Goal: Contribute content: Contribute content

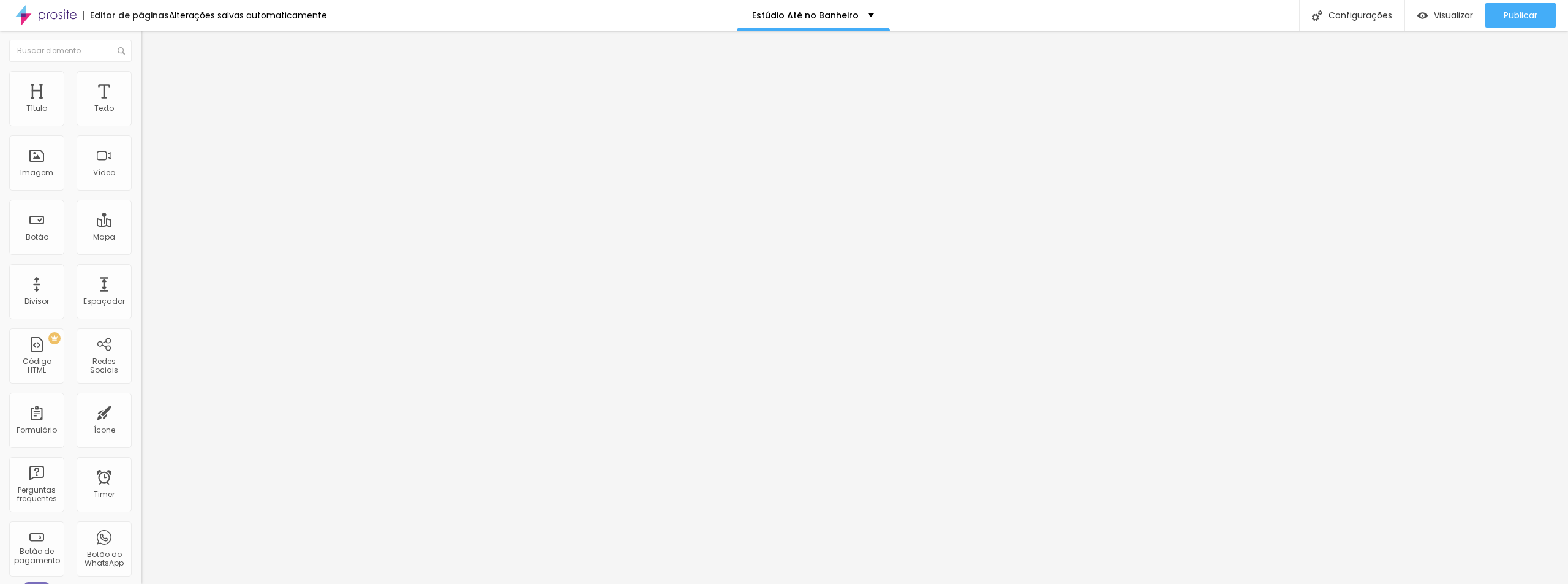
click at [141, 79] on img at bounding box center [147, 76] width 11 height 11
click at [152, 72] on span "Estilo" at bounding box center [161, 67] width 19 height 11
type input "49"
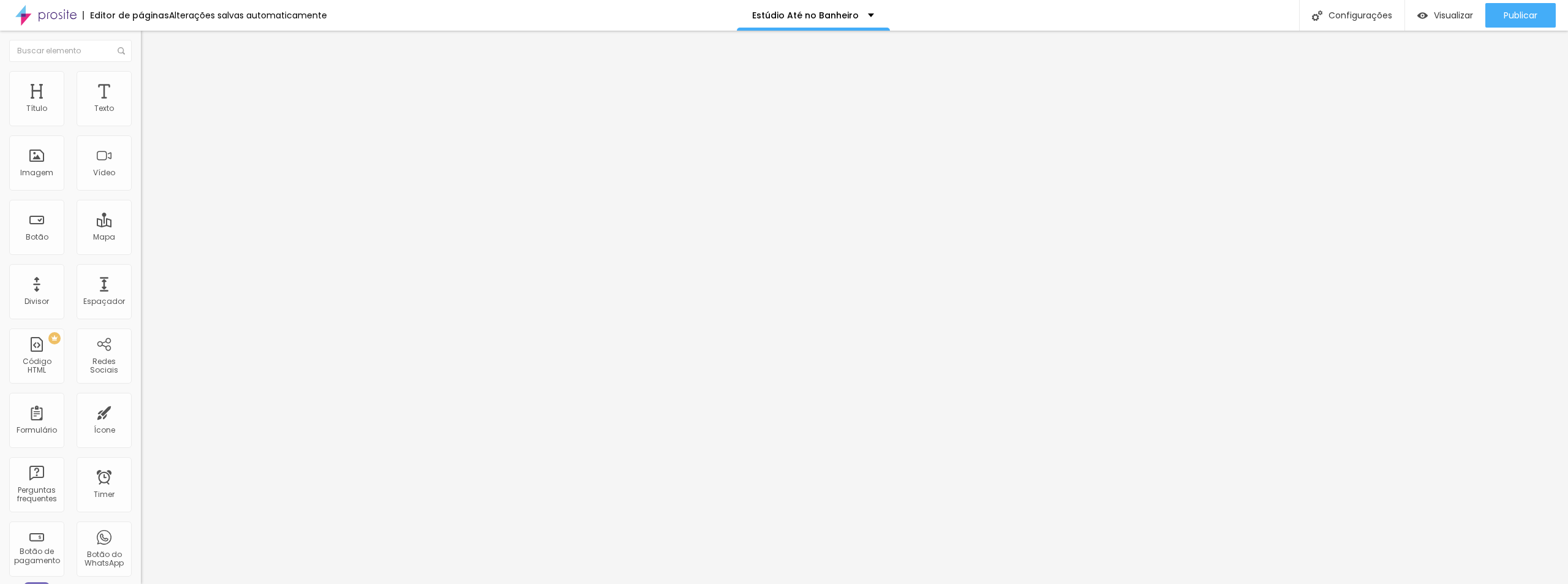
click at [141, 289] on input "range" at bounding box center [181, 294] width 79 height 10
click at [141, 115] on span "Titulo 2" at bounding box center [161, 109] width 40 height 11
type input "23"
type input "21"
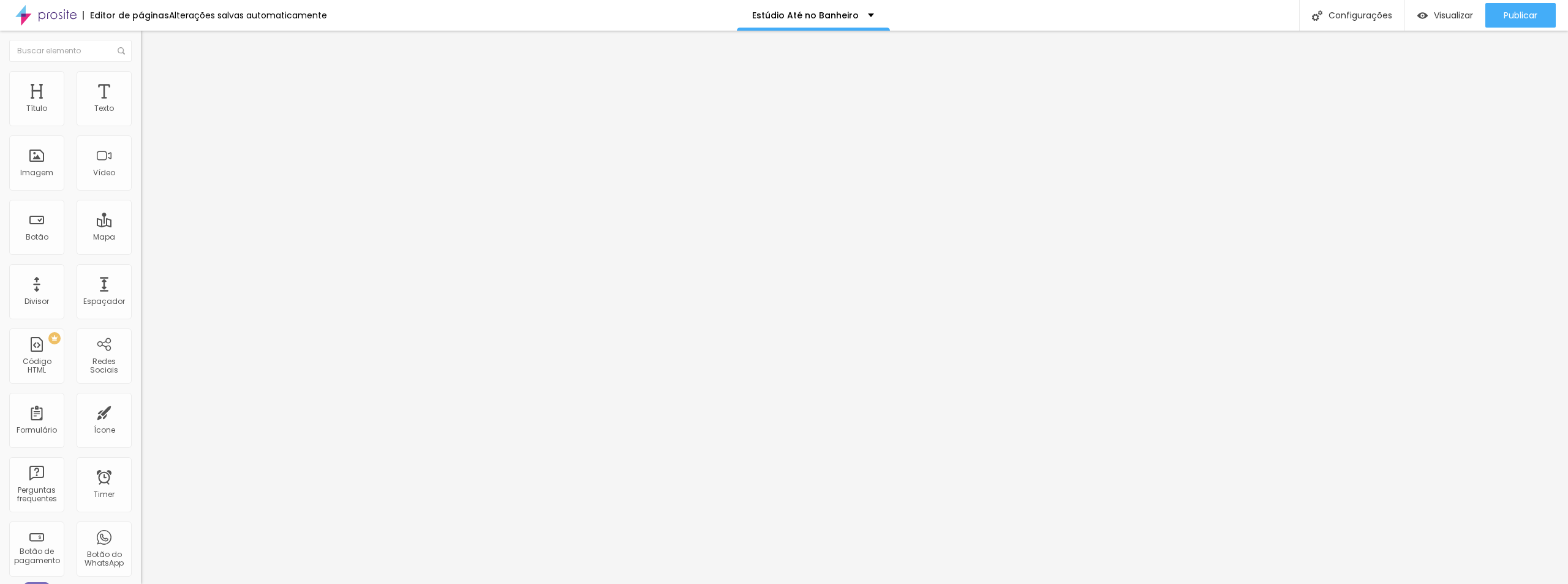
type input "21"
type input "20"
type input "21"
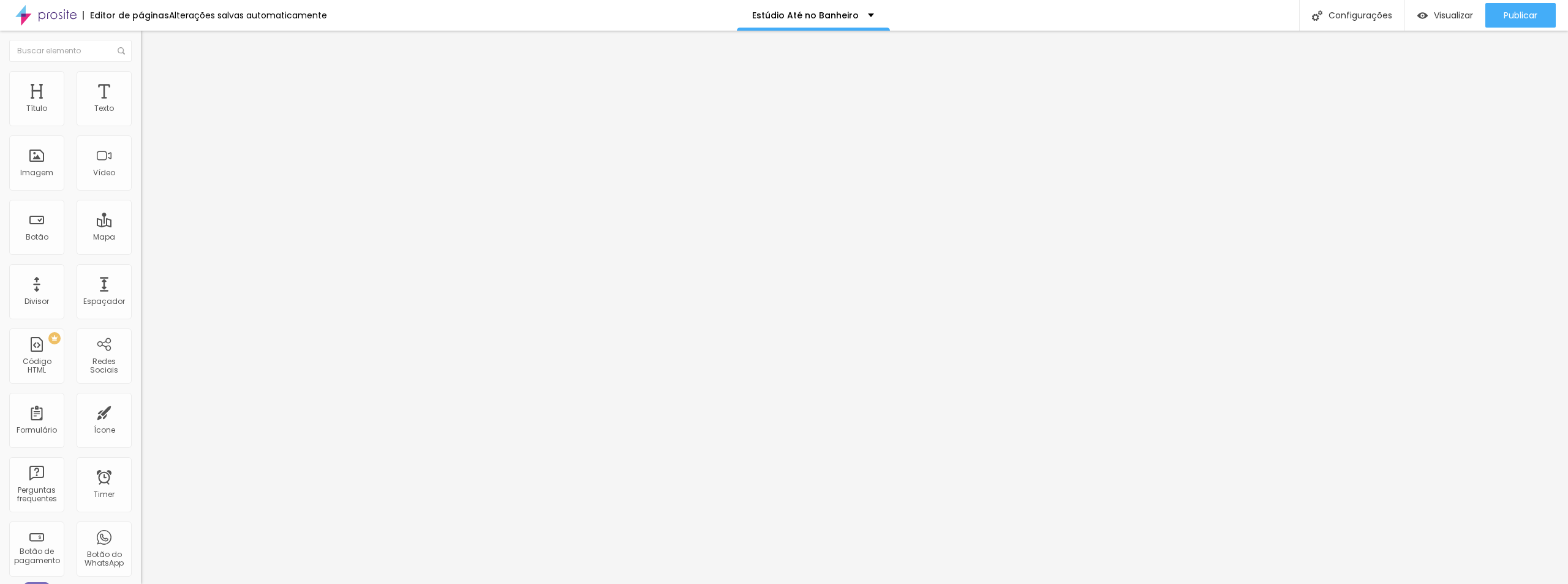
type input "21"
click at [141, 225] on input "range" at bounding box center [181, 230] width 79 height 10
click at [141, 81] on li "Estilo" at bounding box center [211, 76] width 141 height 12
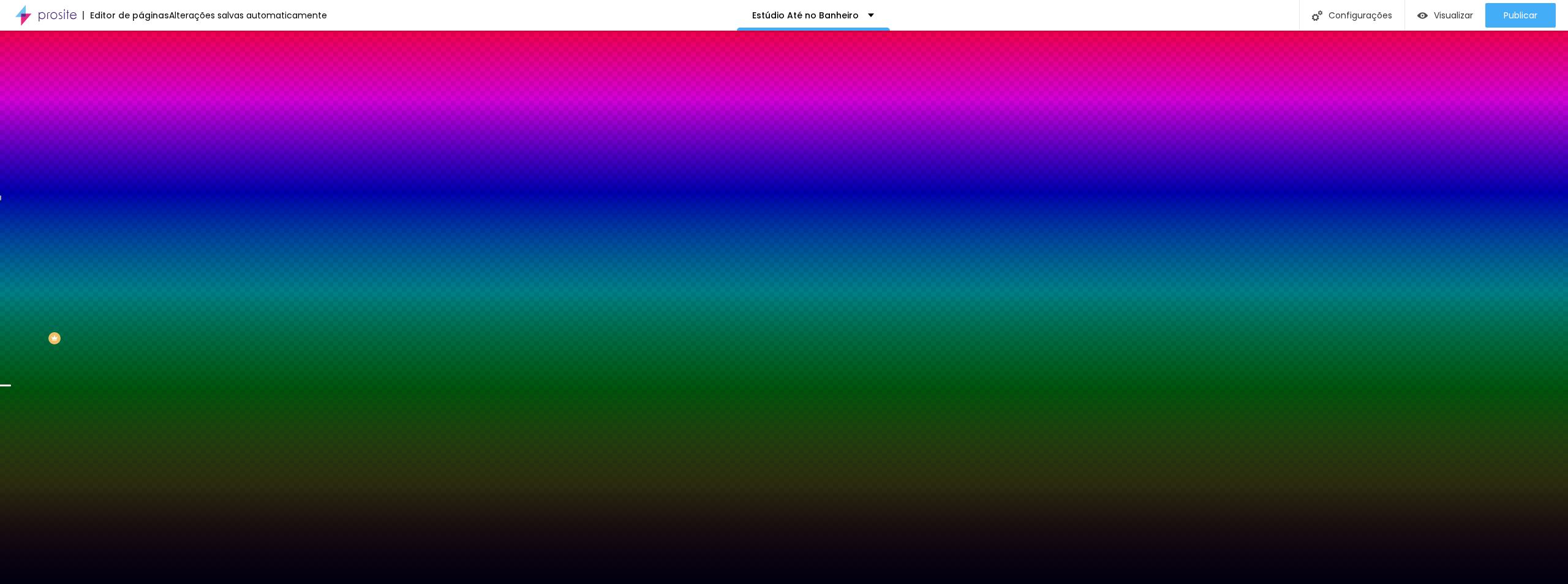
click at [141, 84] on li "Avançado" at bounding box center [211, 89] width 141 height 12
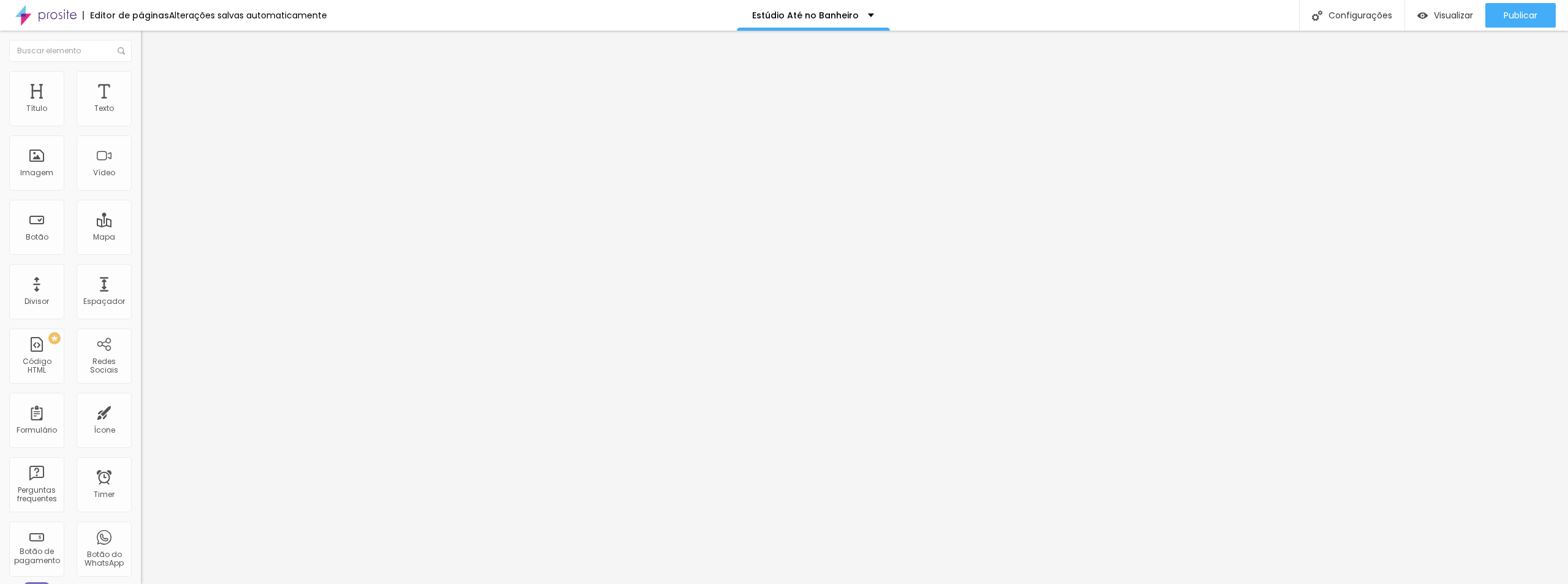
click at [141, 527] on div at bounding box center [211, 527] width 141 height 0
click at [141, 534] on div at bounding box center [211, 534] width 141 height 0
click at [141, 542] on div at bounding box center [211, 542] width 141 height 0
click at [141, 76] on img at bounding box center [147, 76] width 11 height 11
click at [141, 515] on div at bounding box center [211, 515] width 141 height 0
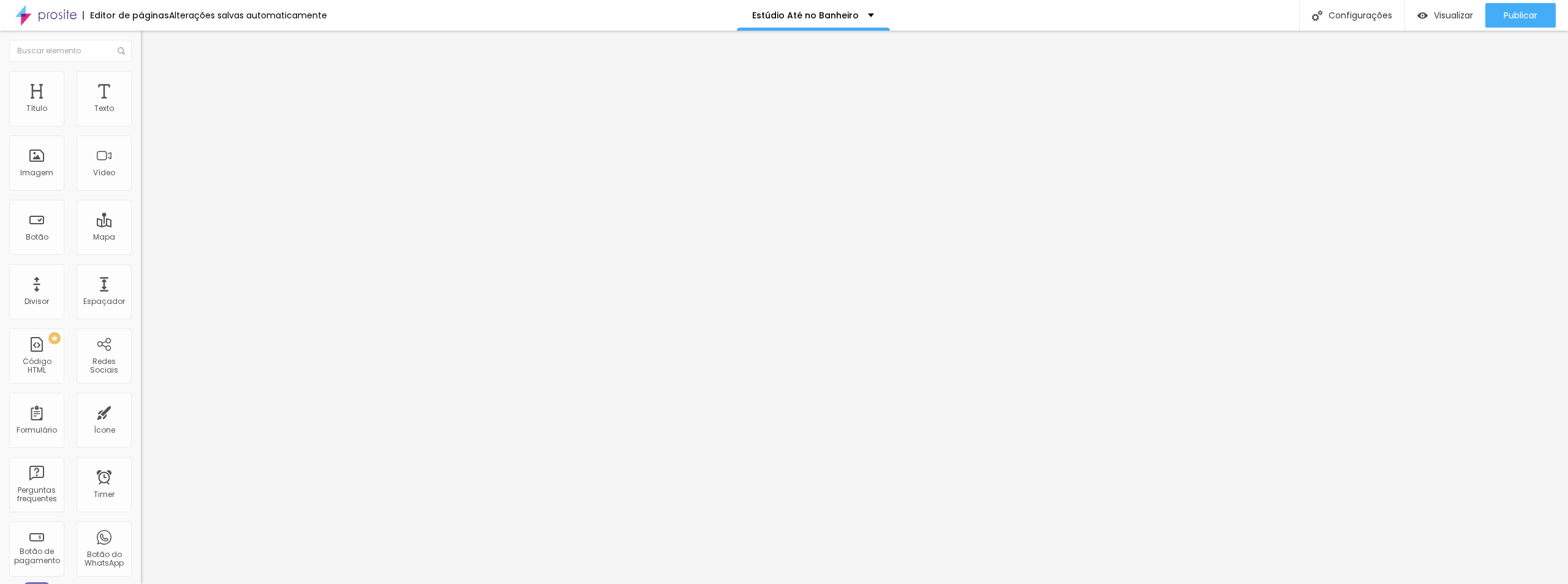
click at [141, 522] on div at bounding box center [211, 522] width 141 height 0
click at [141, 529] on div at bounding box center [211, 529] width 141 height 0
click at [141, 79] on li "Avançado" at bounding box center [211, 76] width 141 height 12
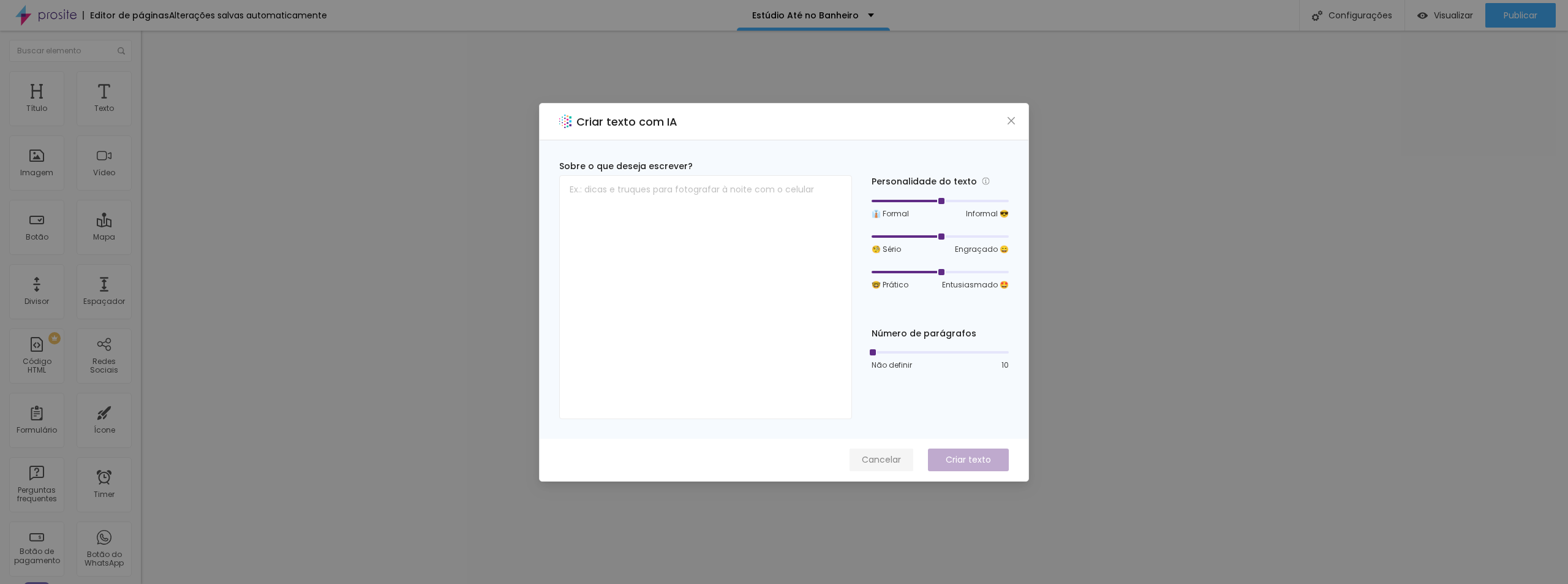
click at [883, 457] on span "Cancelar" at bounding box center [881, 459] width 39 height 13
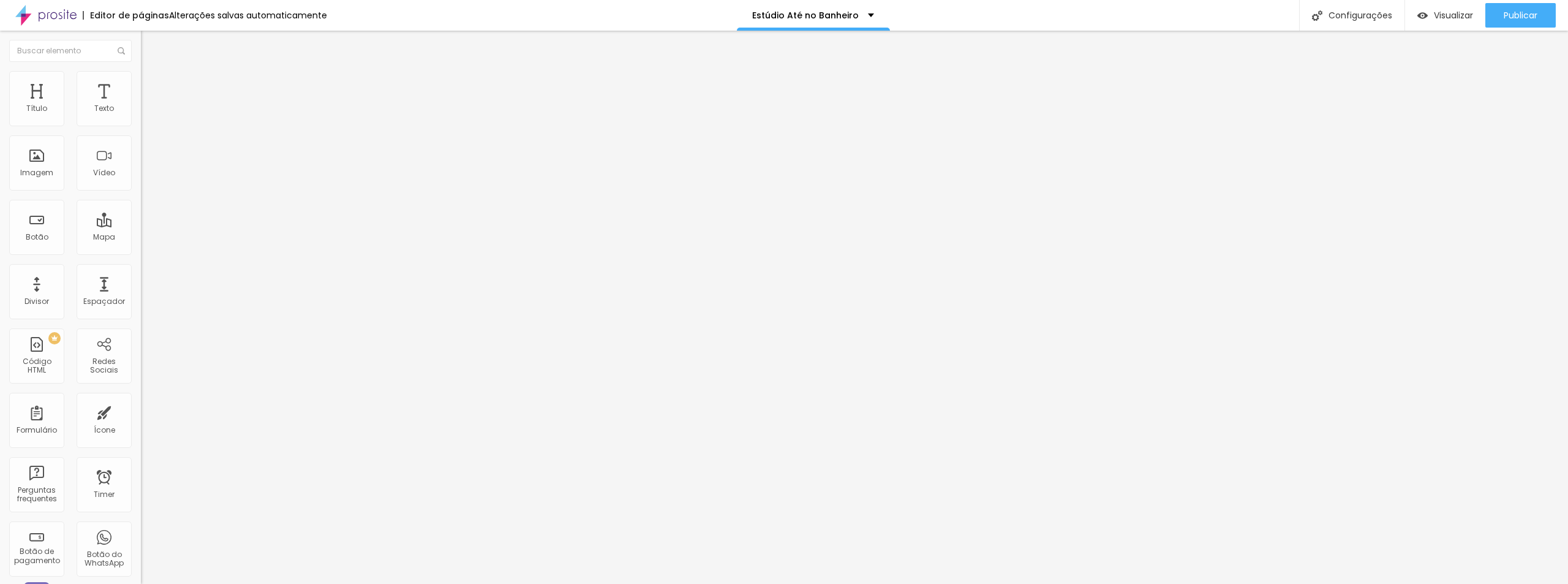
click at [141, 79] on li "Avançado" at bounding box center [211, 76] width 141 height 12
click at [150, 43] on div "Editar Título" at bounding box center [185, 45] width 70 height 10
click at [48, 105] on div "Título" at bounding box center [37, 98] width 55 height 55
click at [147, 176] on icon "button" at bounding box center [149, 173] width 5 height 5
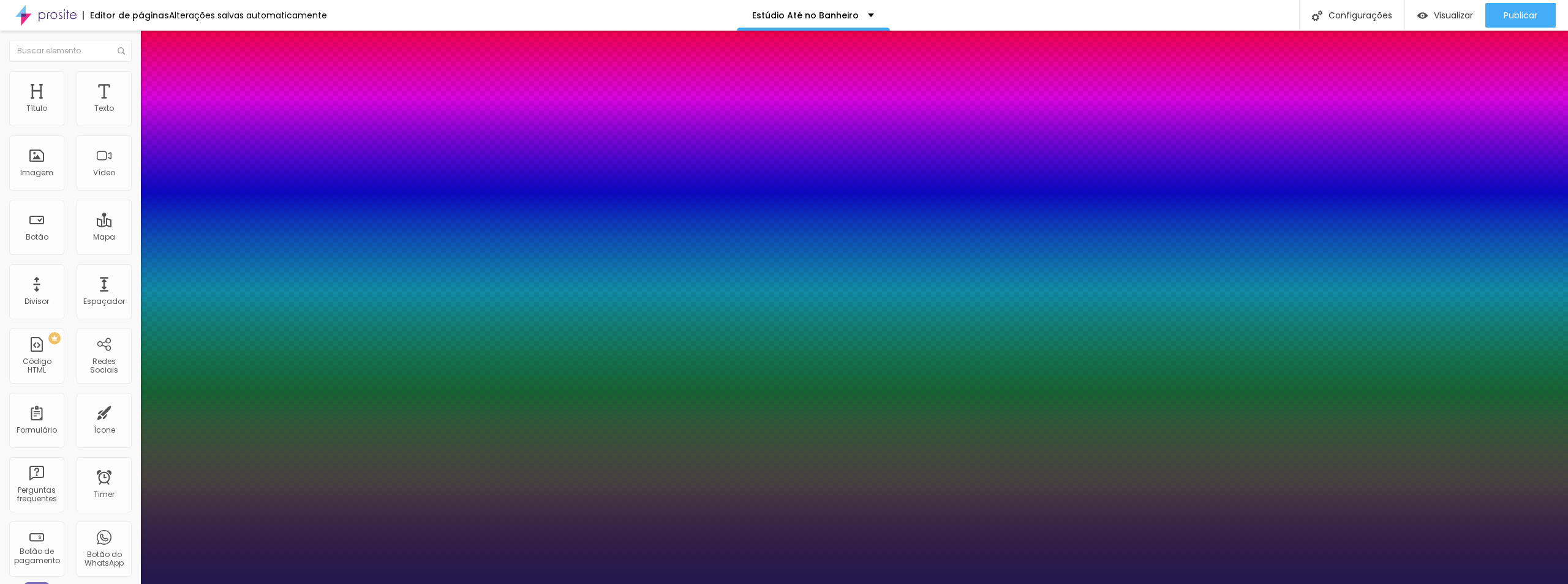
type input "1"
type input "17"
type input "1"
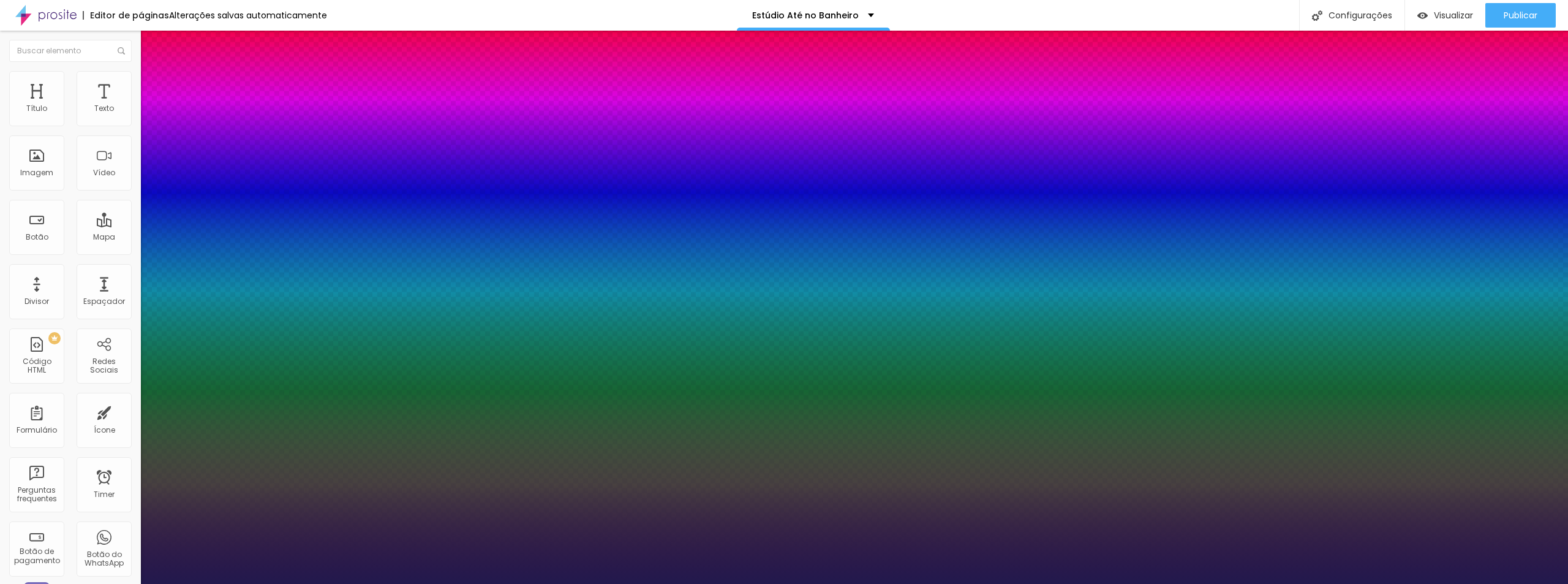
type input "23"
type input "1"
type input "24"
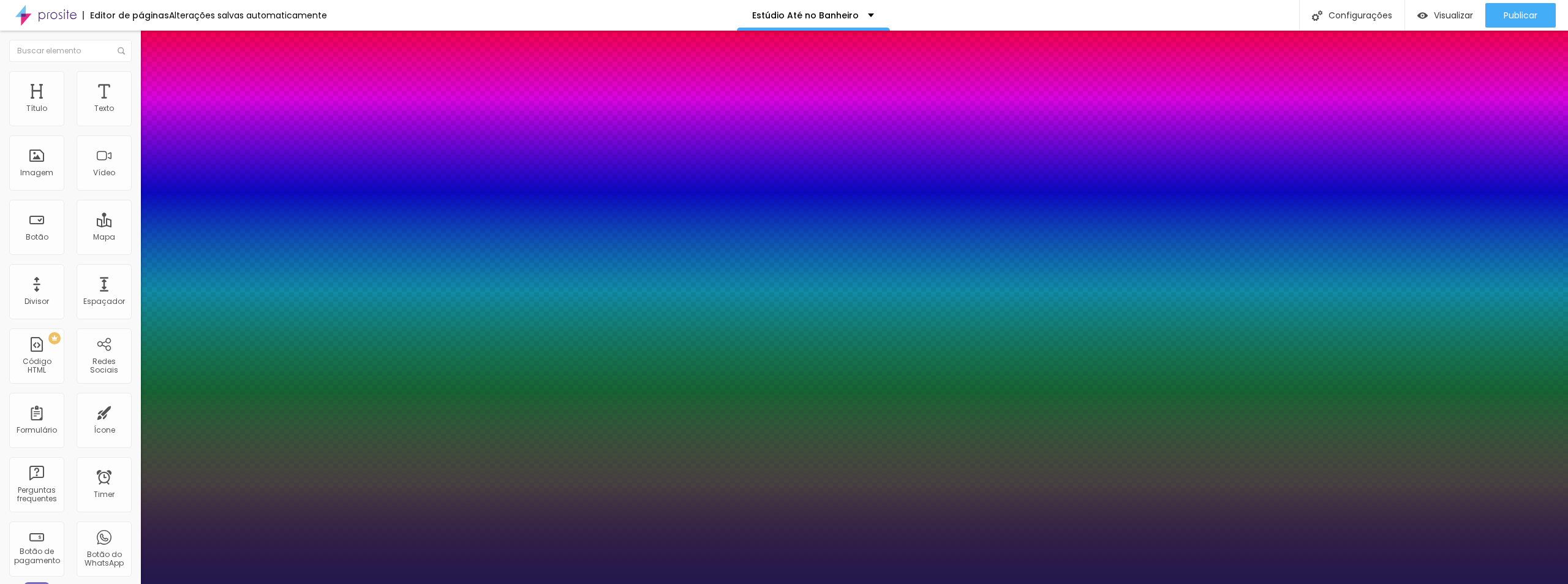
type input "1"
type input "25"
type input "1"
type input "26"
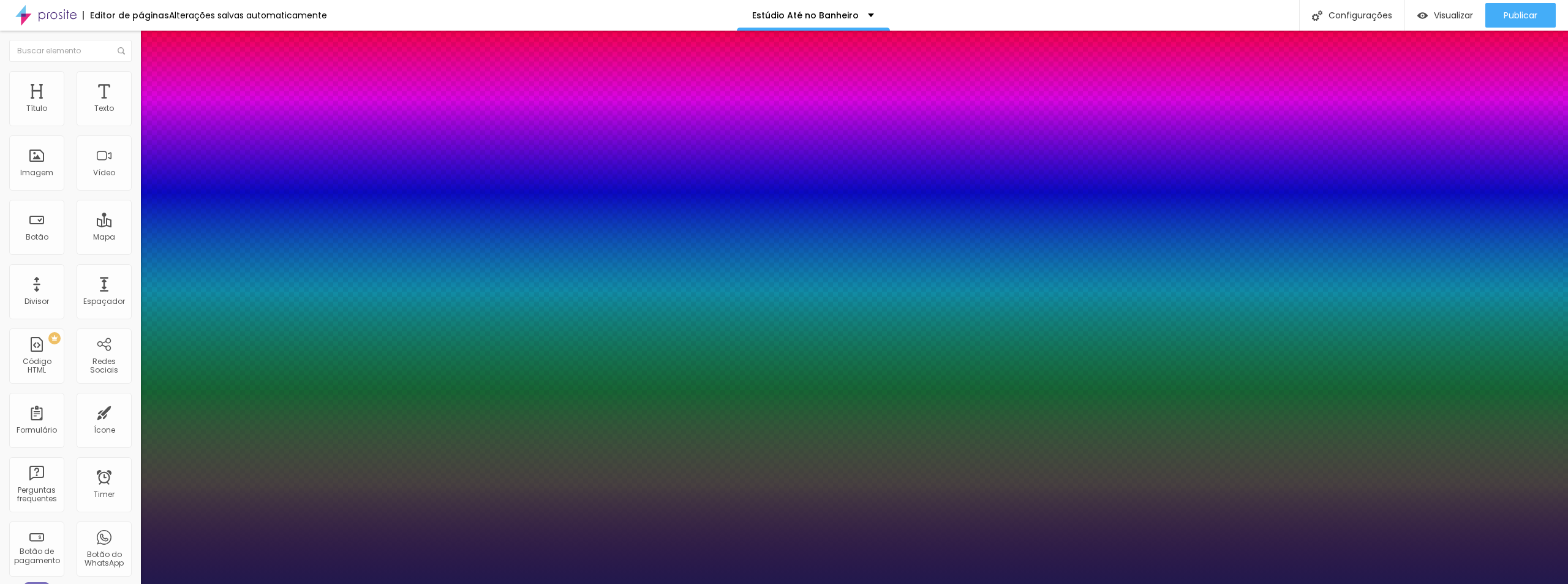
type input "26"
type input "1"
type input "25"
type input "1"
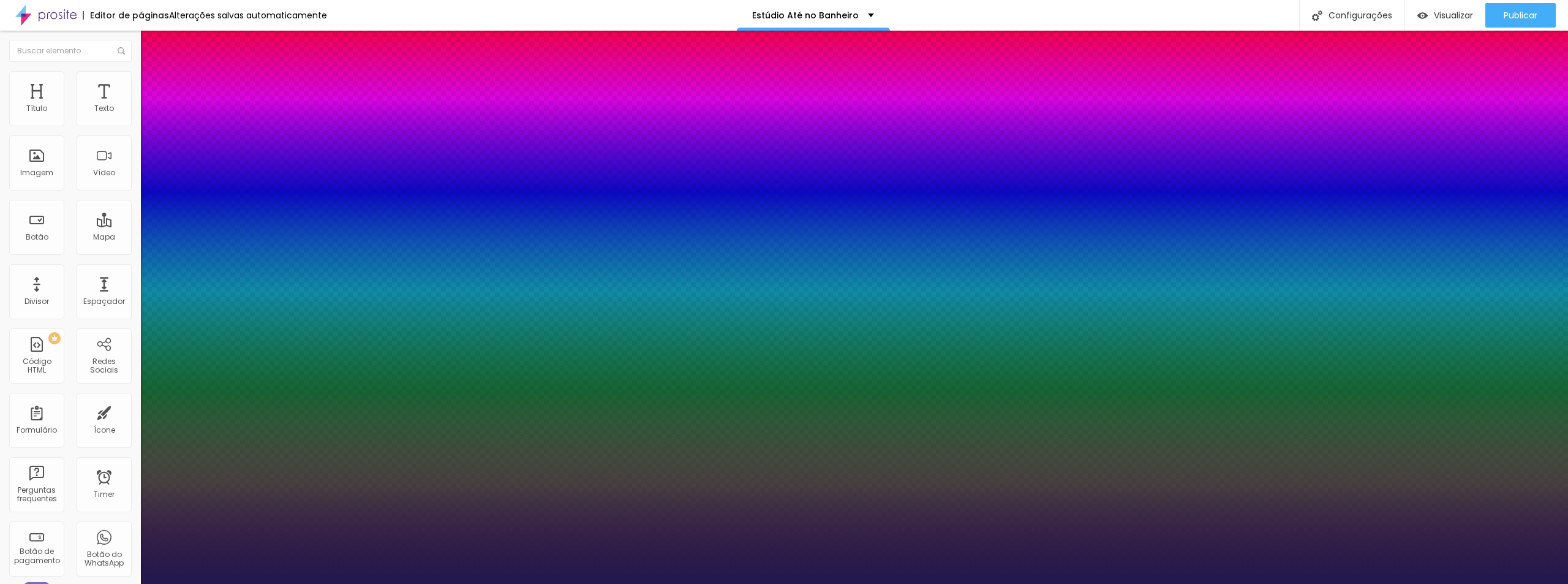
type input "24"
type input "1"
type input "24"
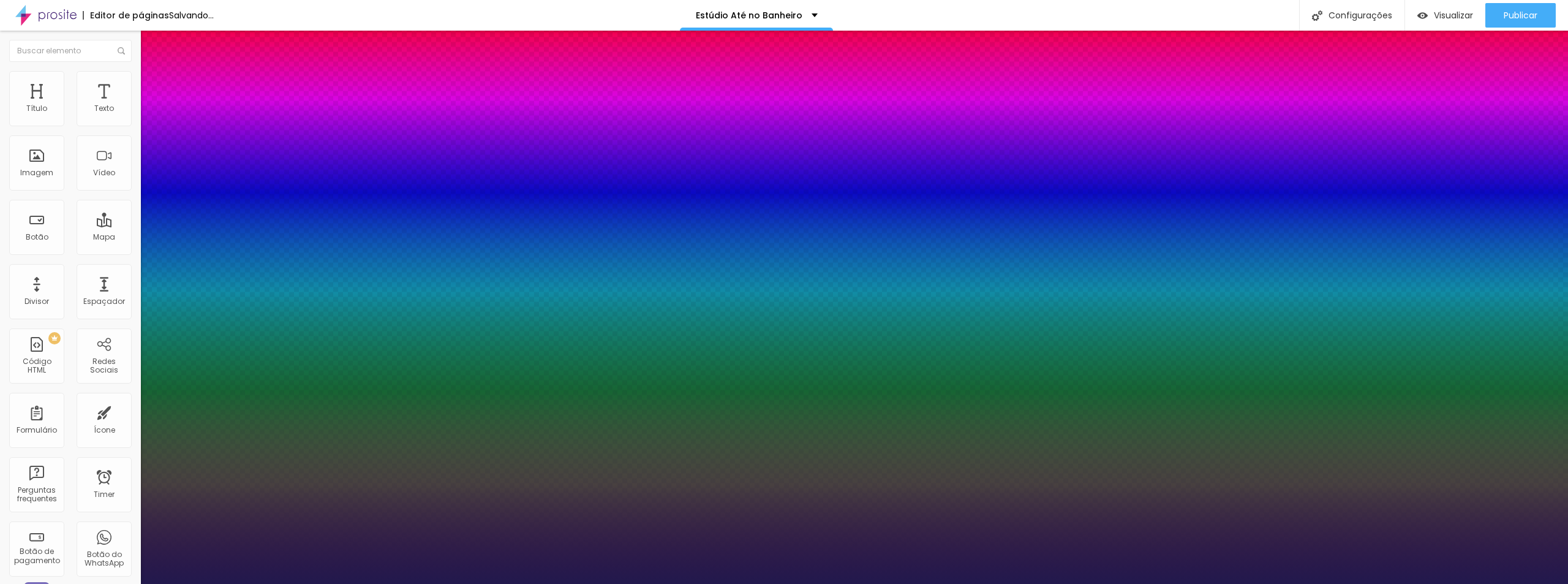
type input "1"
click at [88, 583] on div at bounding box center [784, 584] width 1568 height 0
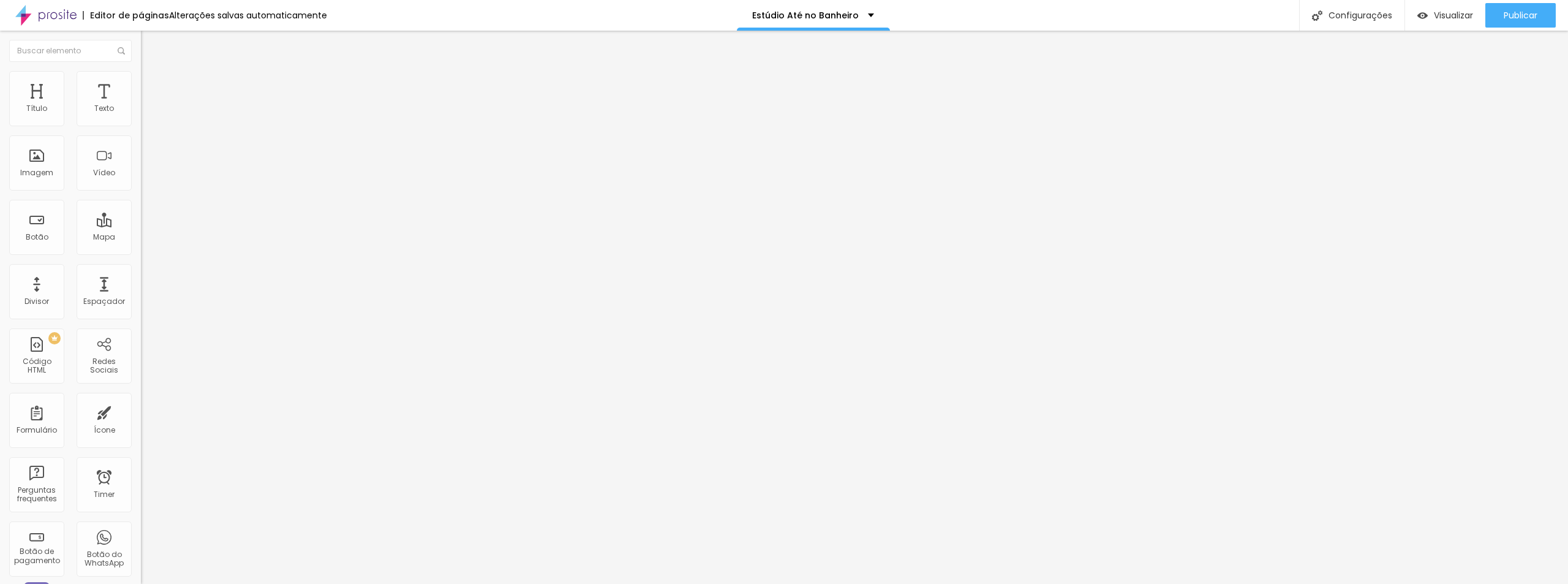
click at [146, 178] on icon "button" at bounding box center [149, 174] width 7 height 7
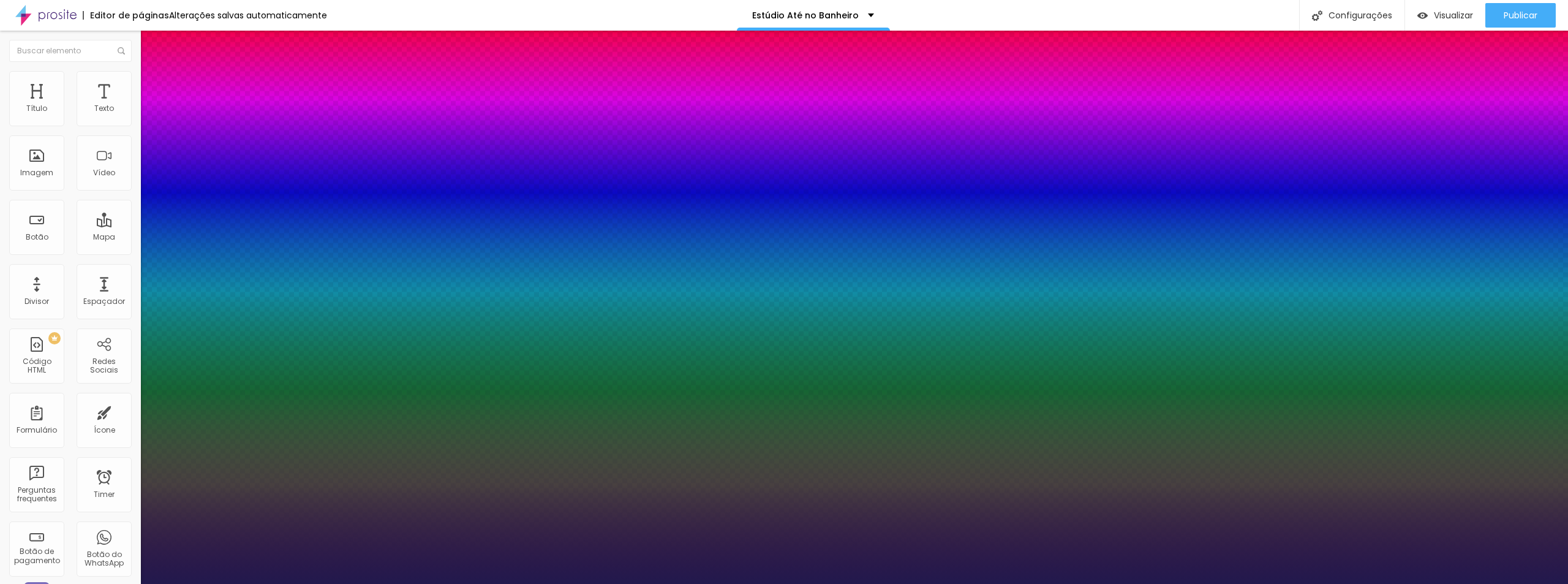
type input "1"
type input "26"
type input "1"
type input "27"
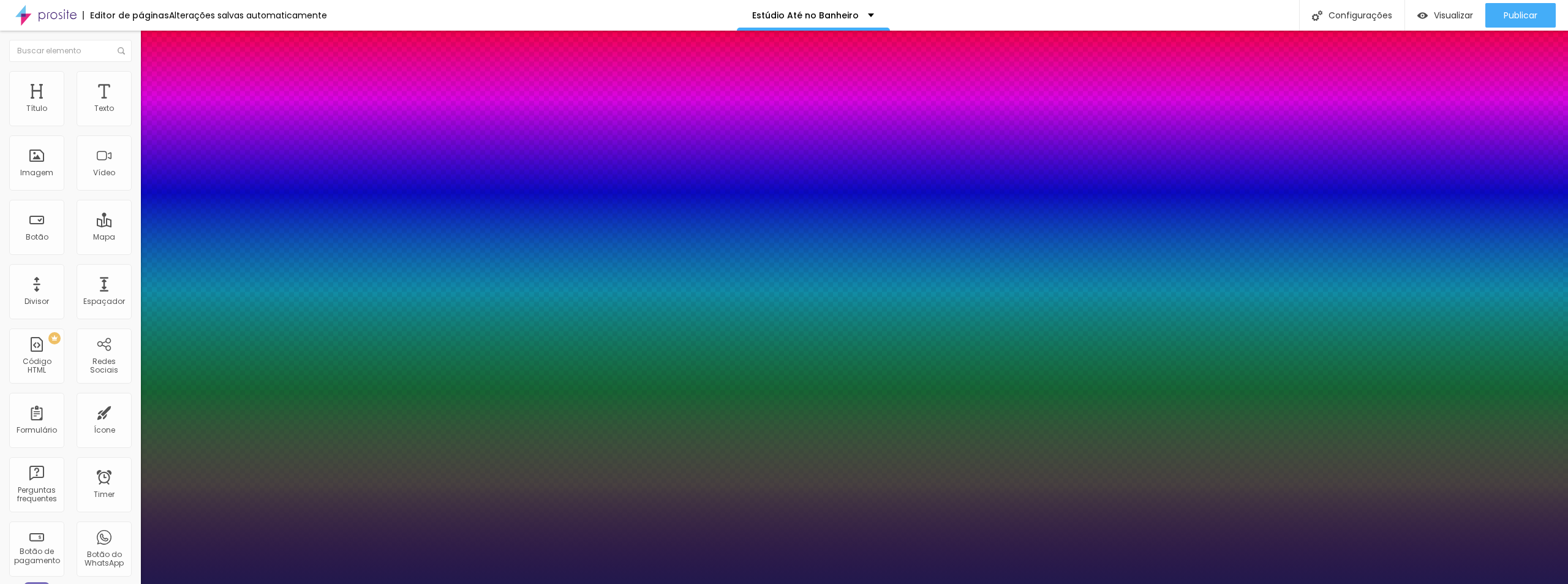
type input "27"
type input "1"
type input "29"
type input "1"
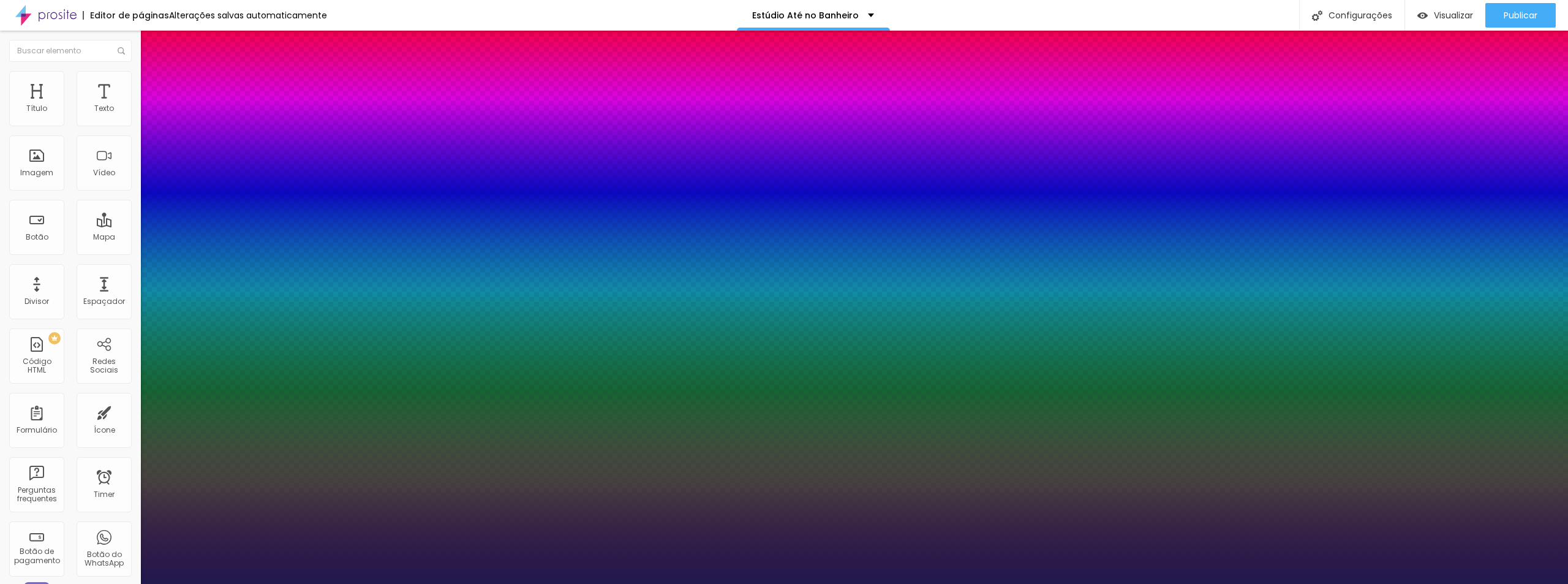
type input "28"
type input "1"
type input "27"
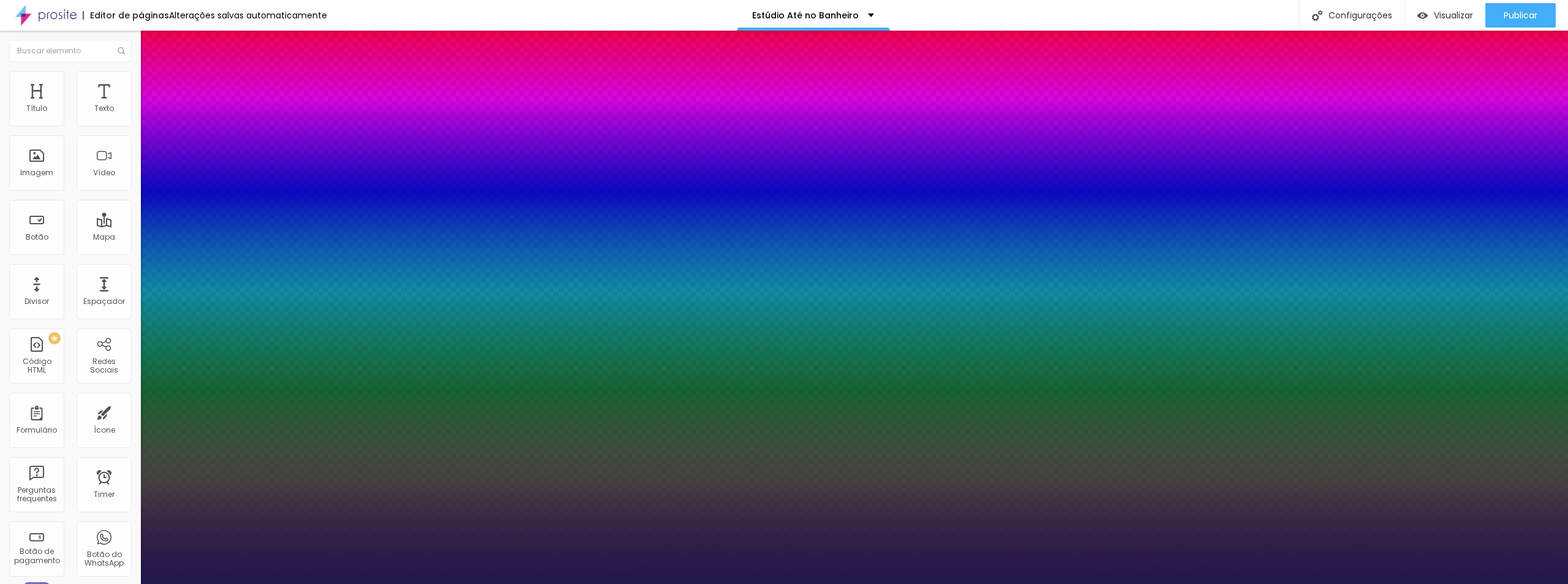
type input "1"
type input "27"
type input "1"
click at [912, 583] on div at bounding box center [784, 584] width 1568 height 0
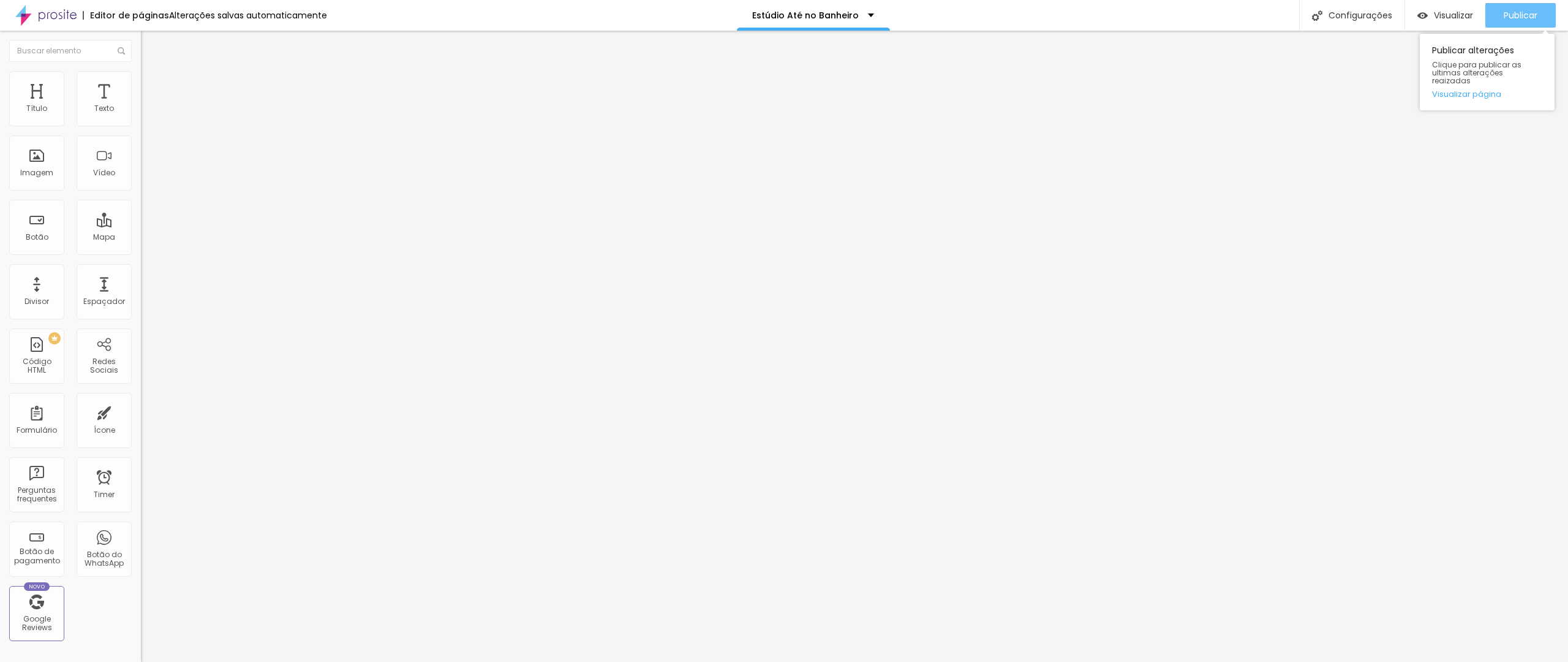
click at [1512, 20] on span "Publicar" at bounding box center [1521, 16] width 34 height 10
click at [141, 80] on li "Estilo" at bounding box center [211, 76] width 141 height 12
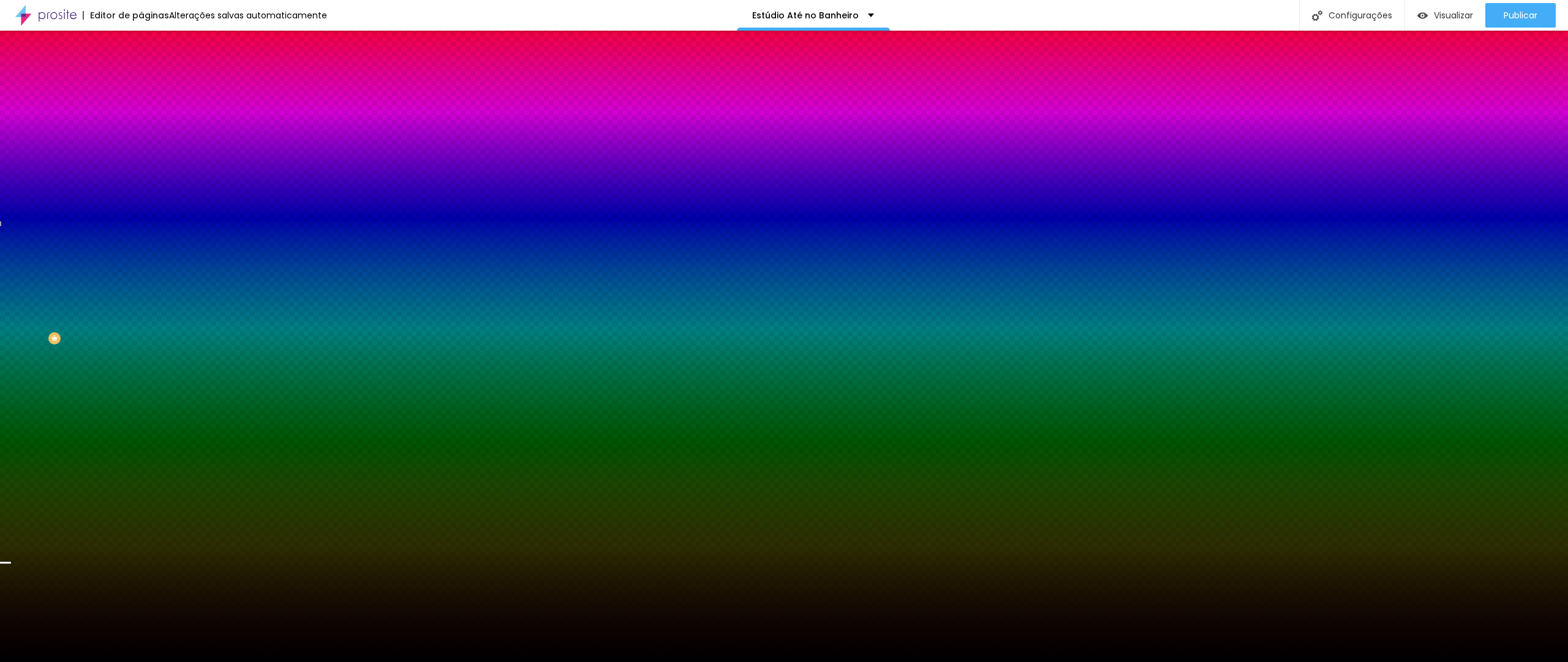
click at [141, 166] on div at bounding box center [211, 166] width 141 height 0
drag, startPoint x: 124, startPoint y: 309, endPoint x: 124, endPoint y: 300, distance: 9.0
click at [124, 300] on div at bounding box center [784, 331] width 1568 height 662
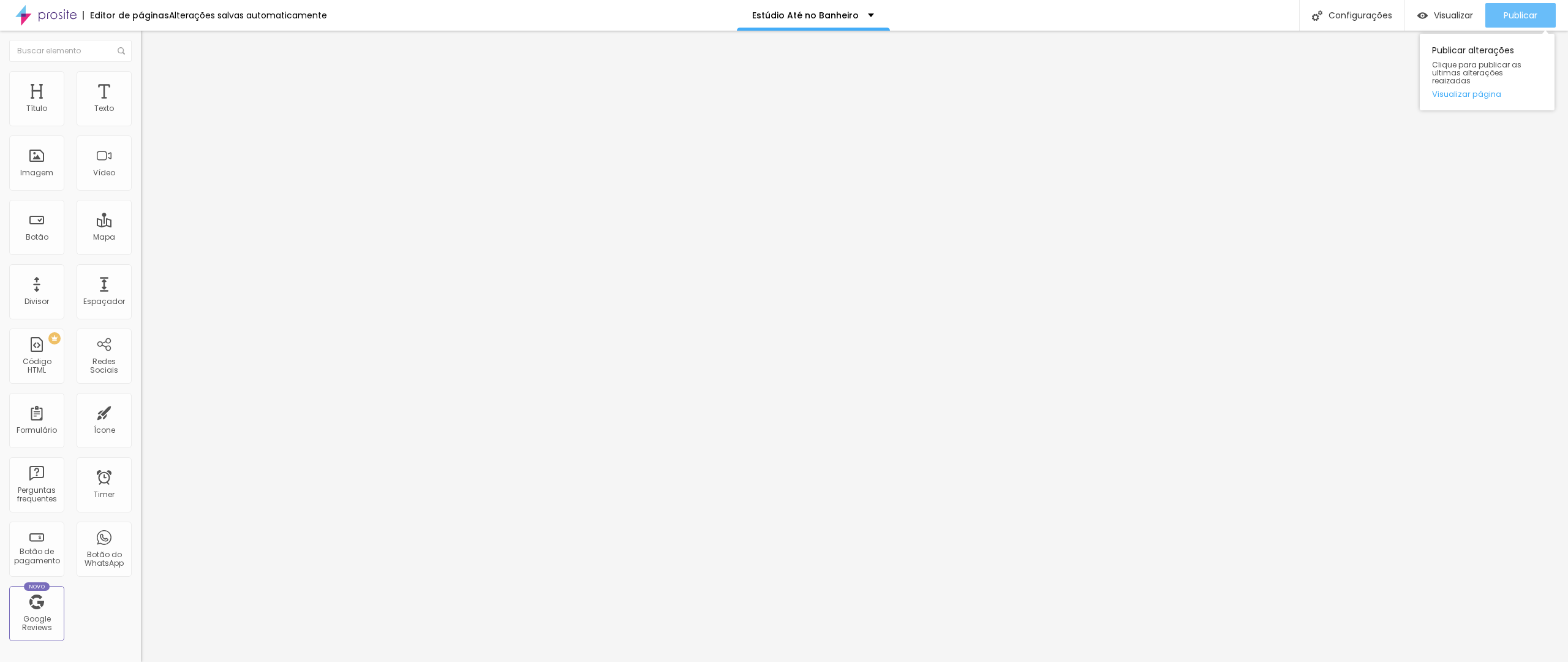
click at [1498, 8] on button "Publicar" at bounding box center [1521, 15] width 71 height 25
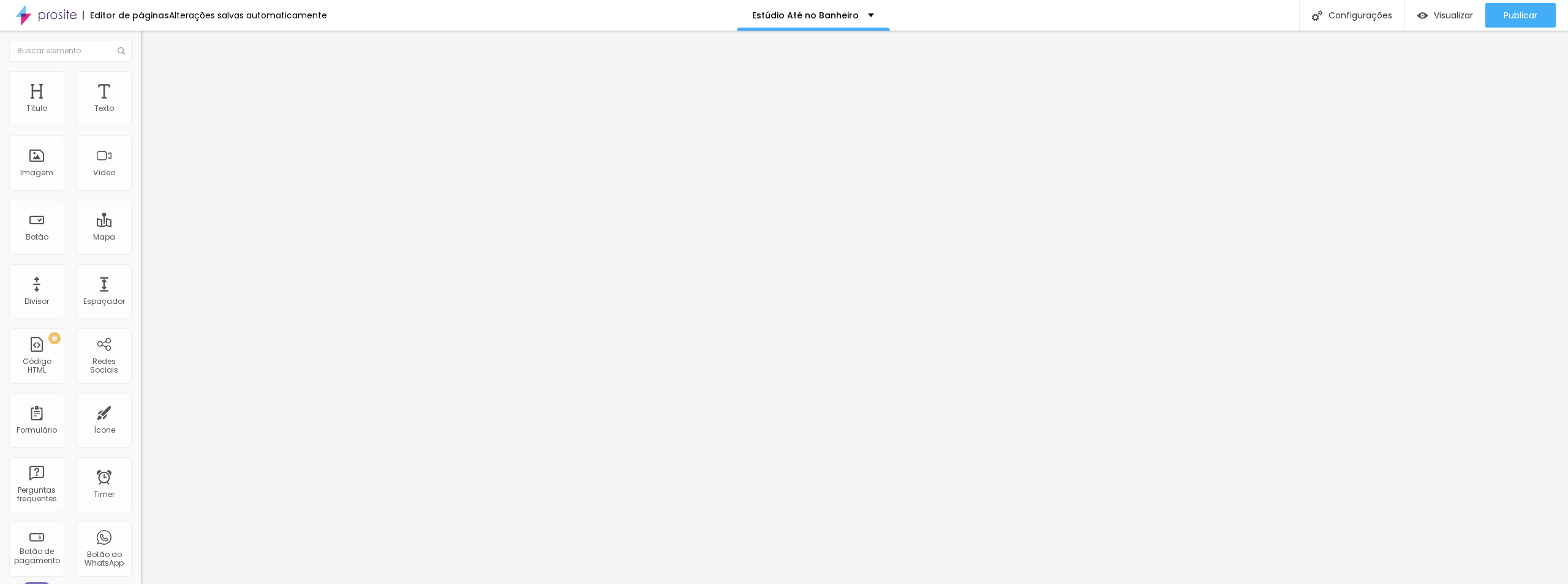
type input "44"
type input "43"
type input "42"
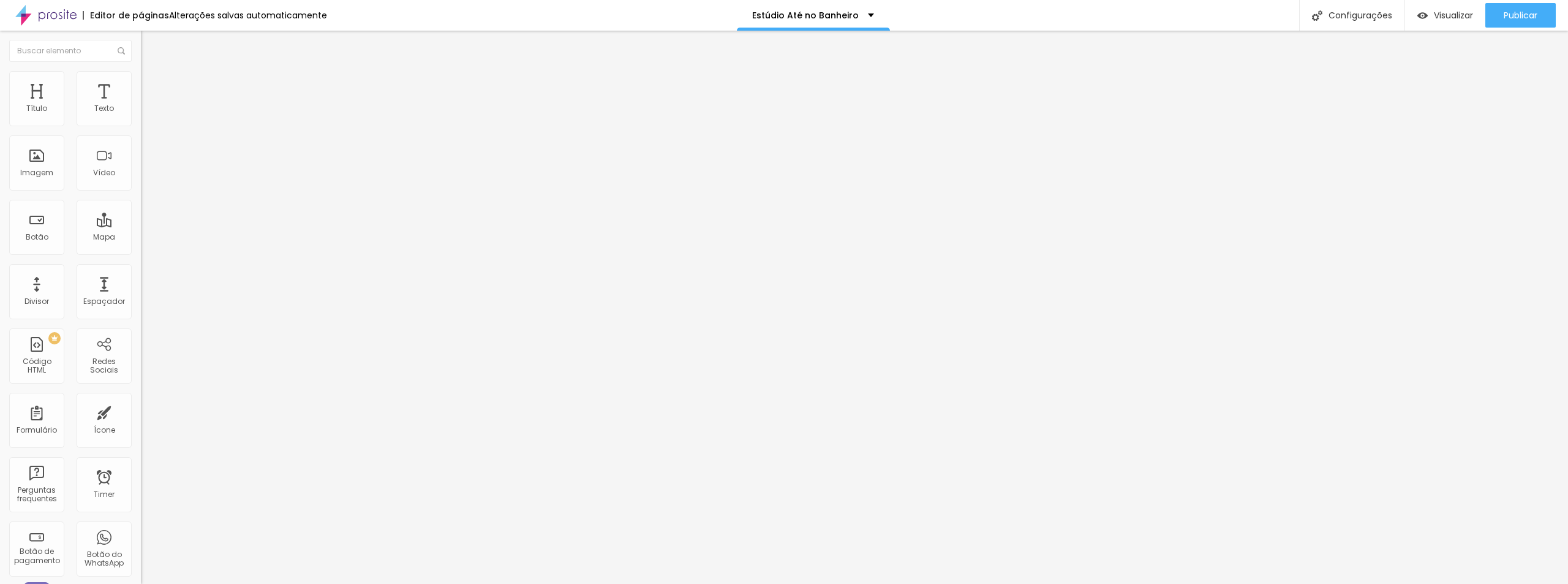
type input "42"
type input "40"
type input "39"
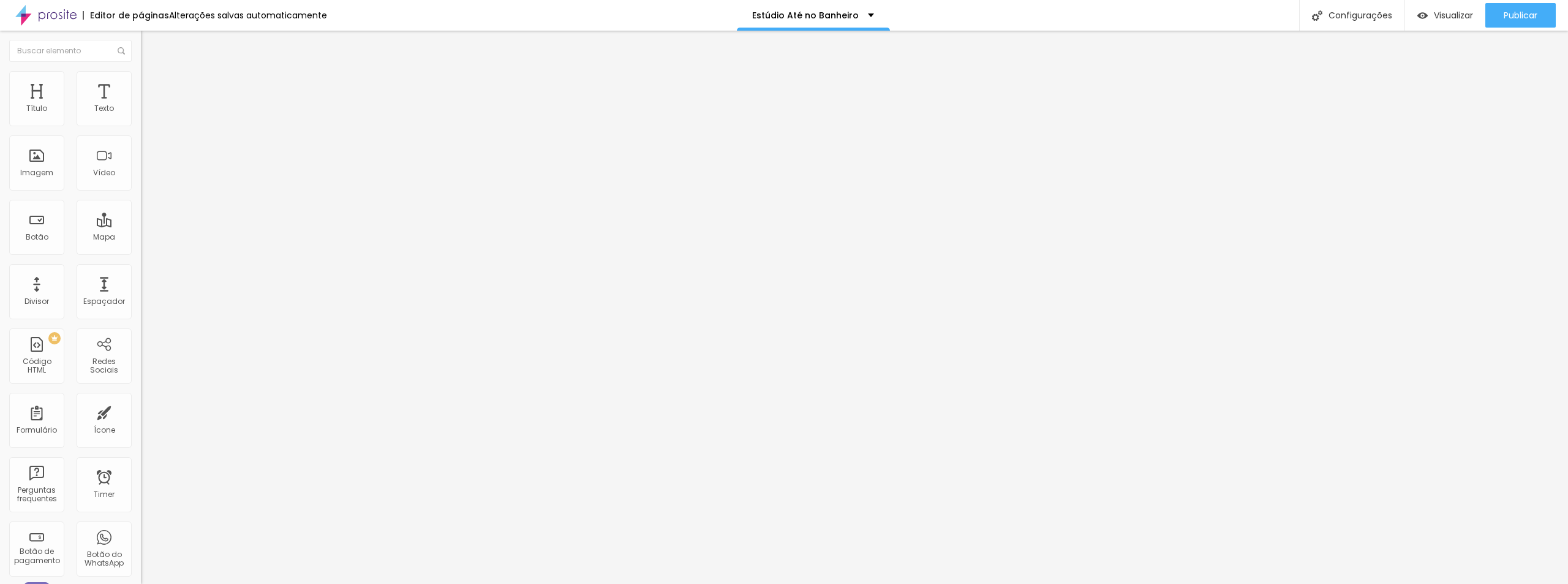
type input "35"
type input "33"
type input "31"
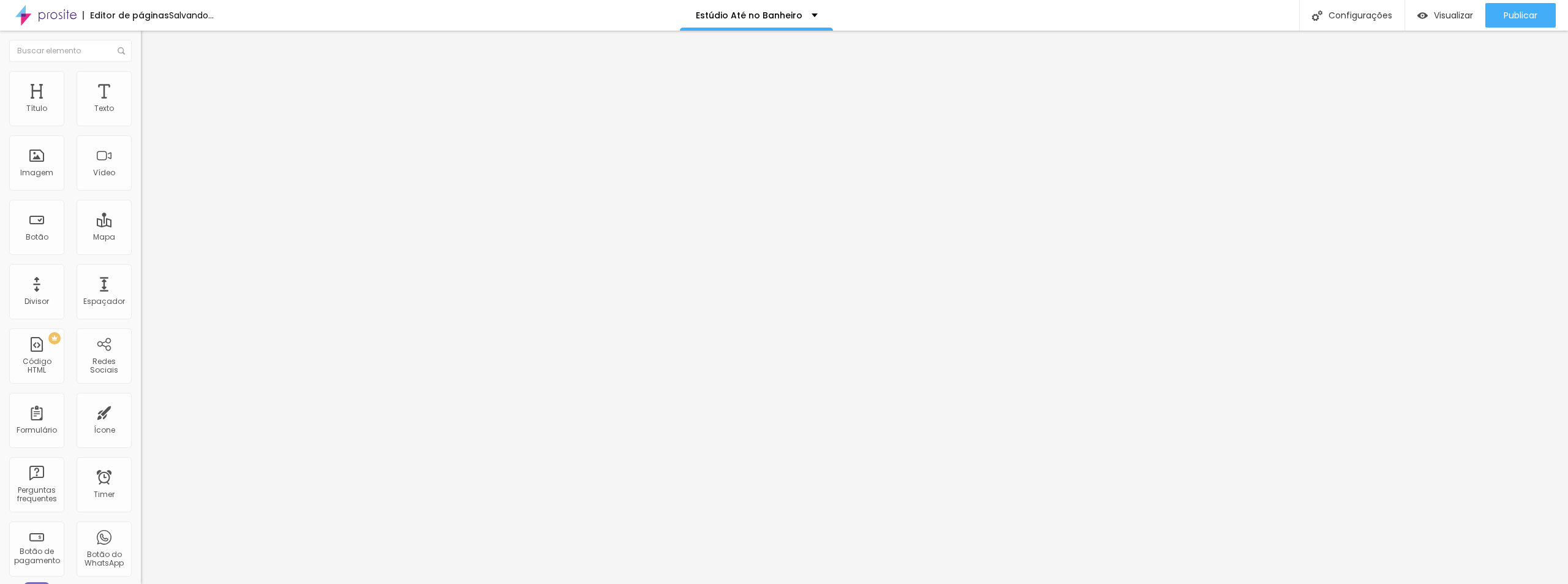
type input "31"
type input "30"
type input "27"
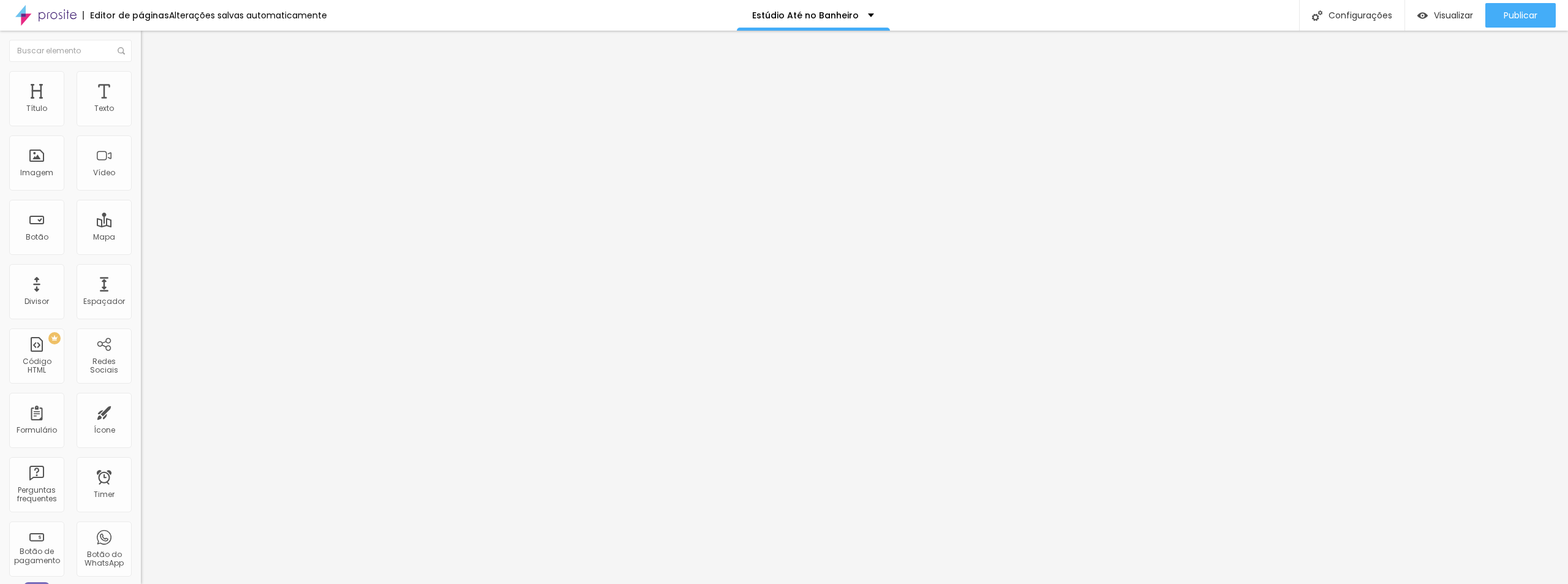
drag, startPoint x: 56, startPoint y: 258, endPoint x: 40, endPoint y: 258, distance: 16.0
type input "27"
click at [141, 289] on input "range" at bounding box center [181, 294] width 79 height 10
type input "19"
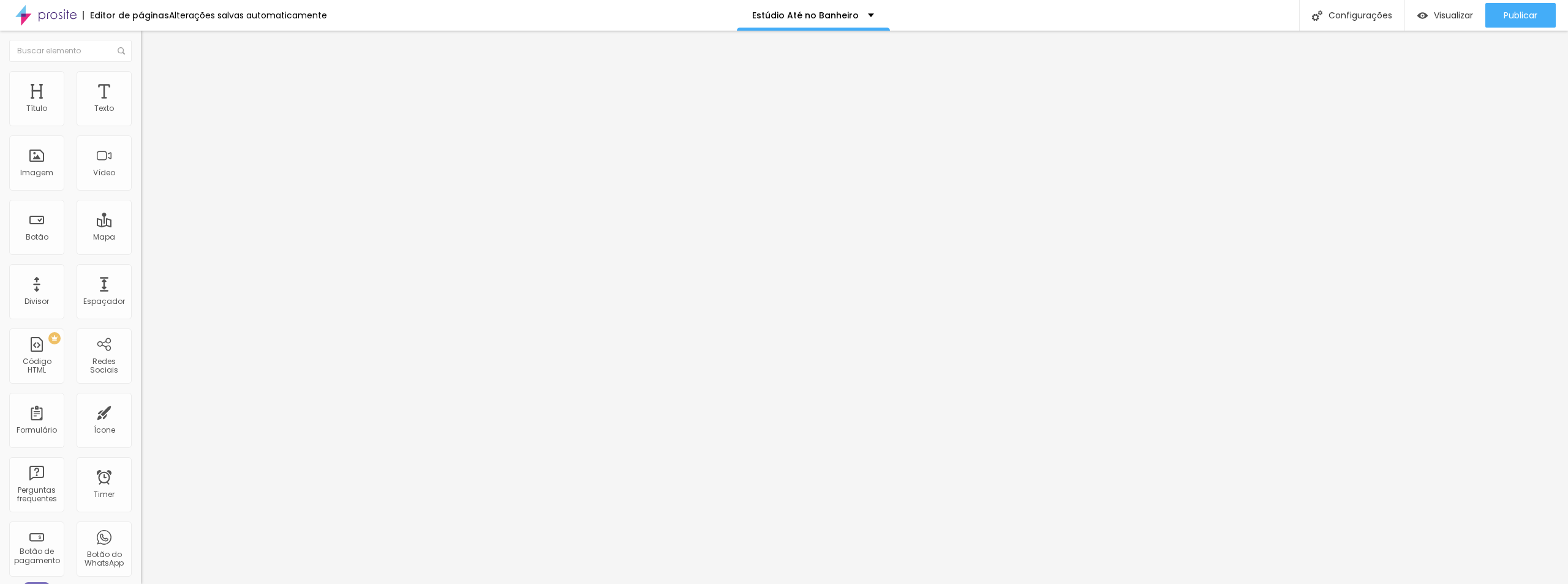
type input "18"
type input "17"
type input "16"
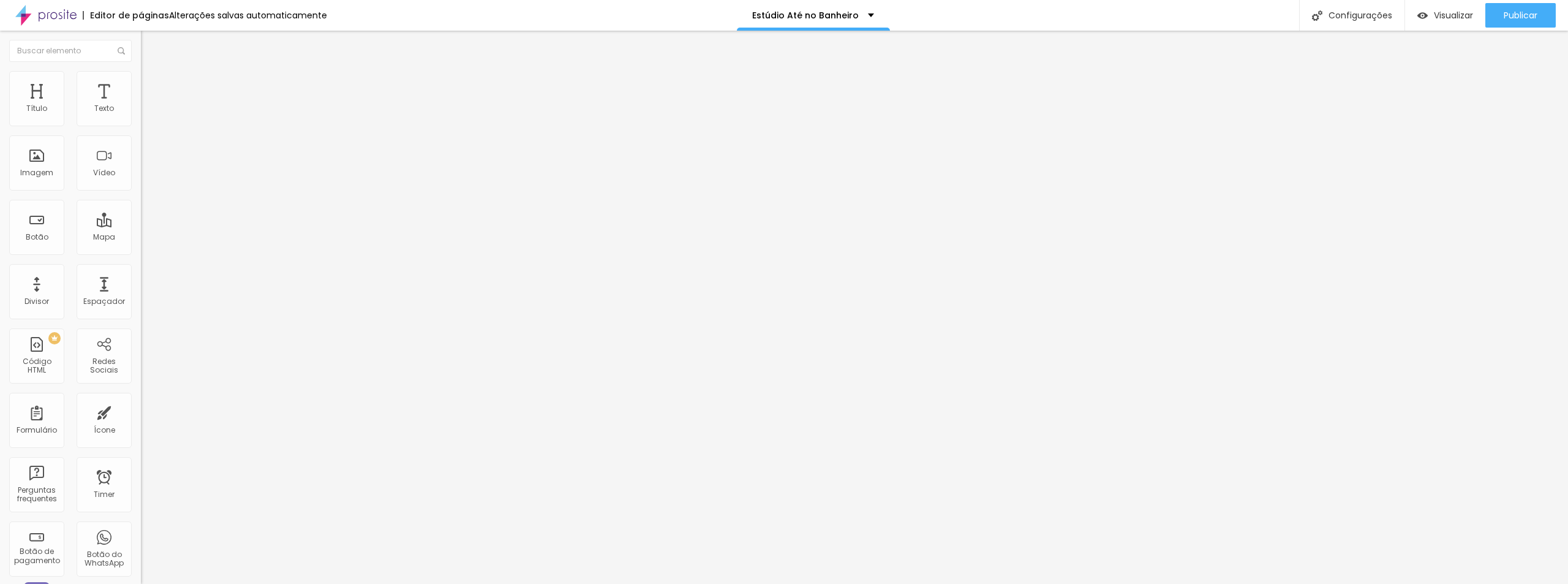
type input "16"
type input "15"
drag, startPoint x: 66, startPoint y: 119, endPoint x: 49, endPoint y: 121, distance: 17.1
type input "15"
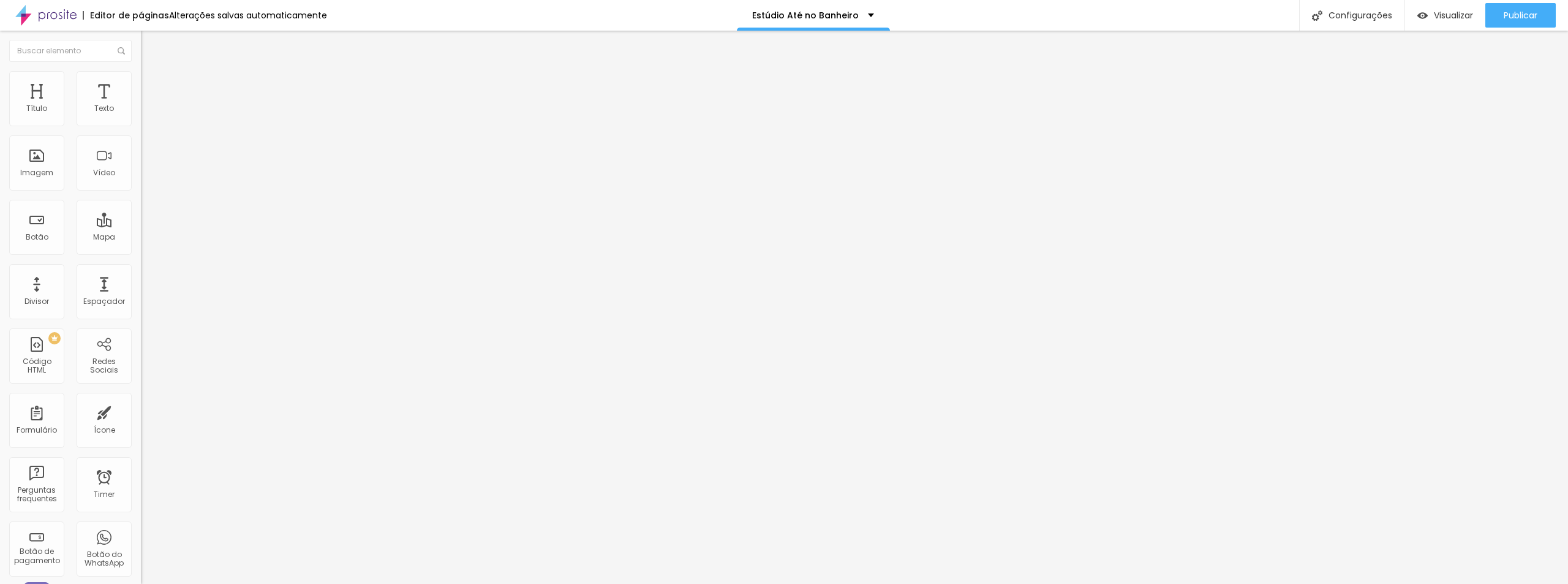
click at [141, 225] on input "range" at bounding box center [181, 230] width 79 height 10
click at [1506, 12] on span "Publicar" at bounding box center [1521, 16] width 34 height 10
click at [141, 124] on div "Titulo 3 H3" at bounding box center [211, 119] width 141 height 10
click at [1511, 17] on span "Publicar" at bounding box center [1521, 16] width 34 height 10
type input "24"
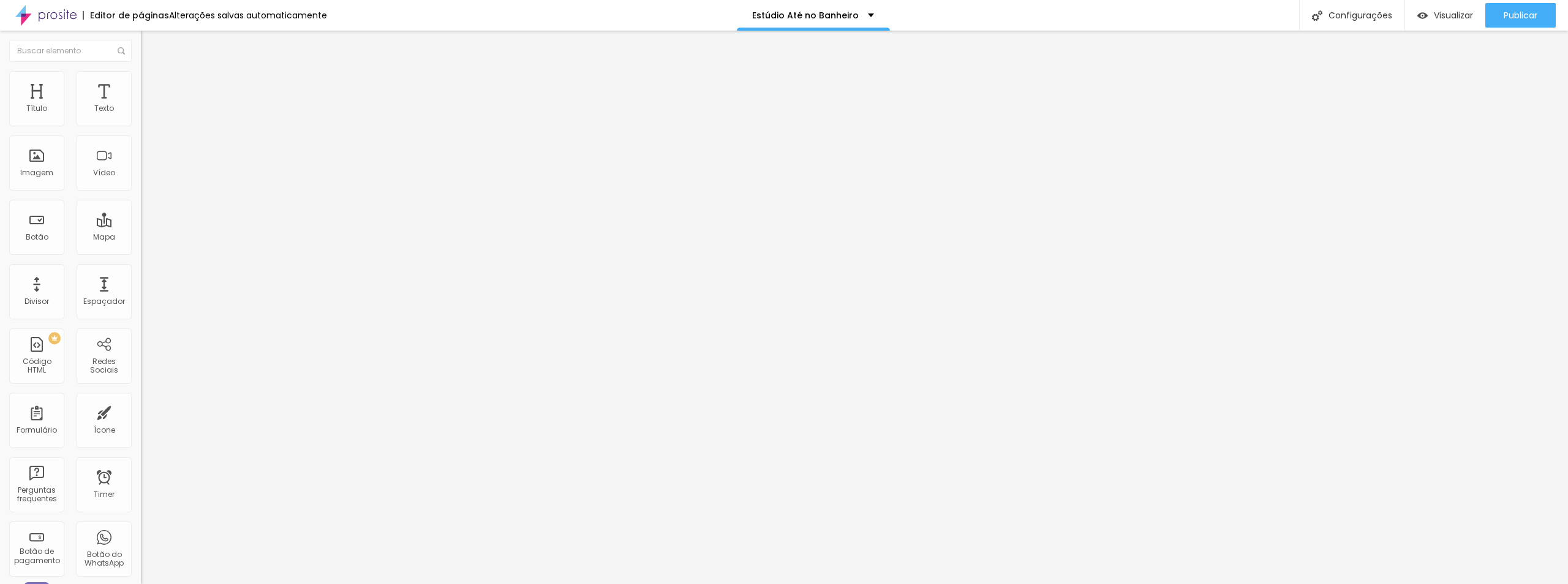
type input "24"
type input "23"
type input "22"
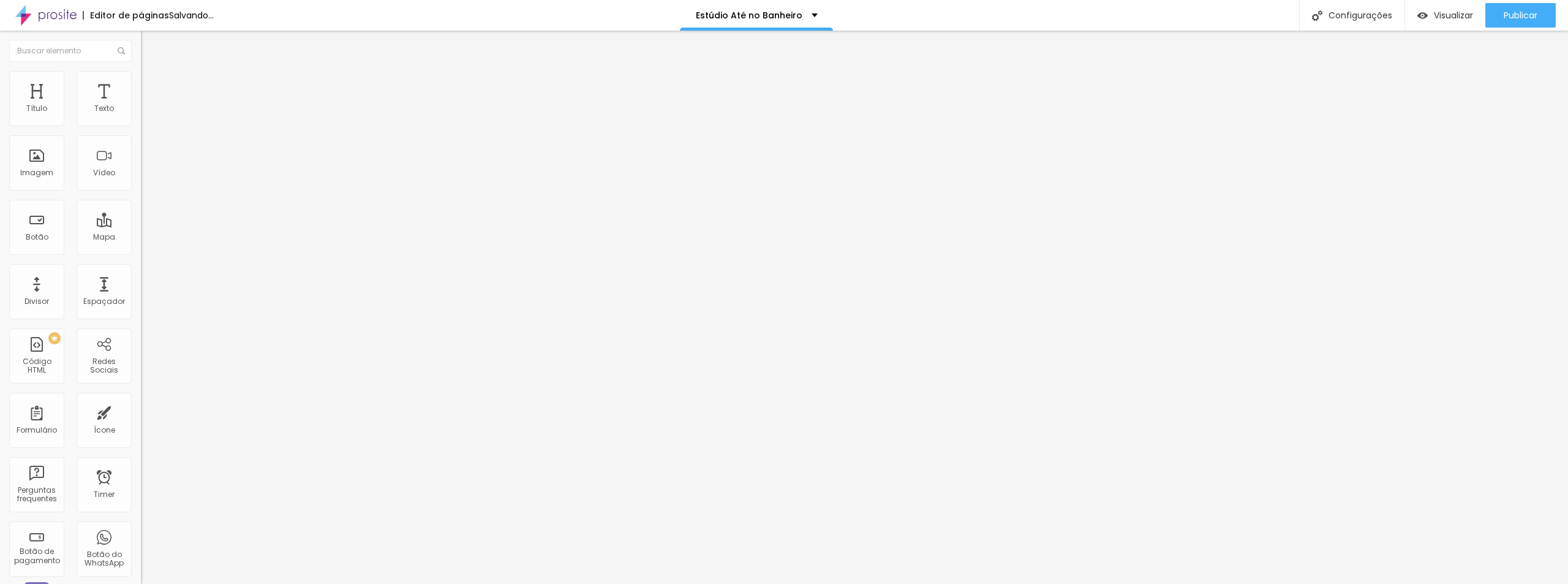
type input "22"
click at [141, 292] on input "range" at bounding box center [181, 297] width 79 height 10
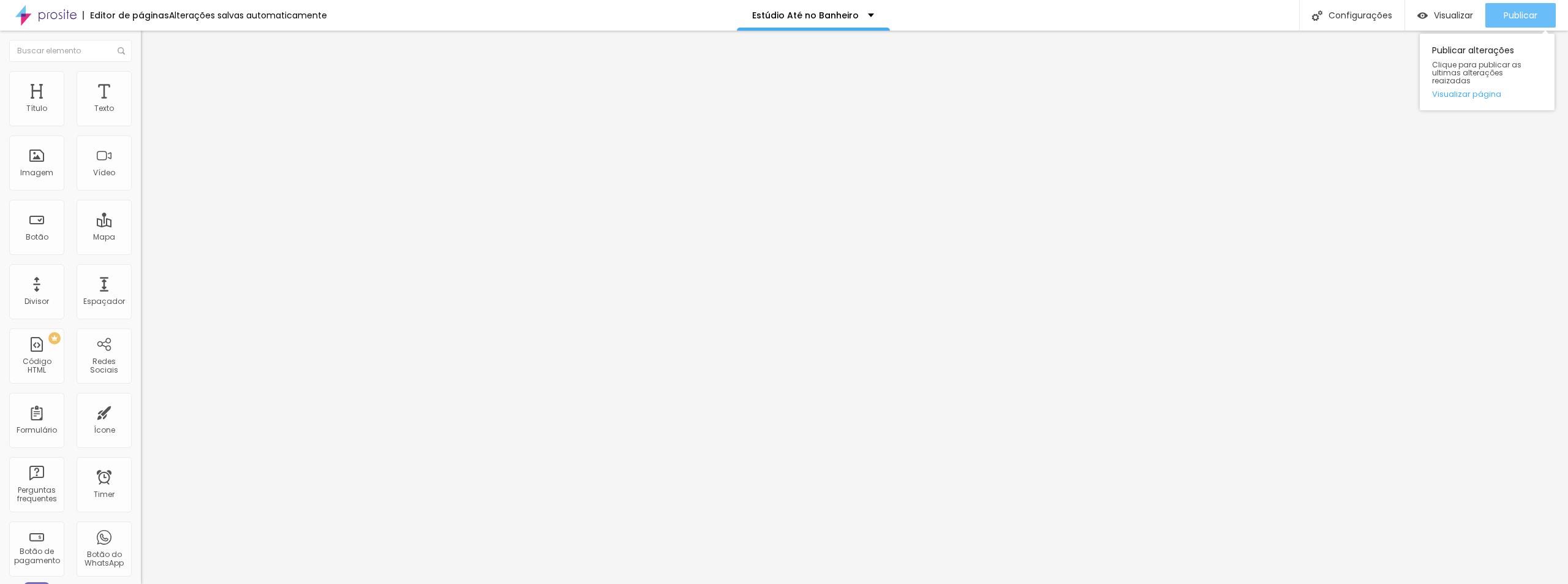
click at [1504, 13] on span "Publicar" at bounding box center [1521, 16] width 34 height 10
click at [146, 178] on icon "button" at bounding box center [149, 174] width 7 height 7
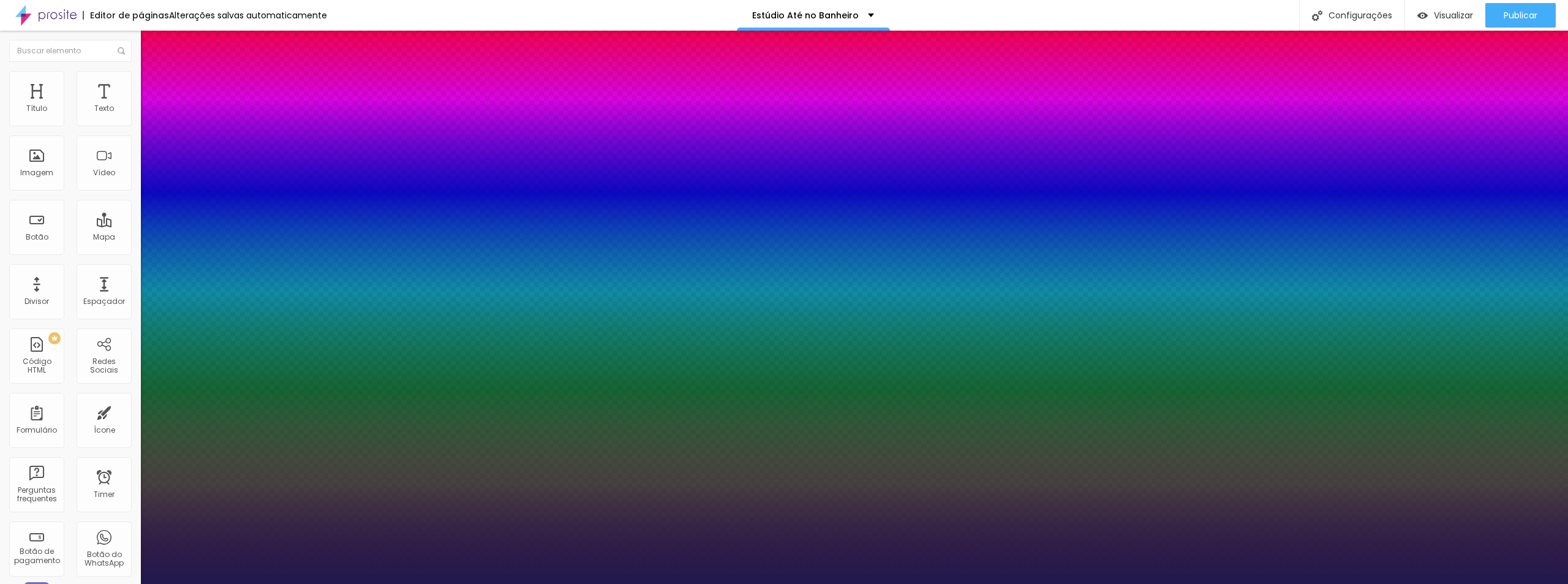
type input "1"
type input "14"
type input "1"
type input "15"
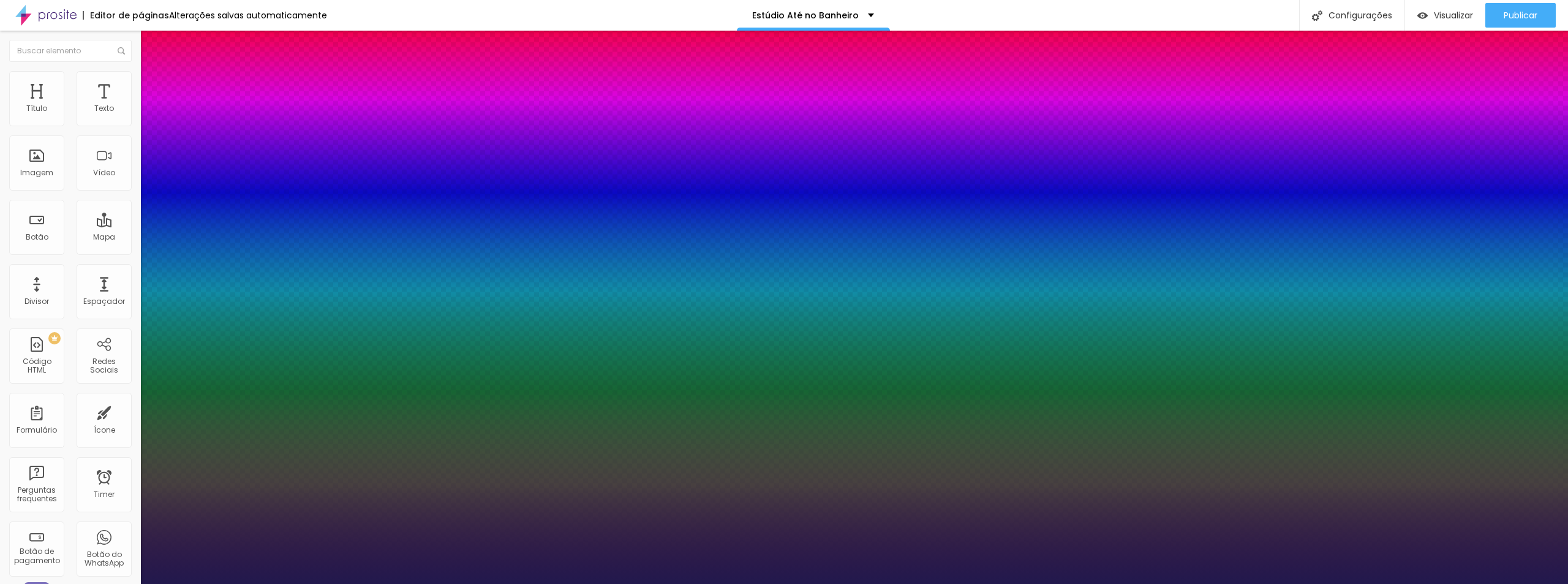
type input "15"
type input "1"
type input "16"
type input "1"
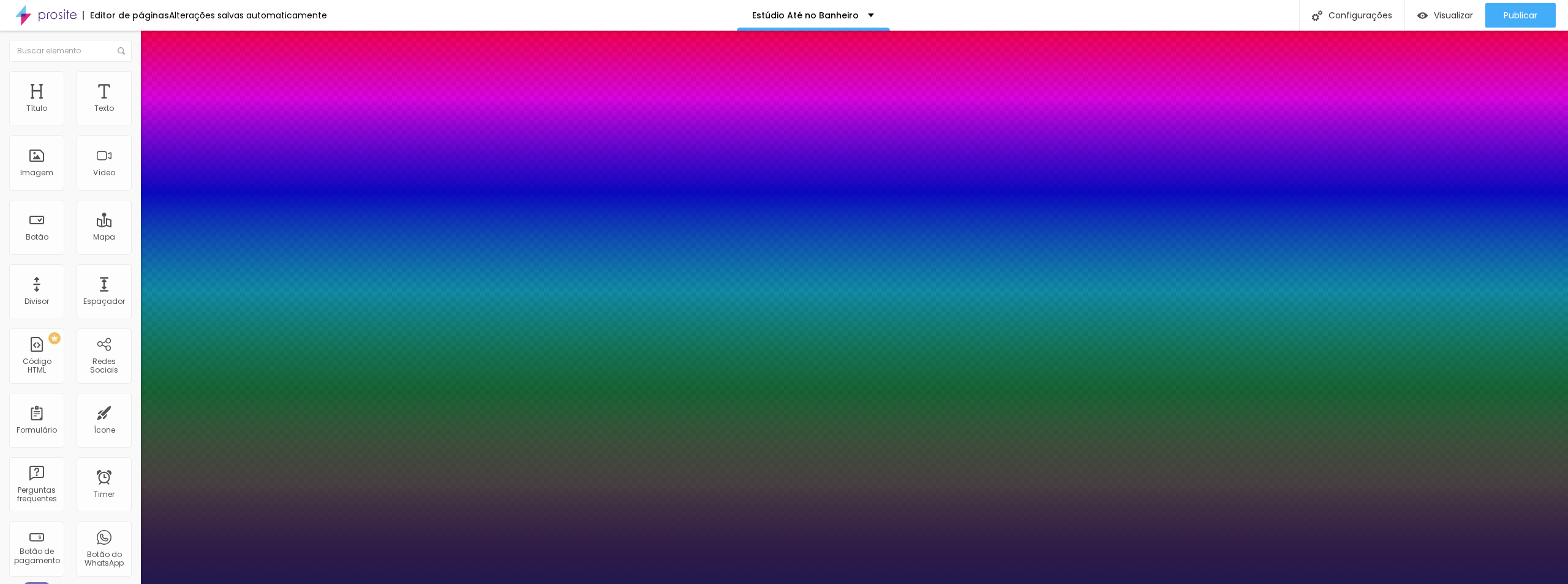
type input "18"
type input "1"
type input "19"
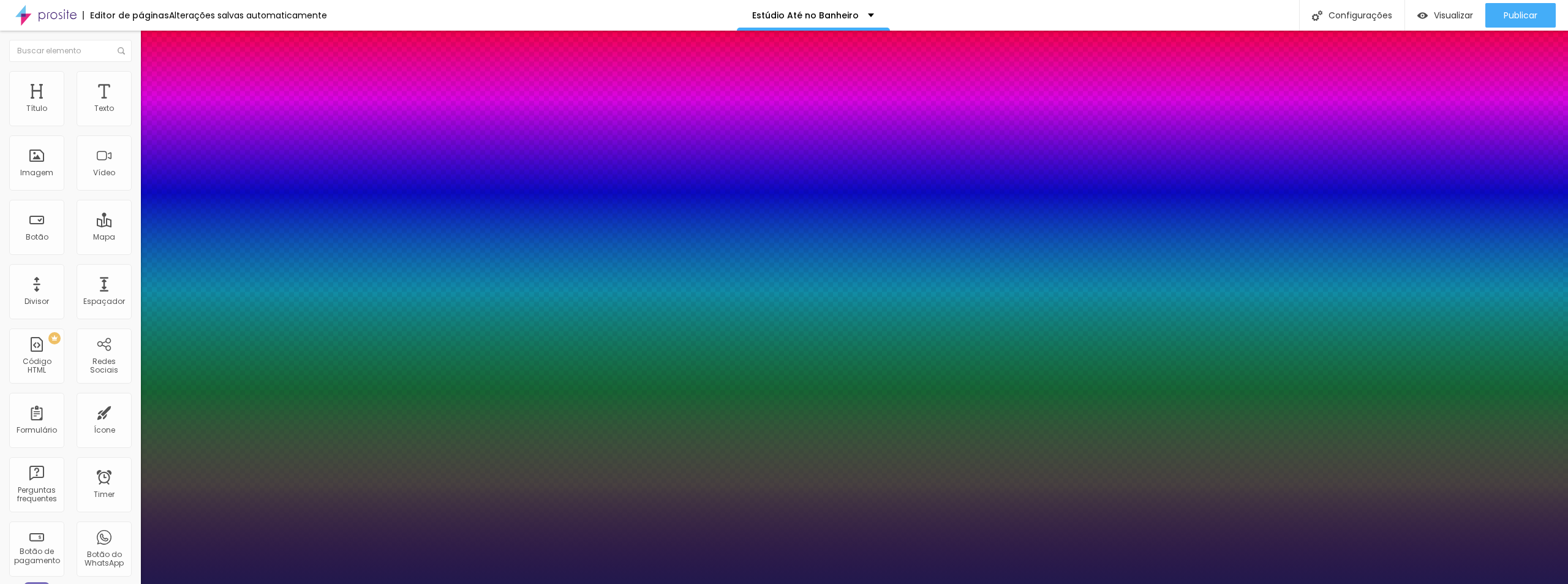
type input "1"
type input "20"
type input "1"
type input "22"
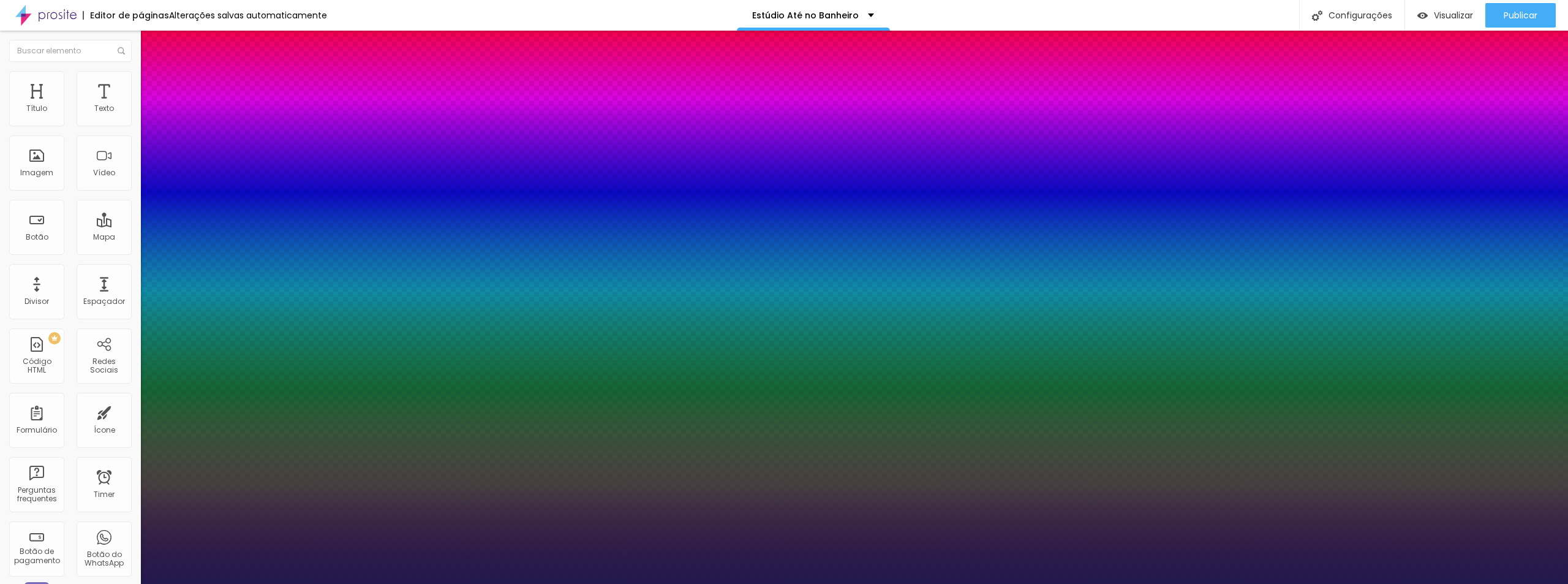
type input "22"
type input "1"
type input "23"
type input "1"
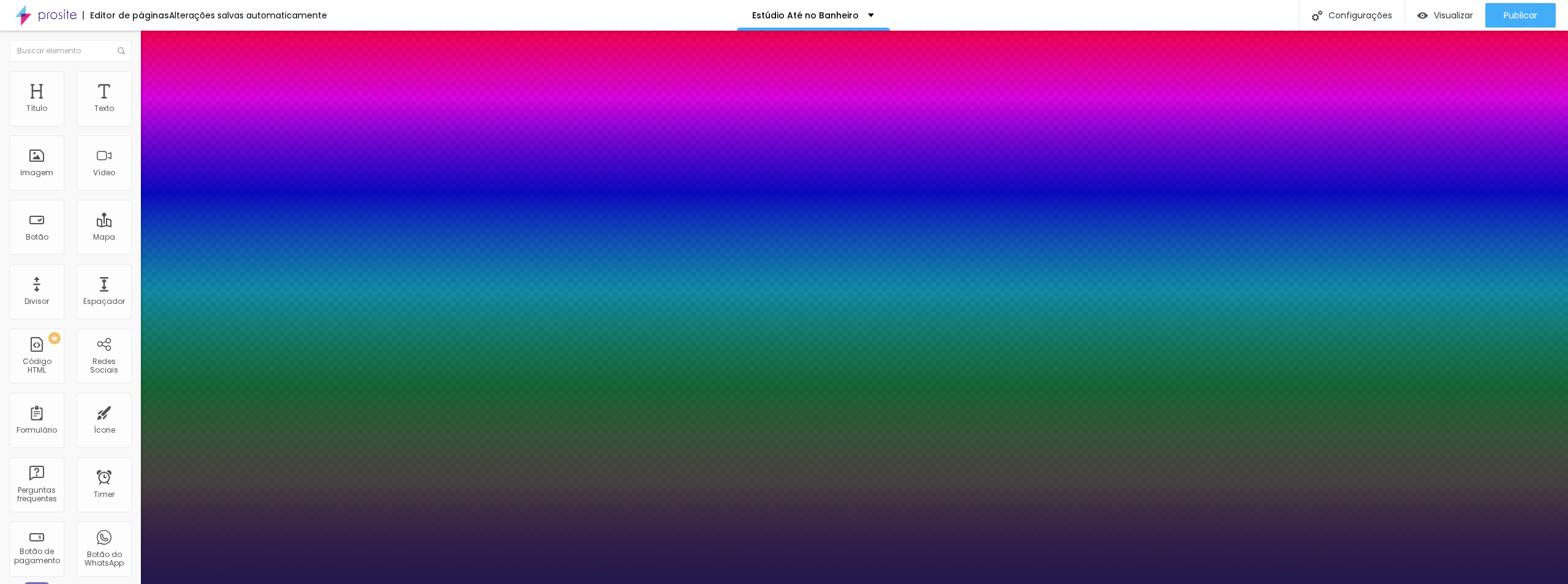
type input "24"
type input "1"
type input "26"
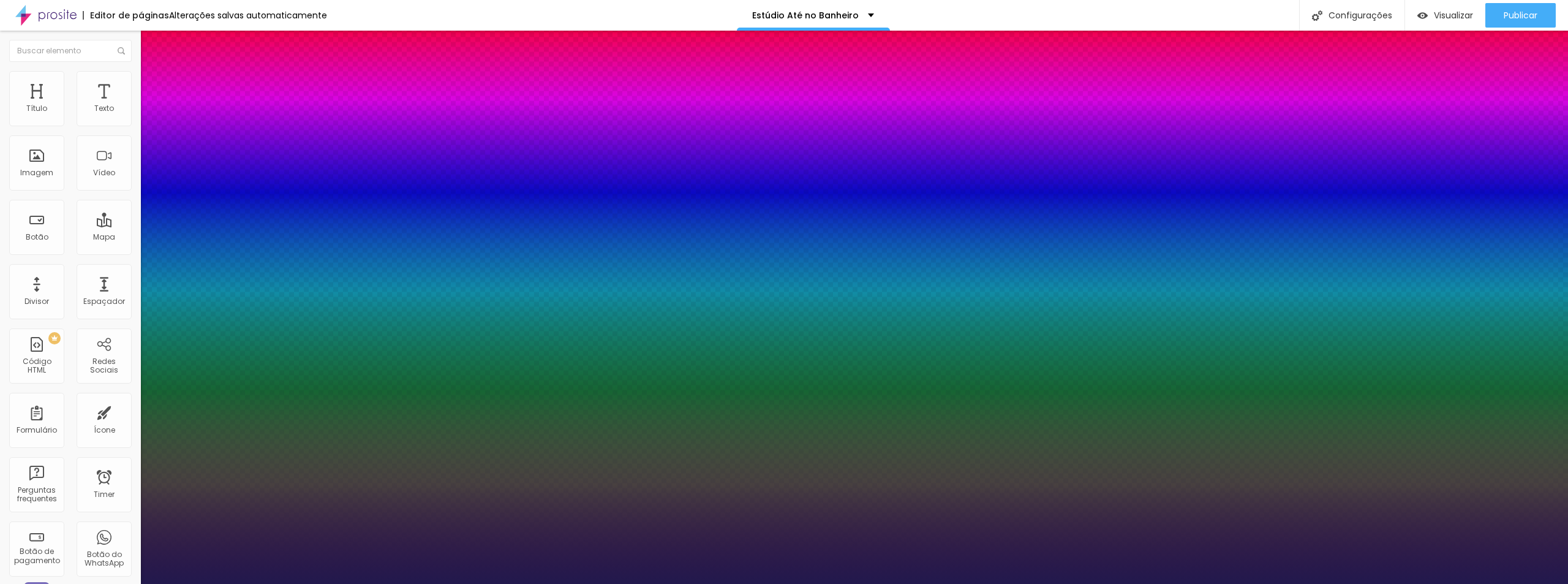
type input "1"
drag, startPoint x: 163, startPoint y: 343, endPoint x: 175, endPoint y: 343, distance: 12.0
type input "26"
type input "1"
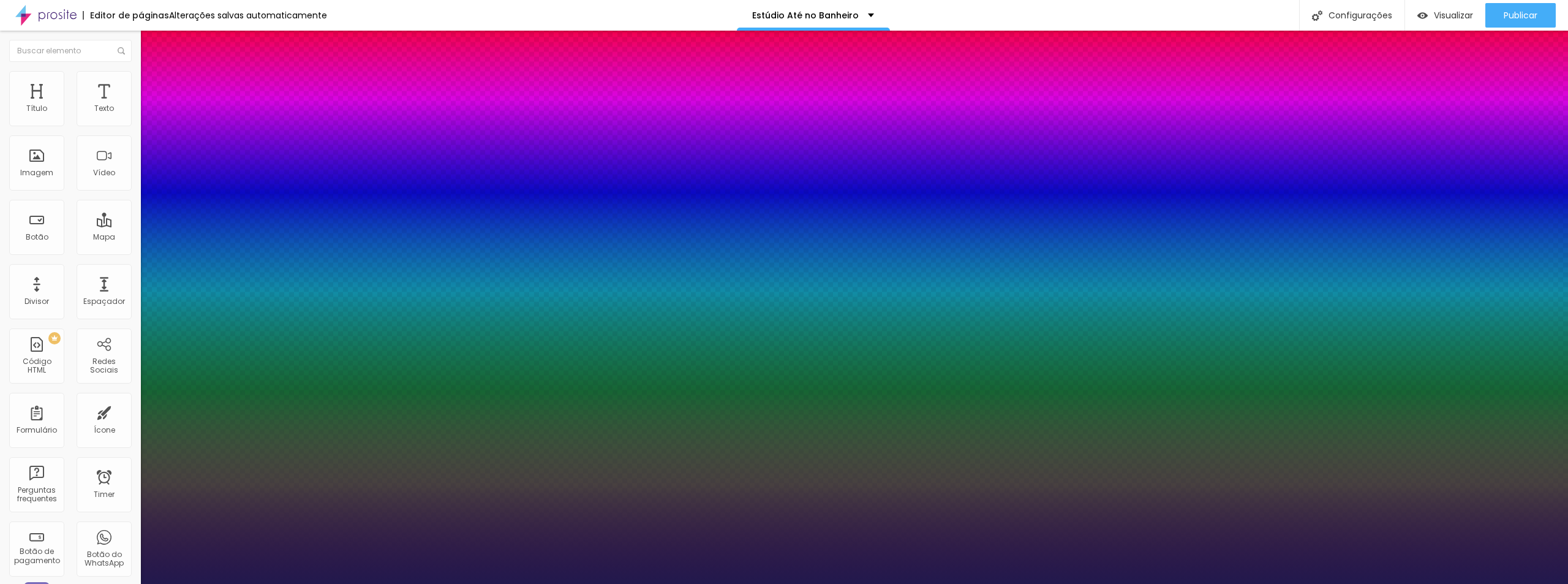
click at [898, 583] on div at bounding box center [784, 584] width 1568 height 0
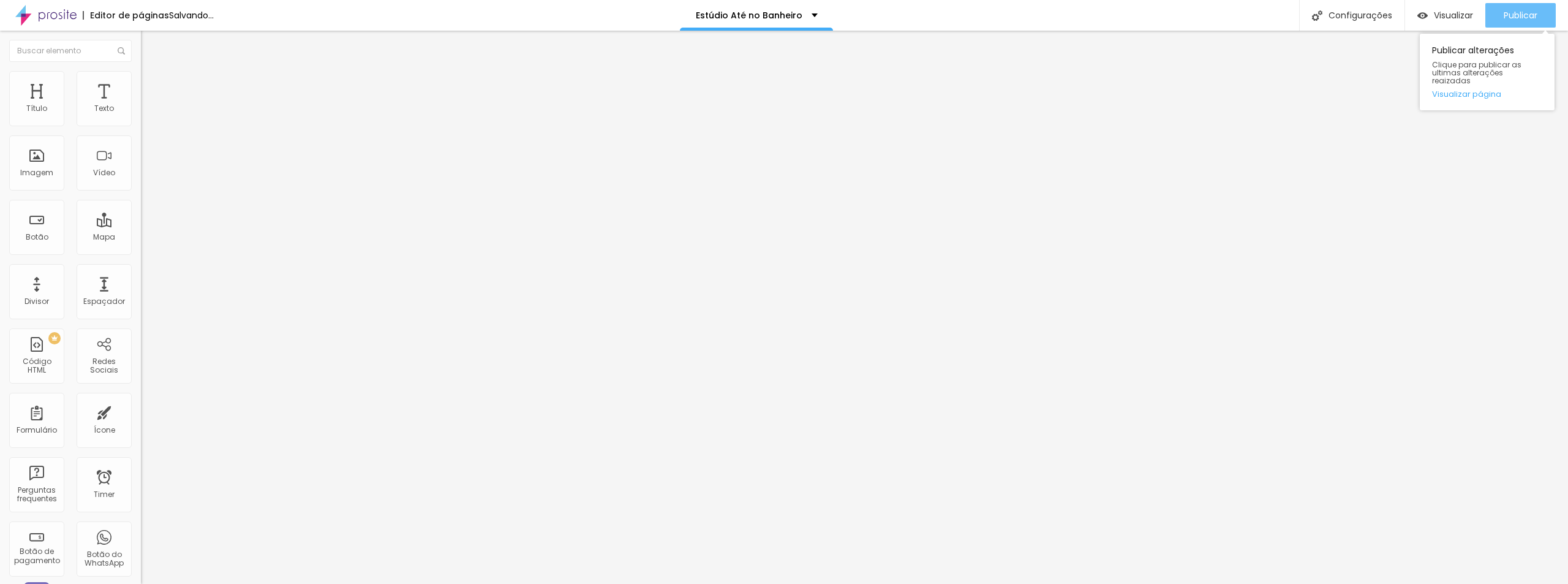
click at [1518, 11] on span "Publicar" at bounding box center [1521, 16] width 34 height 10
click at [1535, 7] on div "Publicar" at bounding box center [1521, 15] width 34 height 25
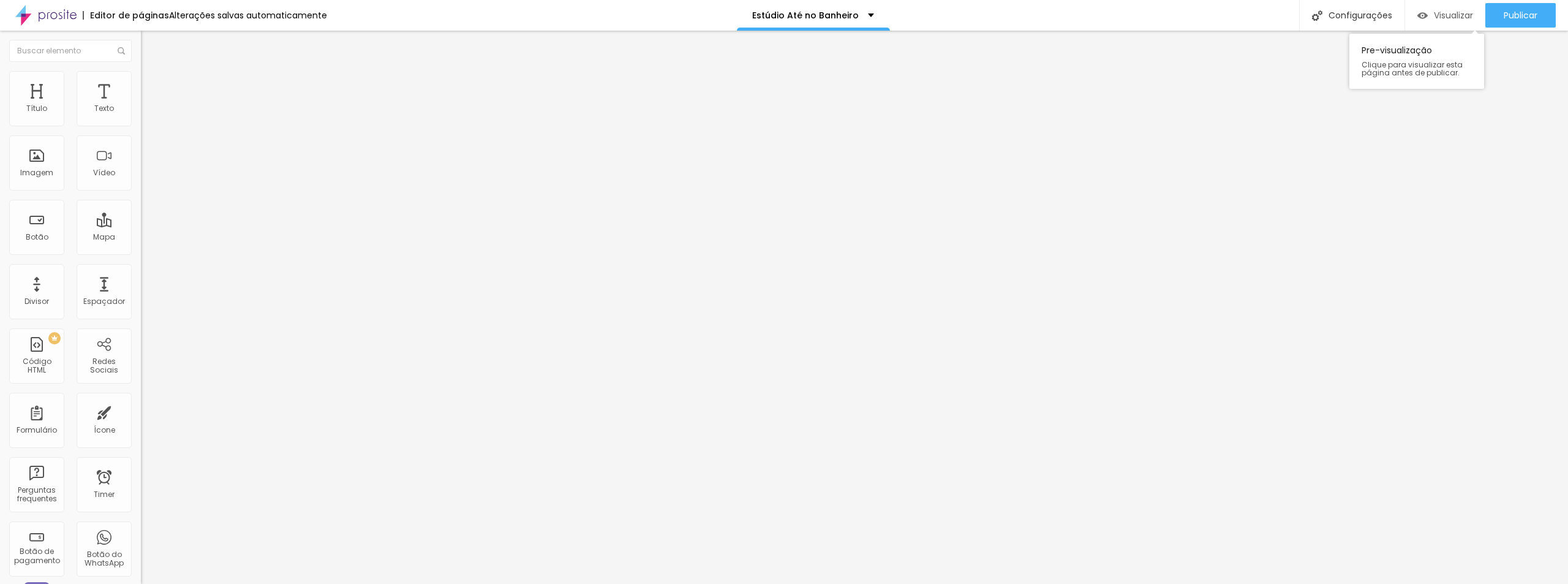
click at [1462, 13] on span "Visualizar" at bounding box center [1453, 16] width 39 height 10
click at [141, 79] on img at bounding box center [147, 76] width 11 height 11
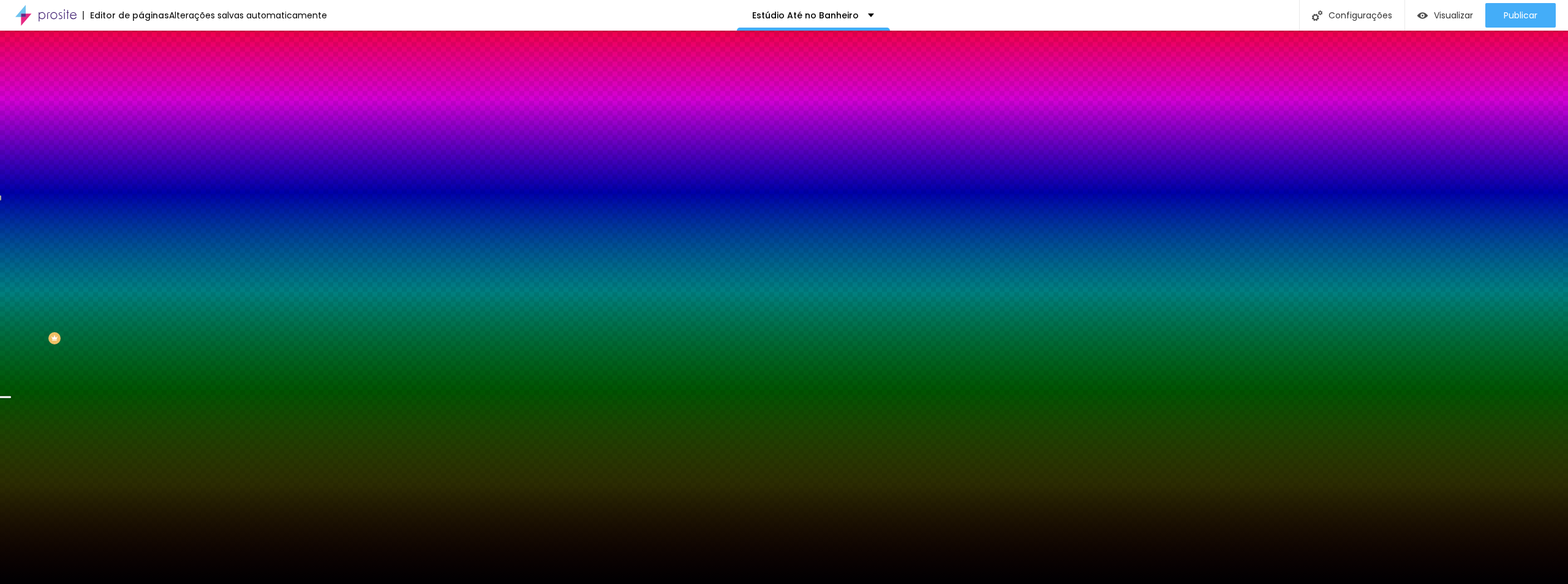
click at [141, 166] on div at bounding box center [211, 166] width 141 height 0
click at [12, 473] on div at bounding box center [6, 474] width 12 height 2
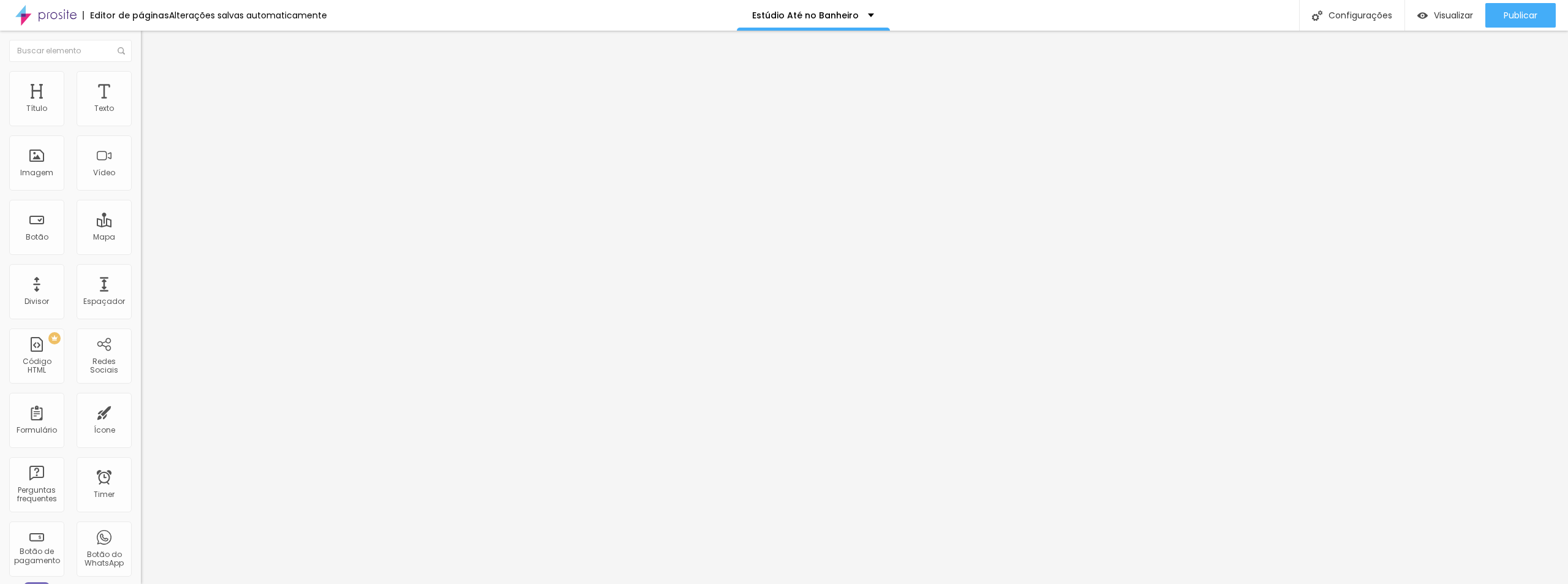
click at [141, 81] on li "Avançado" at bounding box center [211, 76] width 141 height 12
type input "11"
type input "12"
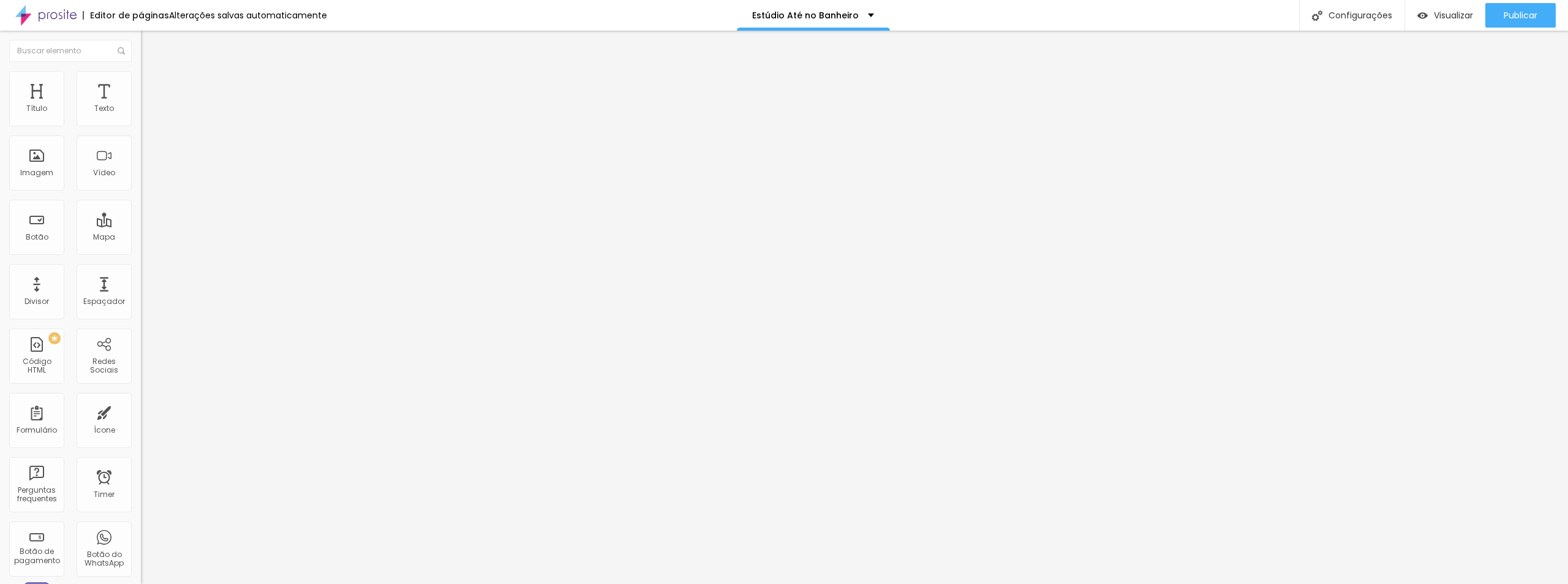
type input "13"
type input "14"
type input "15"
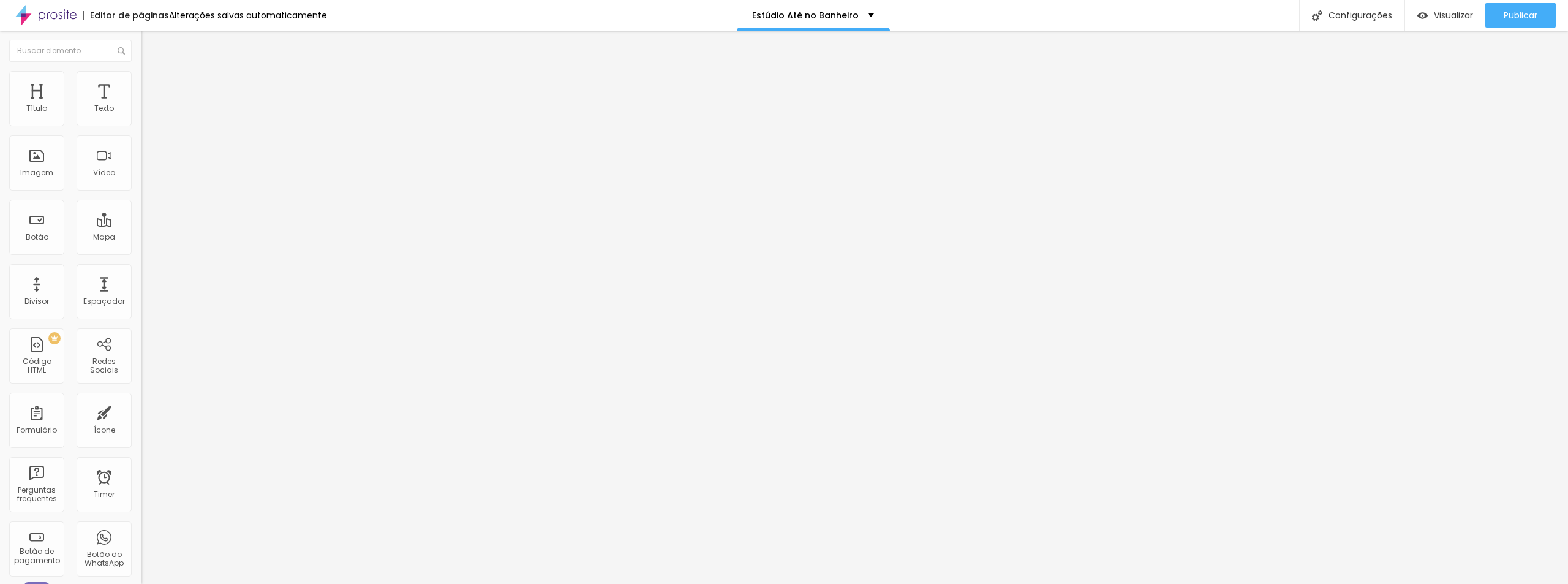
type input "15"
type input "16"
type input "15"
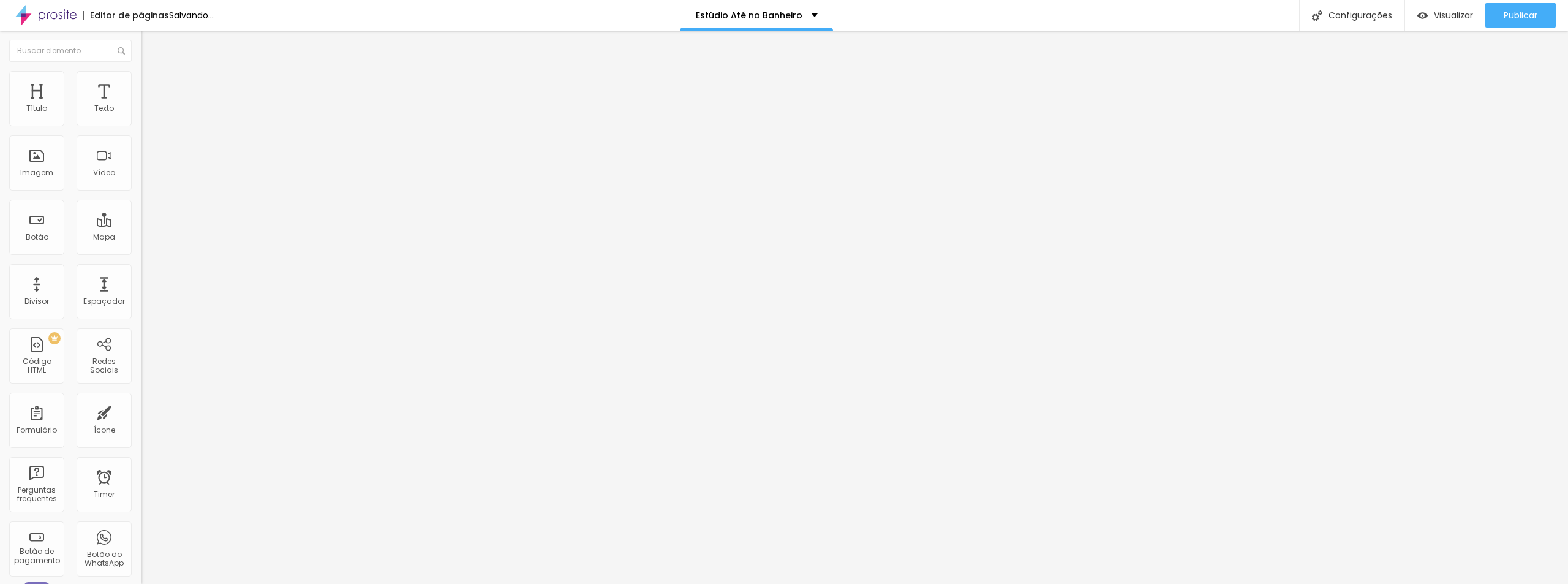
type input "14"
type input "13"
type input "12"
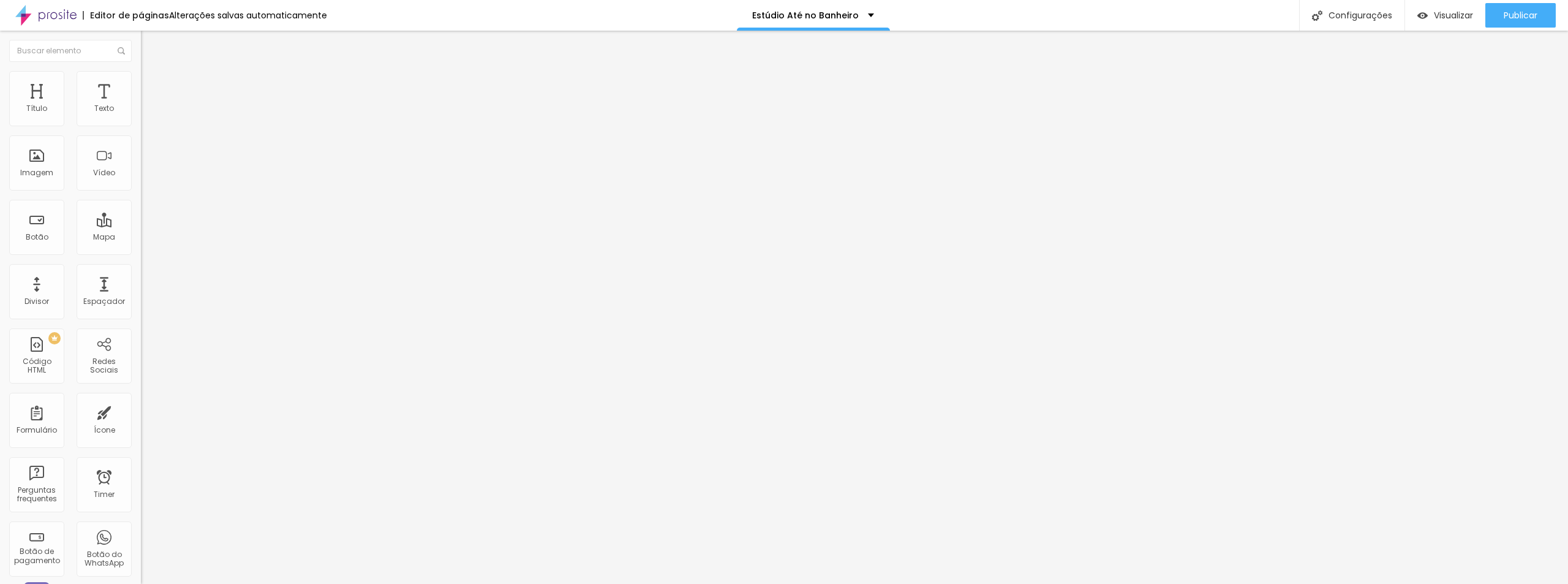
type input "12"
type input "11"
type input "9"
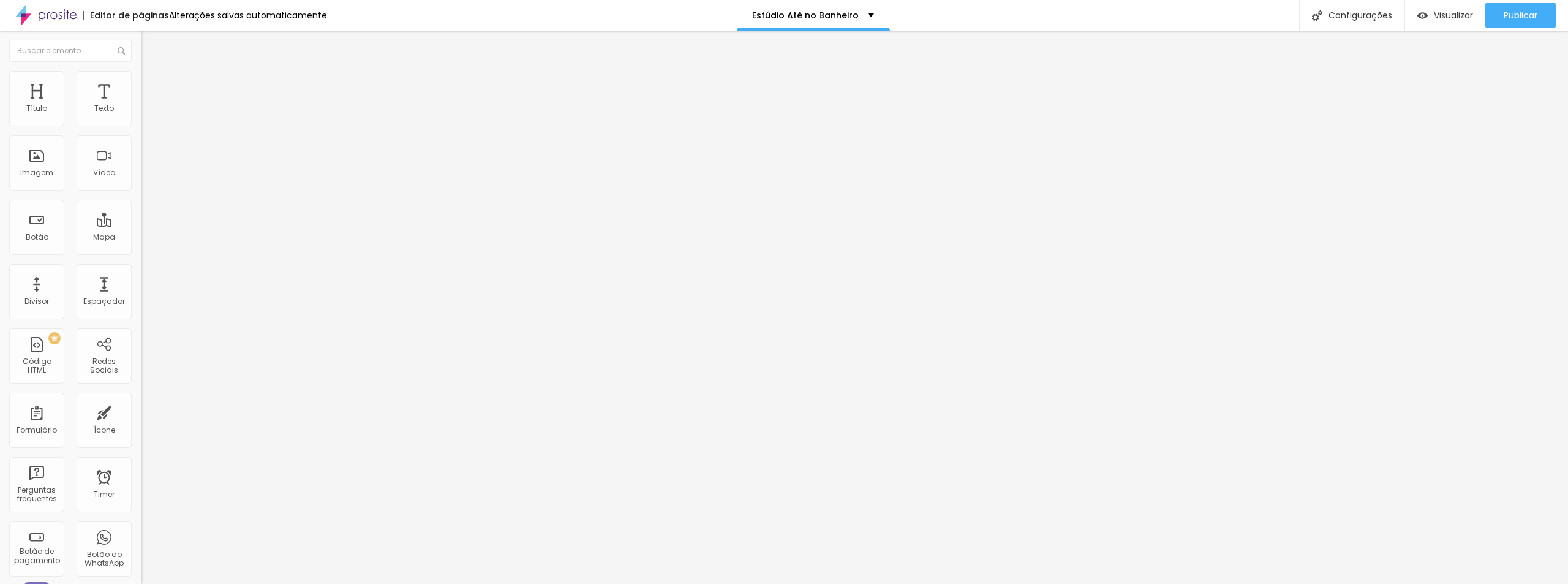
type input "10"
click at [141, 225] on input "range" at bounding box center [181, 230] width 79 height 10
click at [141, 74] on ul "Estilo Avançado" at bounding box center [211, 71] width 141 height 25
click at [141, 71] on li "Estilo" at bounding box center [211, 64] width 141 height 12
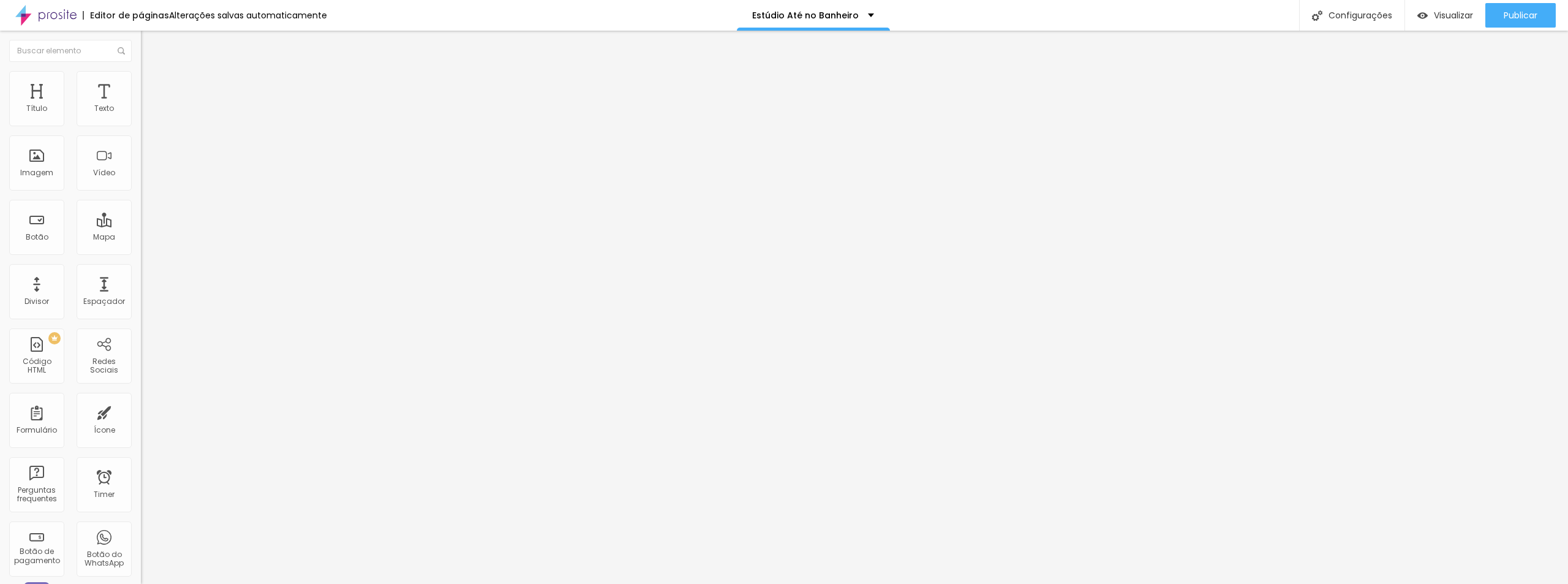
click at [141, 181] on button "button" at bounding box center [149, 175] width 17 height 13
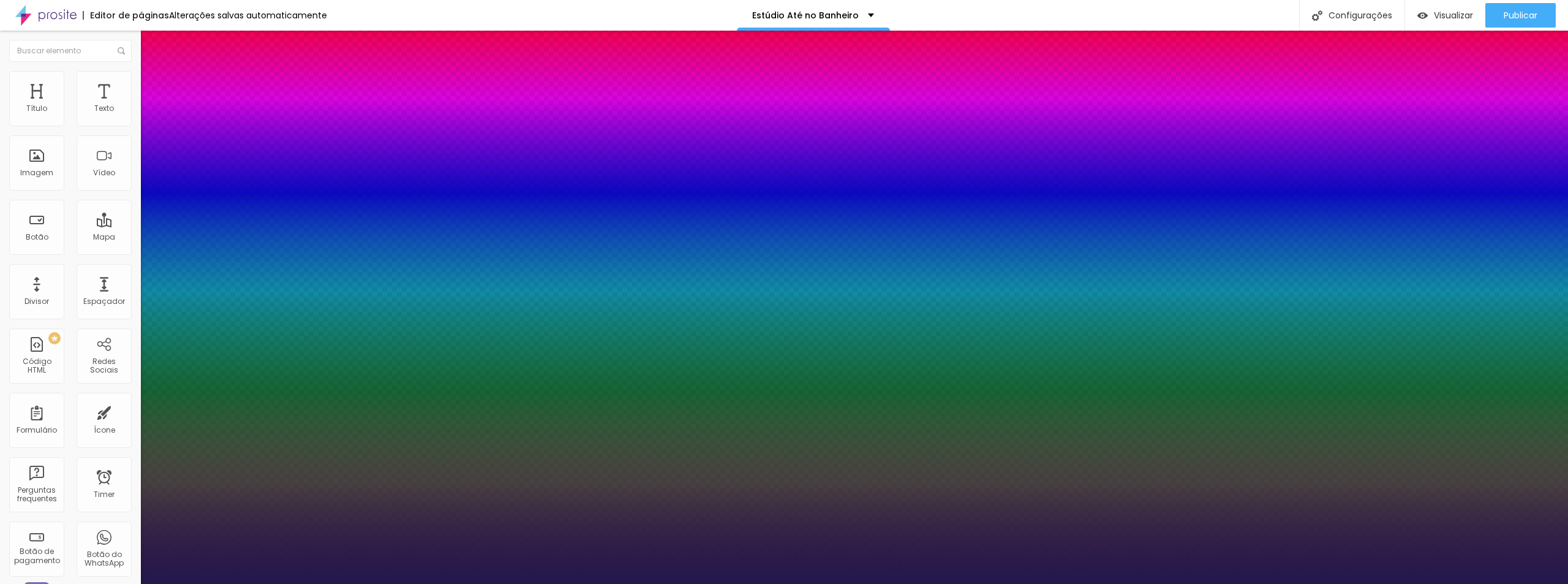
type input "1"
type input "27"
type input "1"
type input "28"
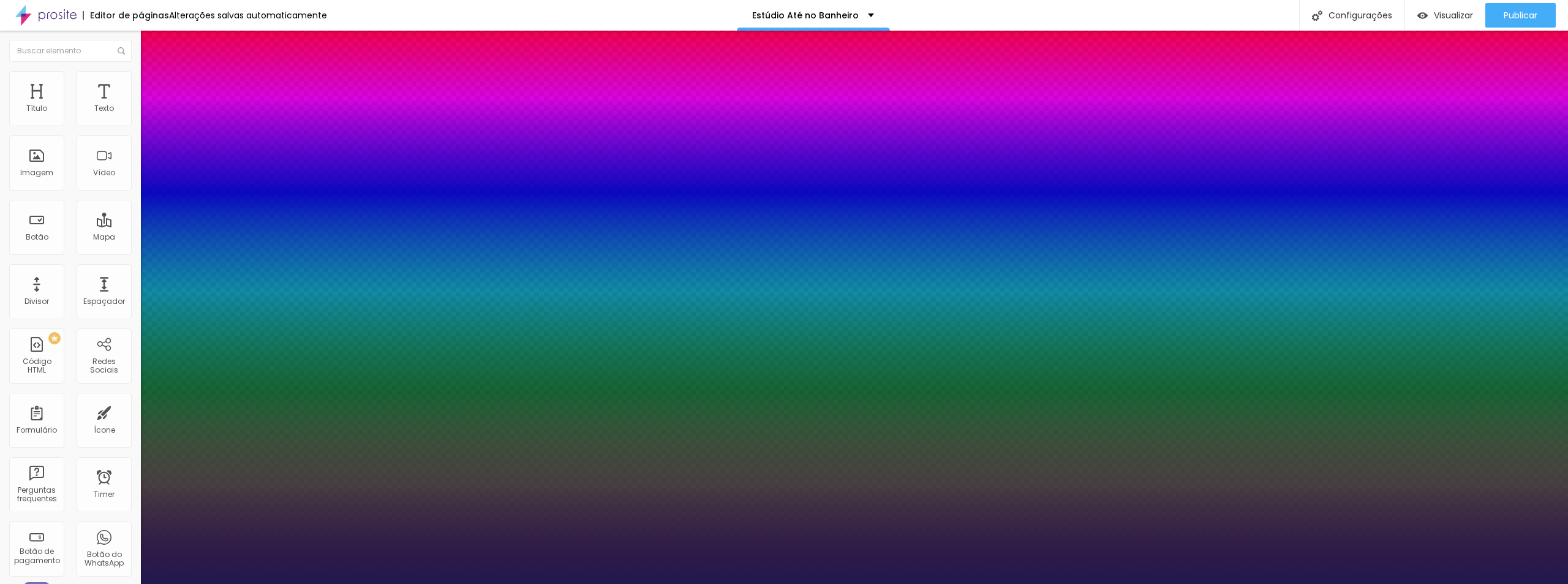
type input "28"
type input "1"
type input "29"
type input "1"
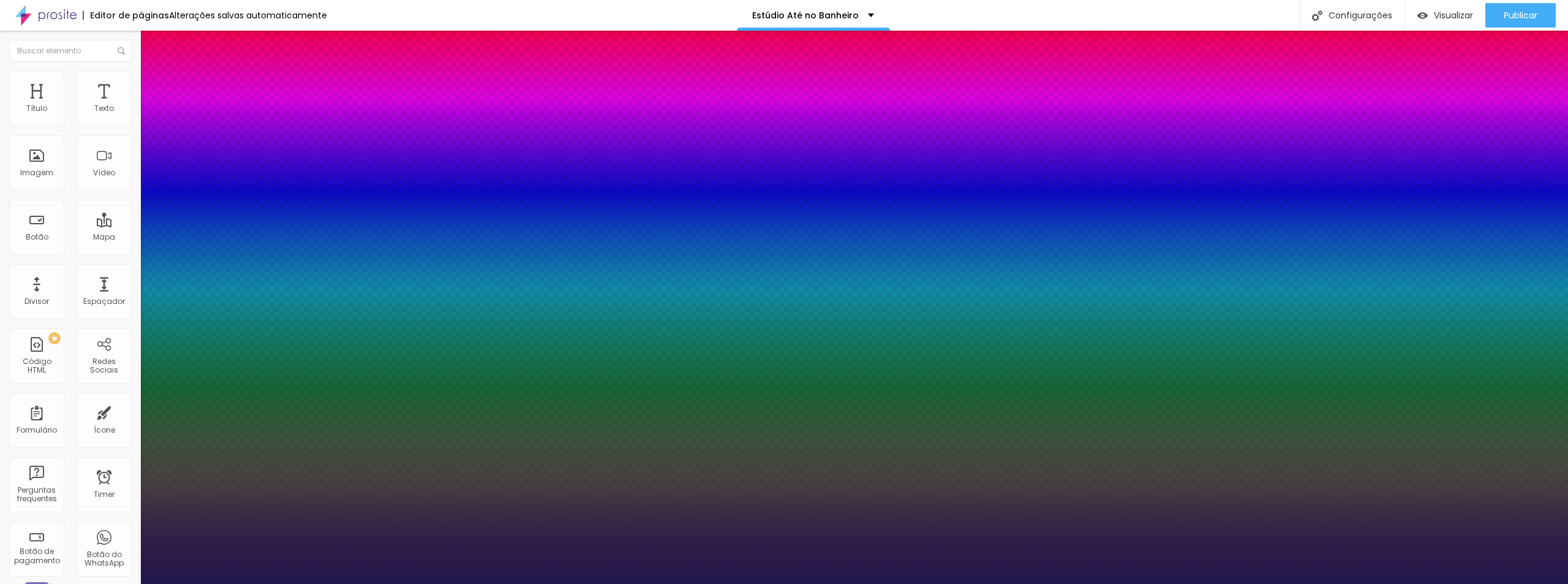
type input "30"
type input "1"
type input "31"
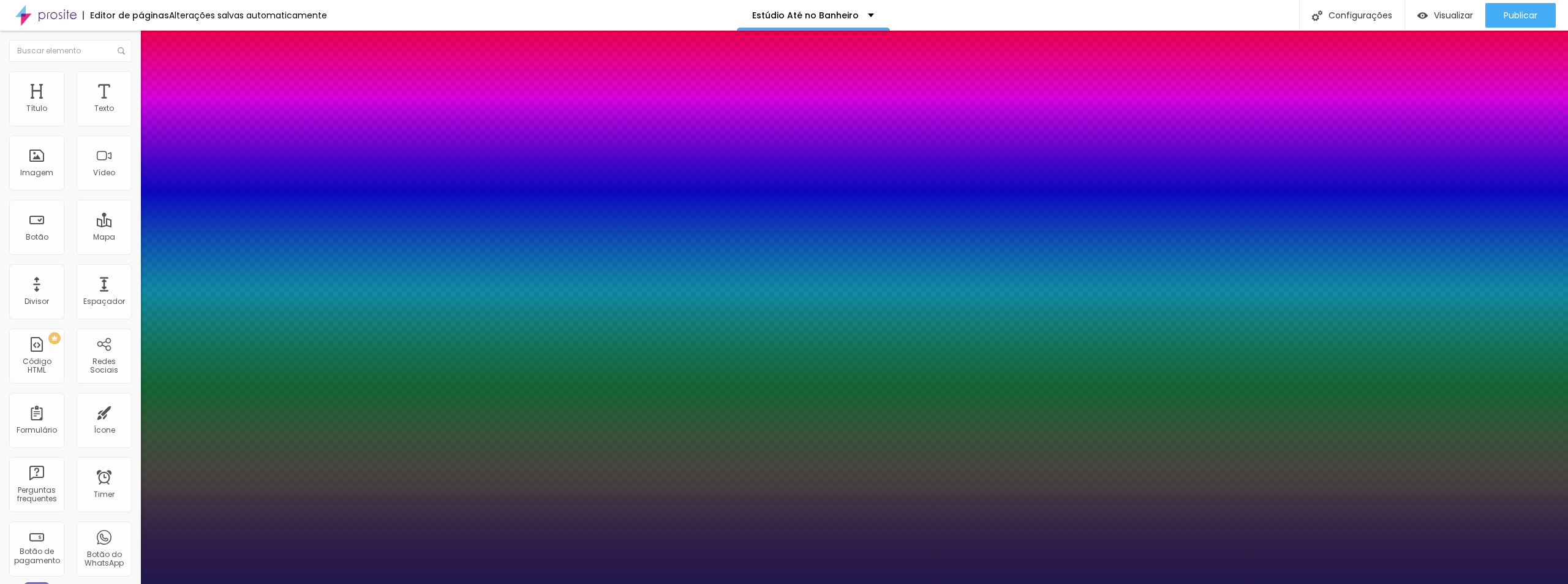
type input "1"
type input "32"
type input "1"
type input "33"
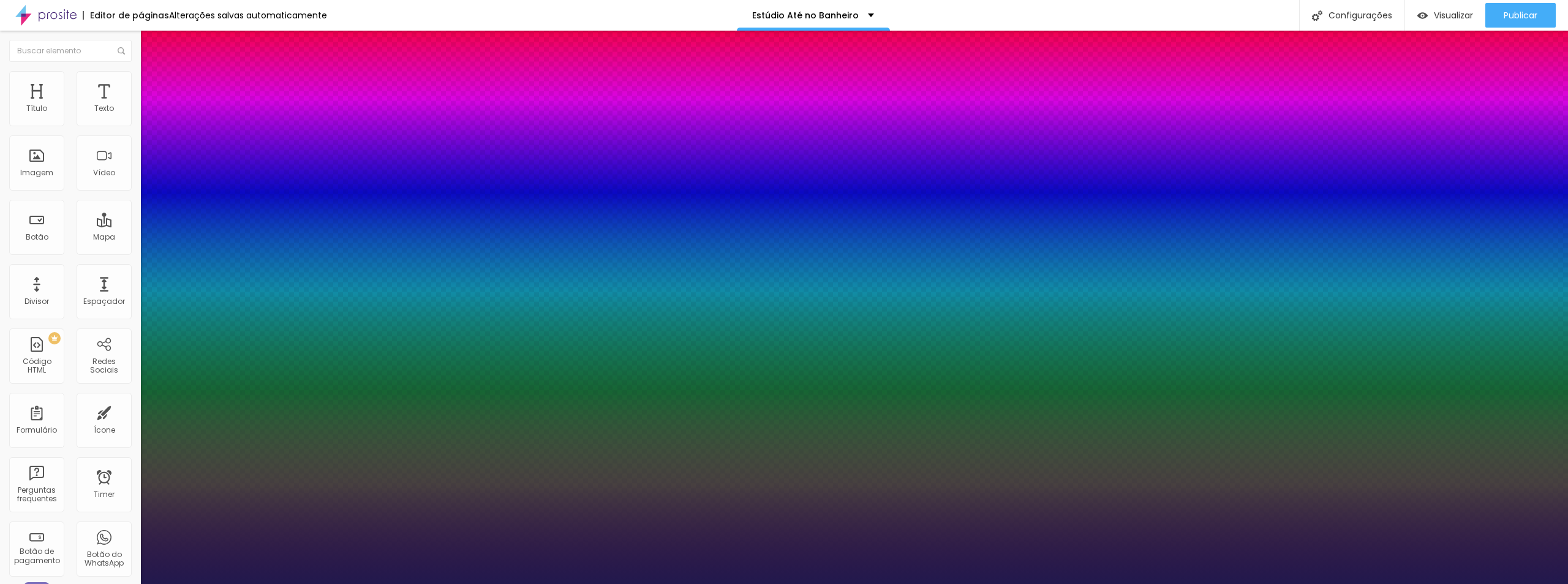
type input "33"
type input "1"
drag, startPoint x: 175, startPoint y: 345, endPoint x: 181, endPoint y: 345, distance: 6.0
type input "33"
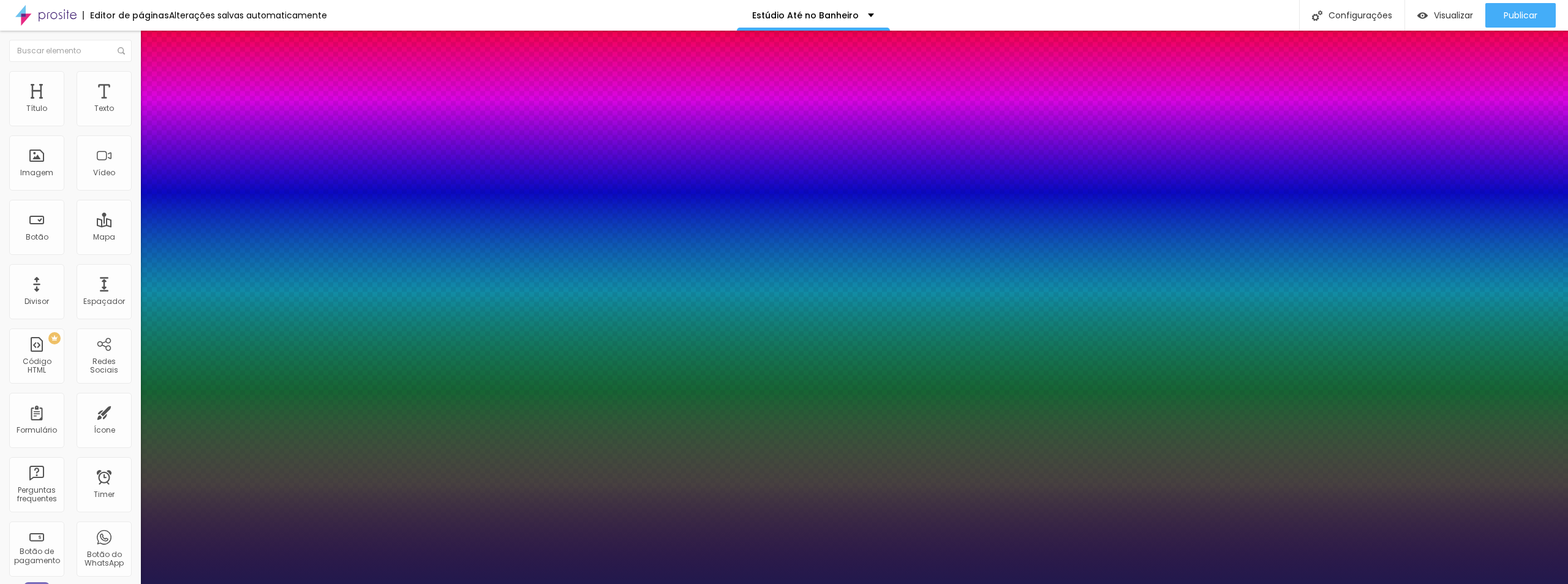
click at [1297, 583] on div at bounding box center [784, 584] width 1568 height 0
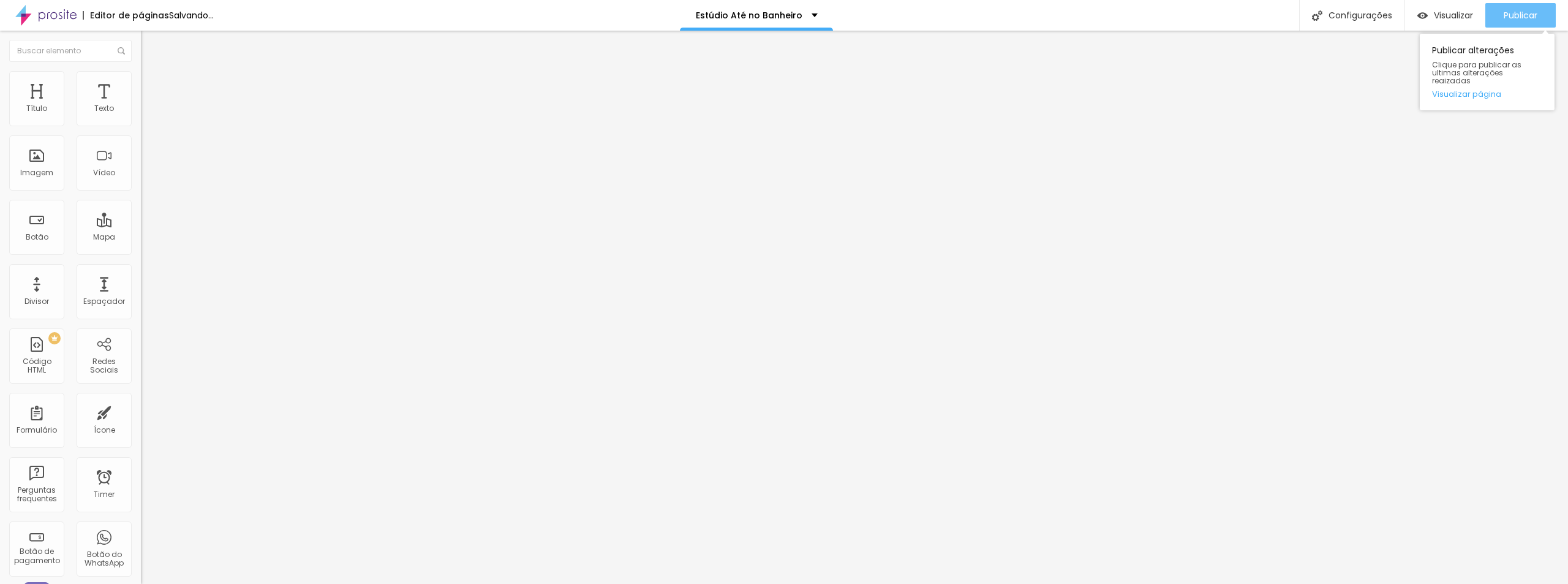
click at [1513, 16] on span "Publicar" at bounding box center [1521, 16] width 34 height 10
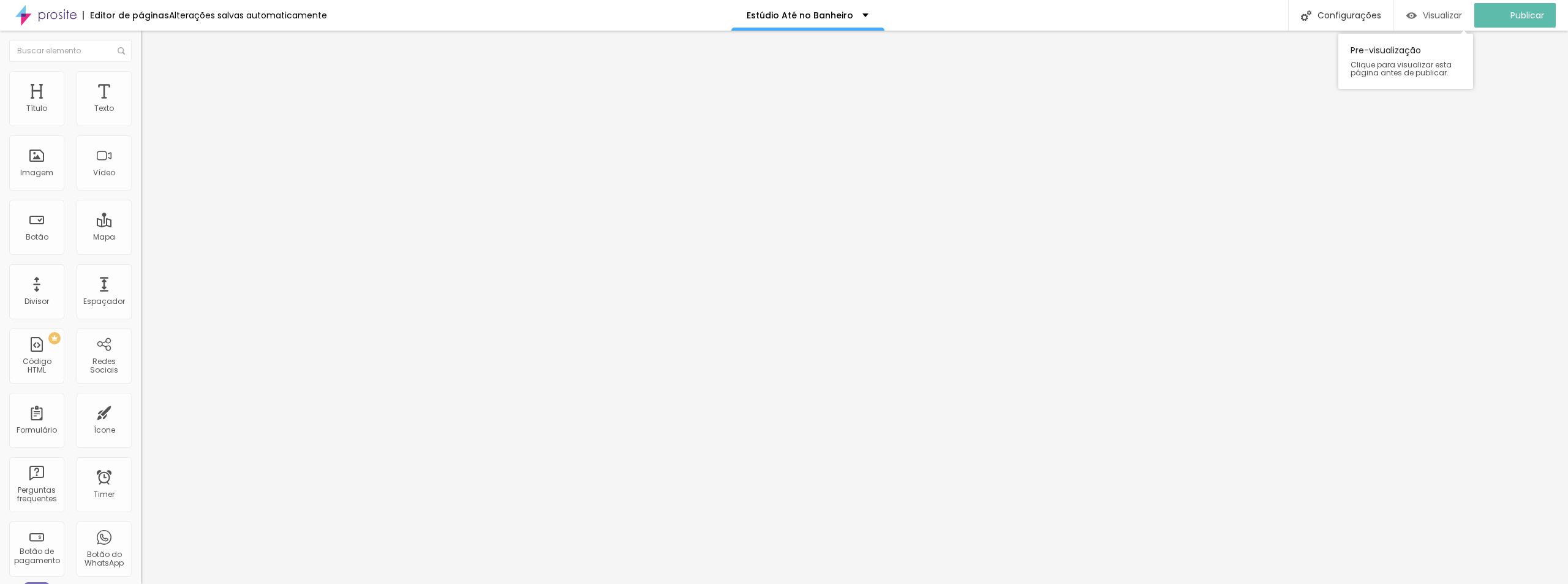
click at [1447, 16] on span "Visualizar" at bounding box center [1442, 16] width 39 height 10
click at [147, 176] on icon "button" at bounding box center [149, 173] width 5 height 5
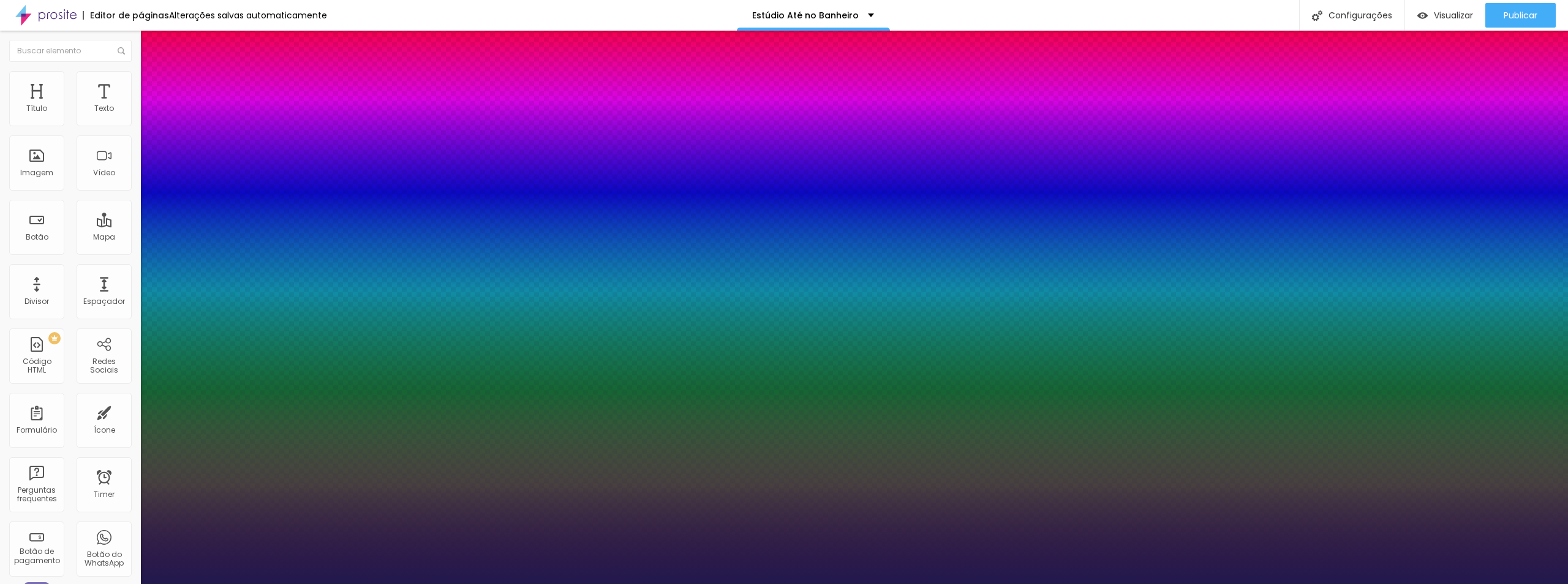
type input "1"
type input "29"
type input "1"
type input "28"
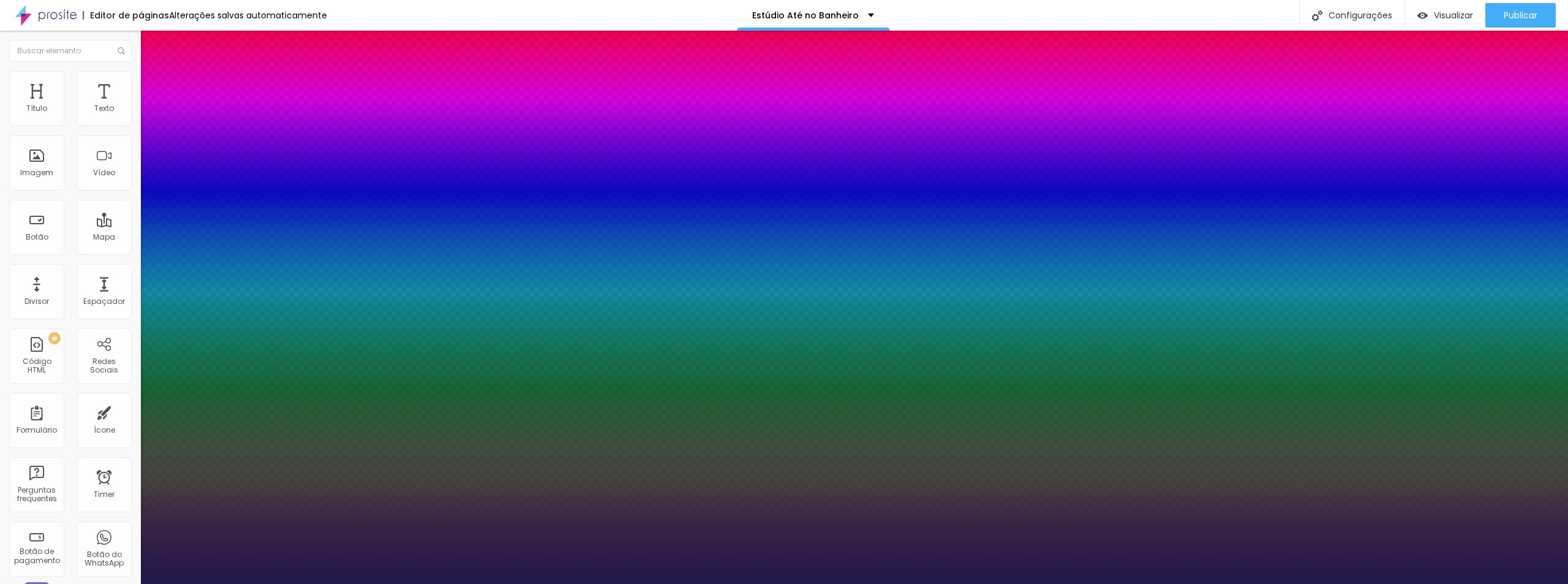
type input "28"
type input "1"
type input "27"
type input "1"
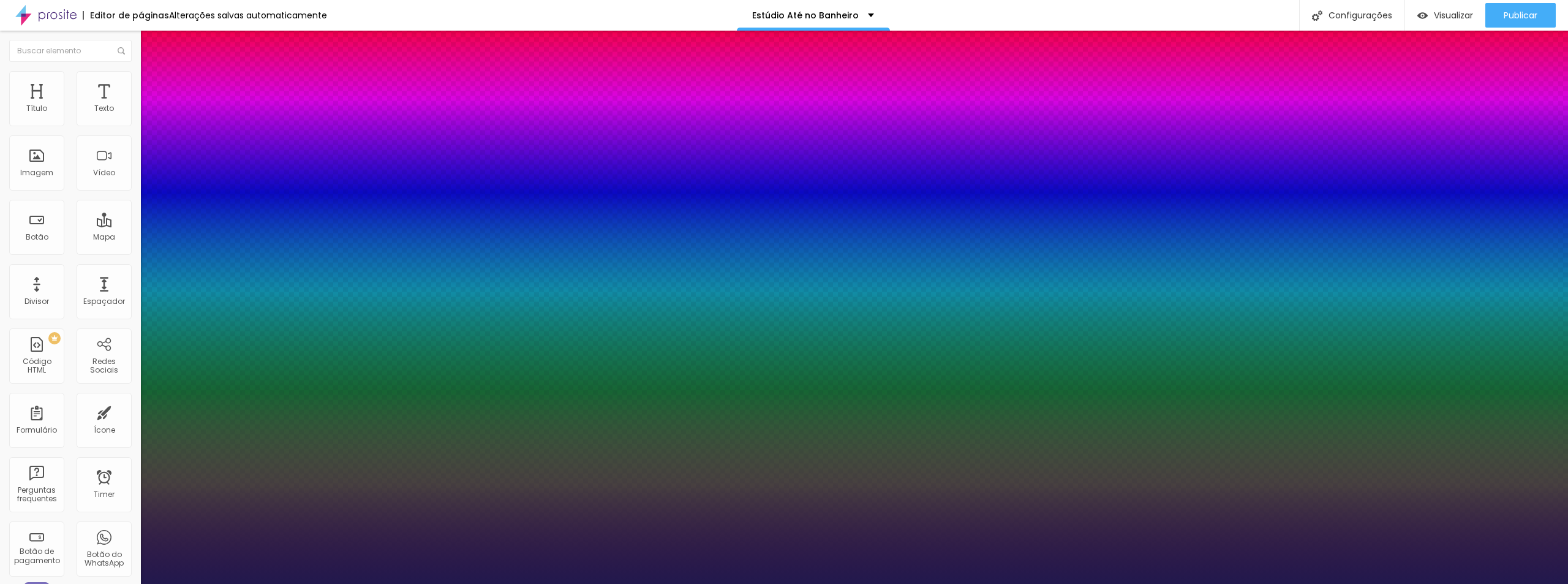
type input "26"
type input "1"
type input "25"
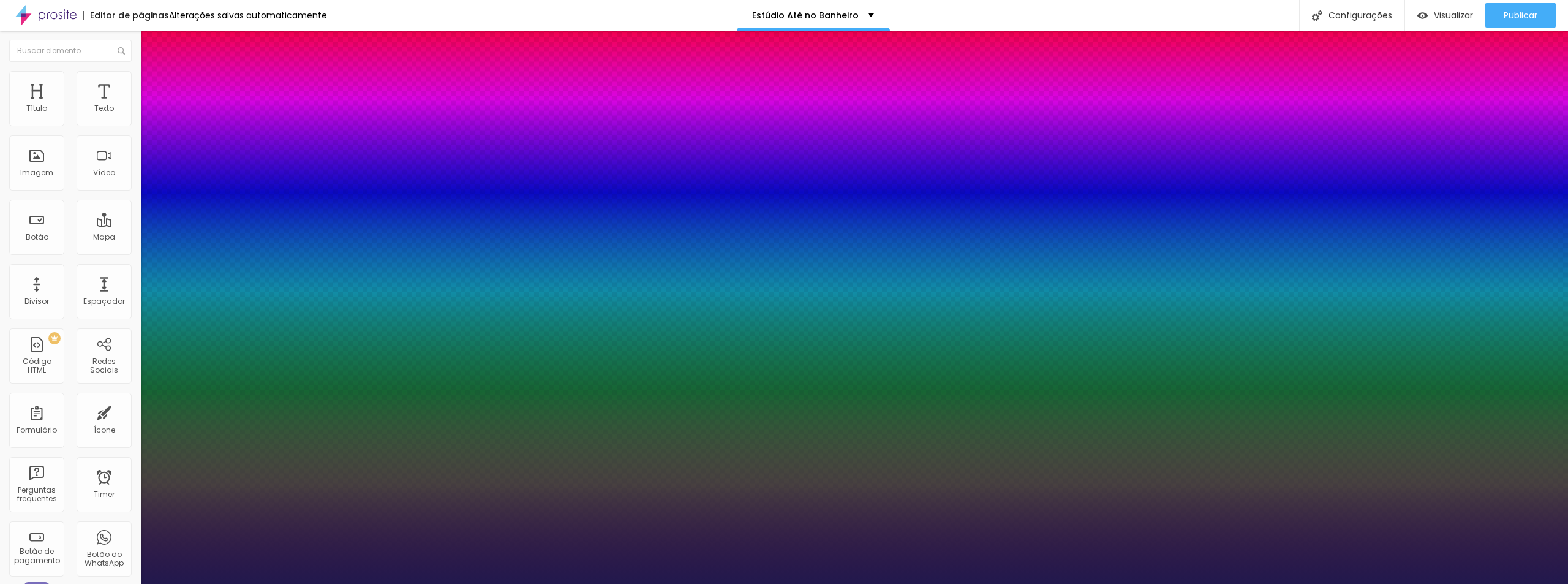
type input "1"
type input "24"
type input "1"
type input "25"
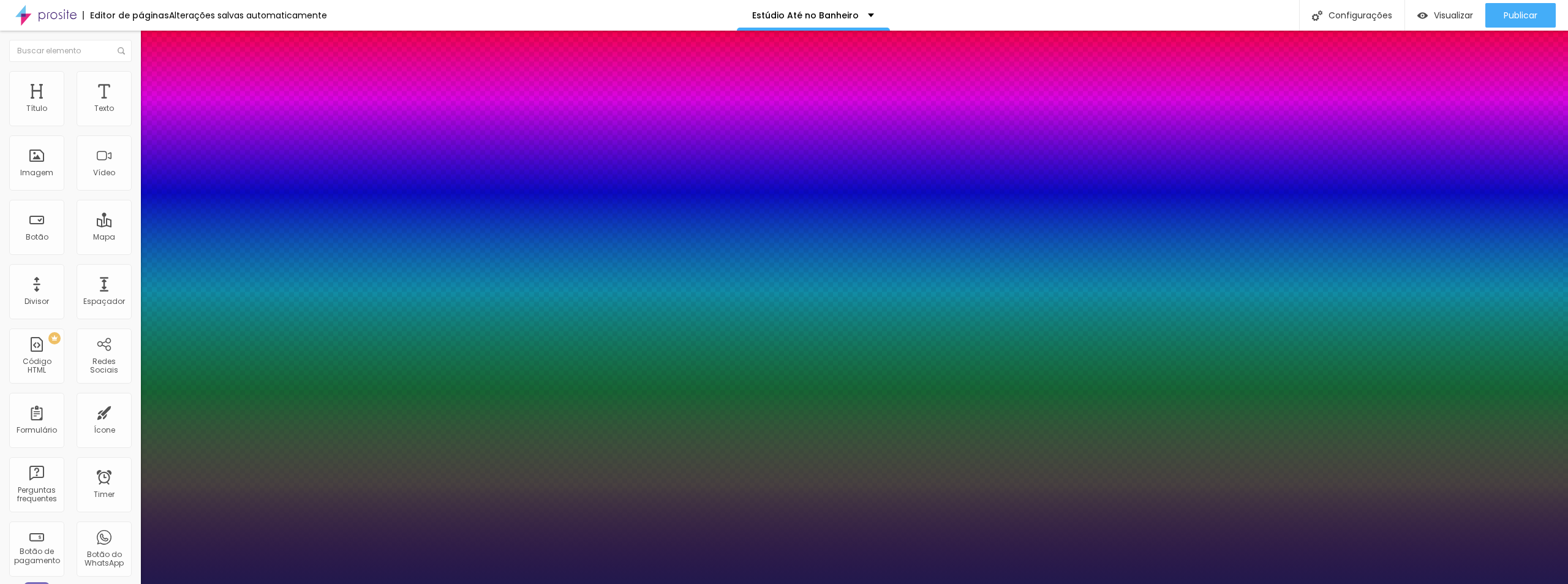
type input "25"
type input "1"
type input "26"
type input "1"
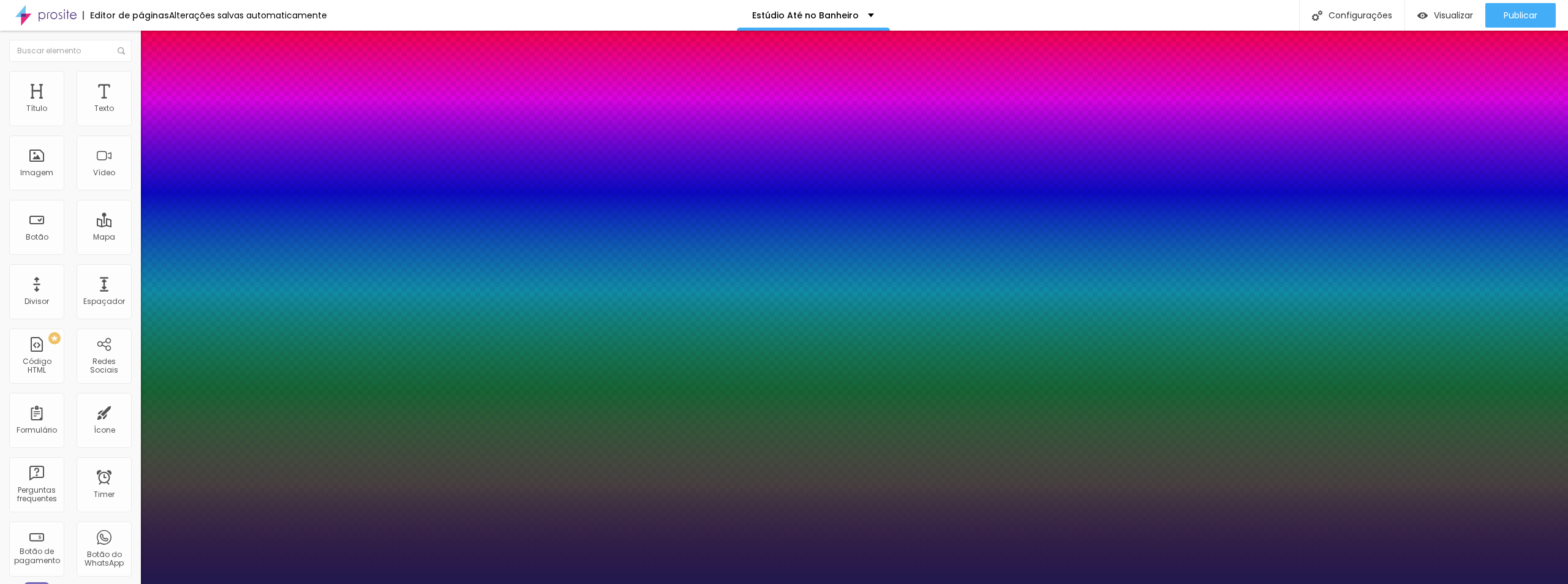
click at [973, 583] on div at bounding box center [784, 584] width 1568 height 0
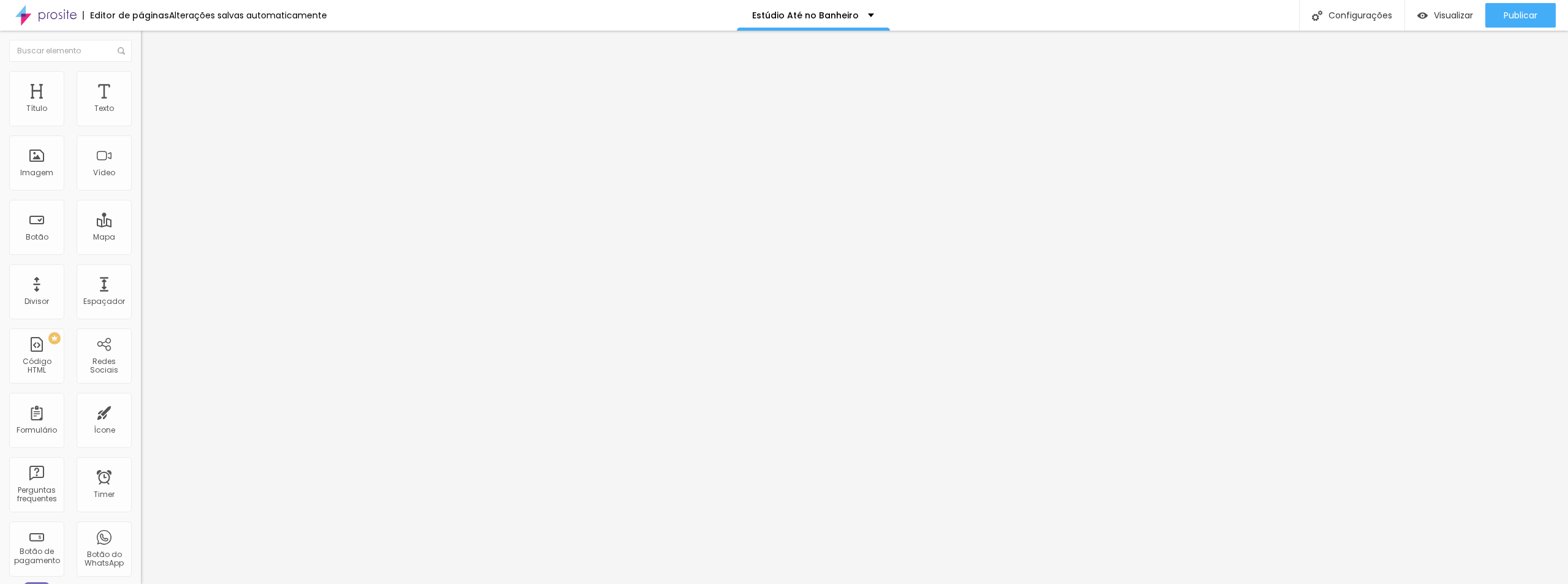
click at [146, 178] on icon "button" at bounding box center [149, 174] width 7 height 7
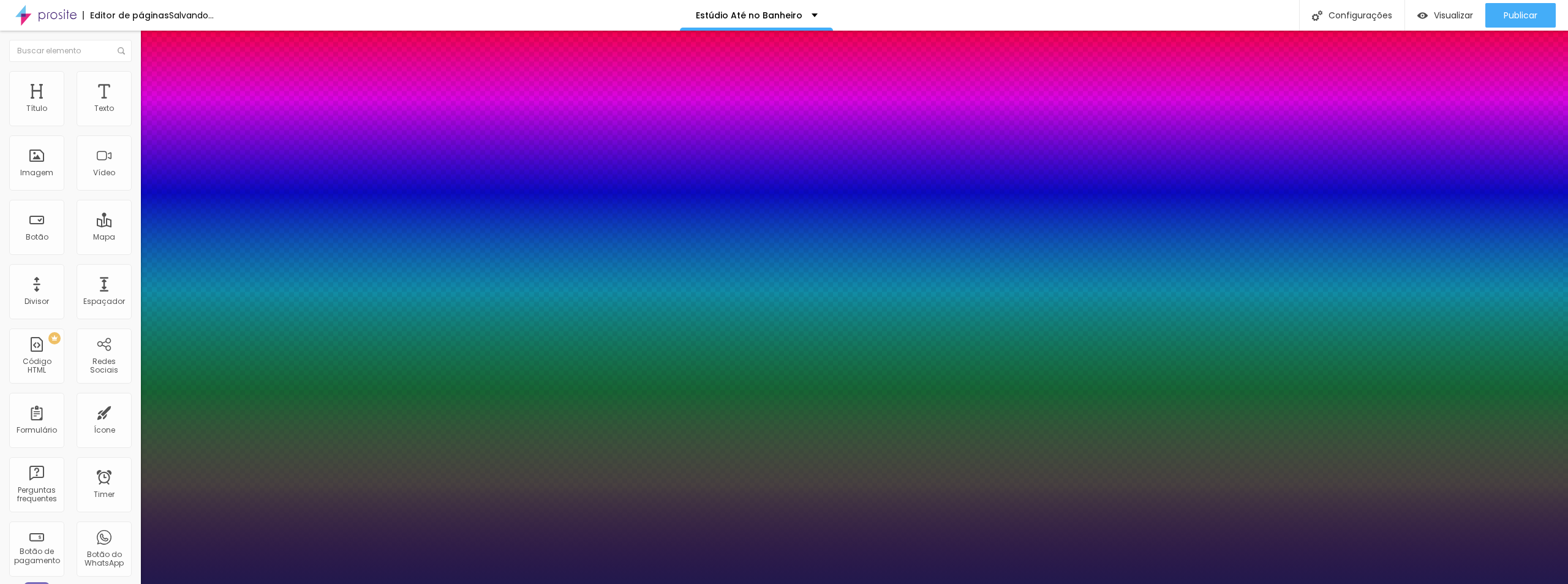
click at [425, 583] on div at bounding box center [784, 584] width 1568 height 0
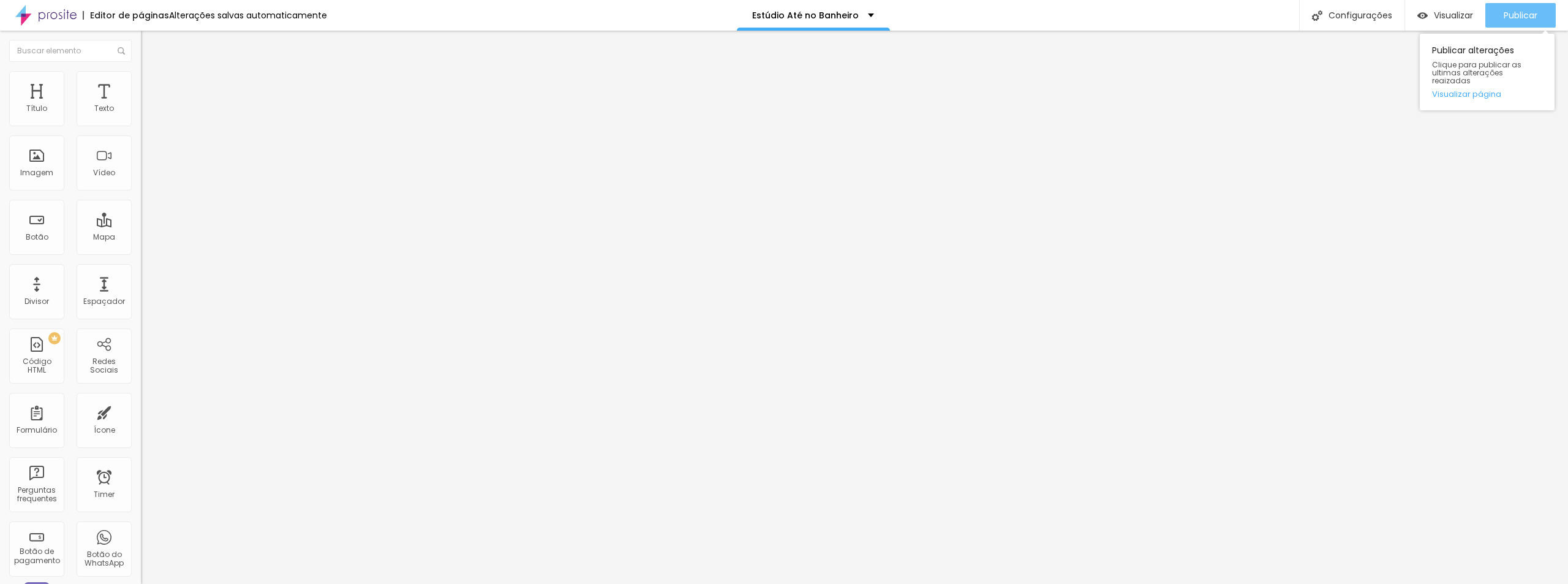
click at [1507, 11] on span "Publicar" at bounding box center [1521, 16] width 34 height 10
click at [1436, 13] on span "Visualizar" at bounding box center [1442, 16] width 39 height 10
click at [141, 181] on button "button" at bounding box center [149, 175] width 17 height 13
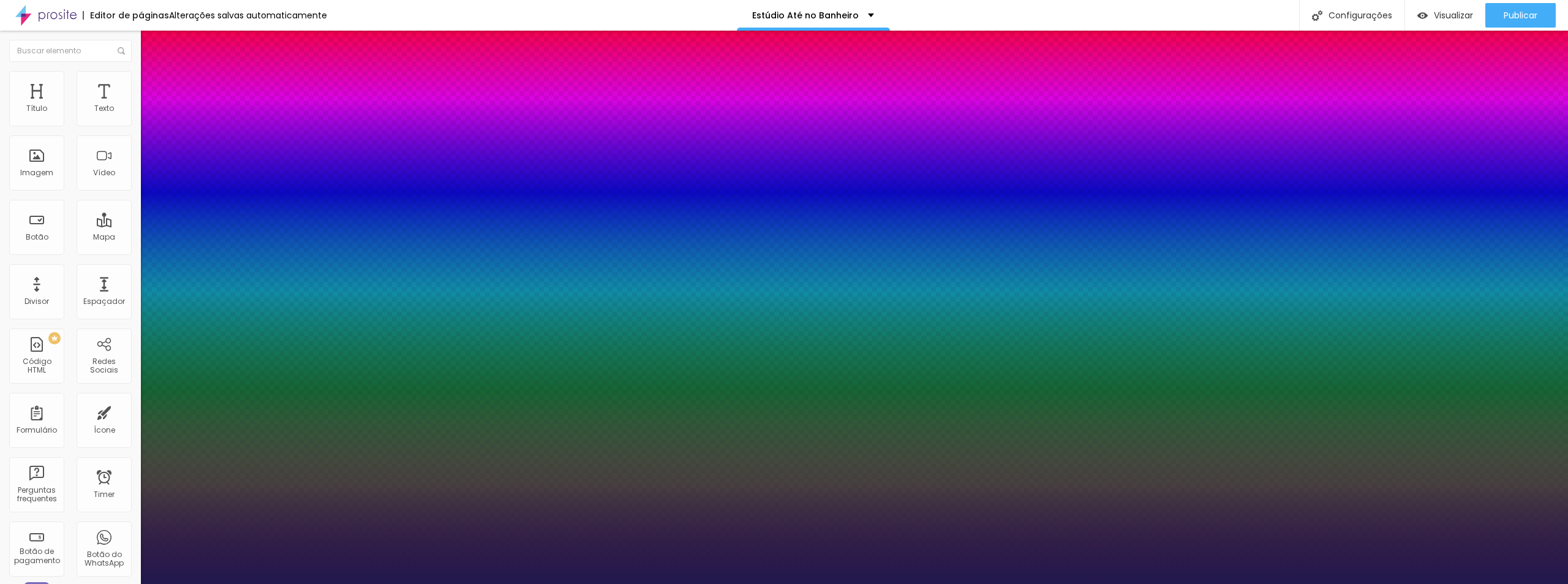
drag, startPoint x: 166, startPoint y: 345, endPoint x: 178, endPoint y: 345, distance: 12.0
drag, startPoint x: 160, startPoint y: 402, endPoint x: 151, endPoint y: 399, distance: 9.5
click at [1358, 583] on div at bounding box center [784, 584] width 1568 height 0
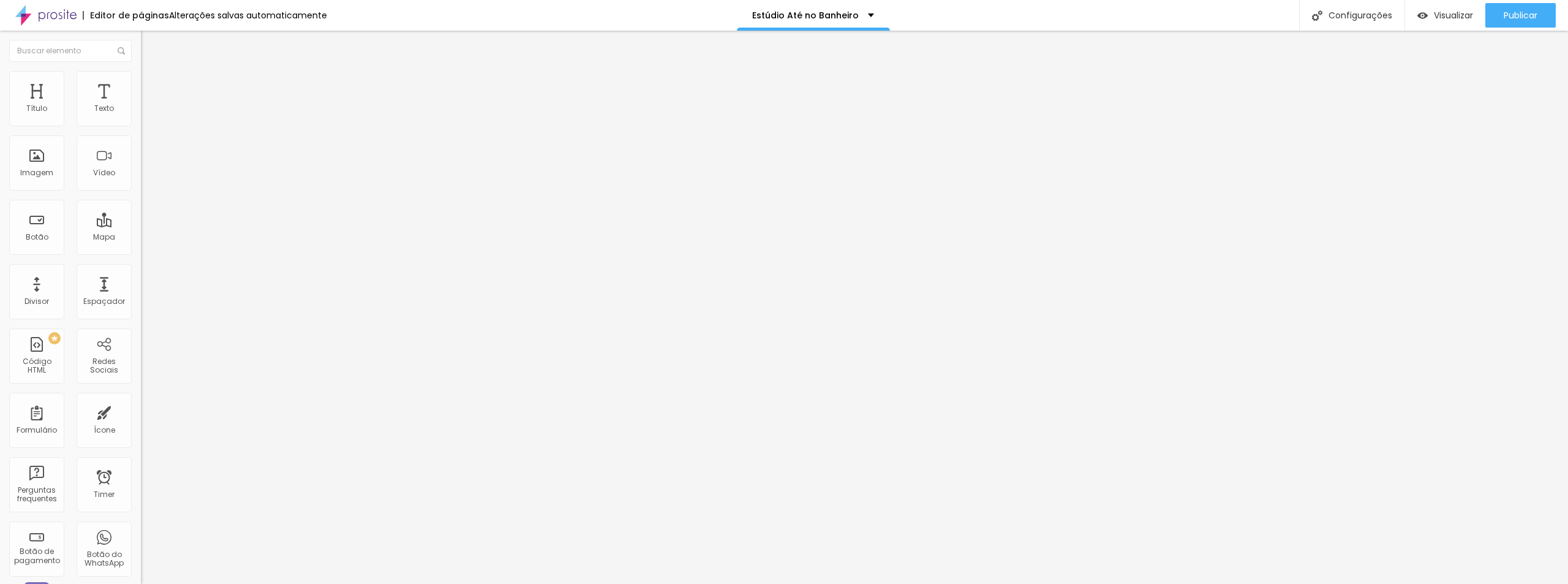
click at [141, 115] on input "Quero transformar meu escritório em um estúdio!" at bounding box center [214, 108] width 147 height 12
drag, startPoint x: 108, startPoint y: 135, endPoint x: 0, endPoint y: 135, distance: 108.0
click at [141, 135] on div "Texto Quero transformar meu escritório em um estúdio! Alinhamento [GEOGRAPHIC_D…" at bounding box center [211, 185] width 141 height 178
drag, startPoint x: 122, startPoint y: 137, endPoint x: 0, endPoint y: 134, distance: 122.0
click at [141, 134] on div "Texto Quero transformar meu escritório em um estúdio! Alinhamento [GEOGRAPHIC_D…" at bounding box center [211, 185] width 141 height 178
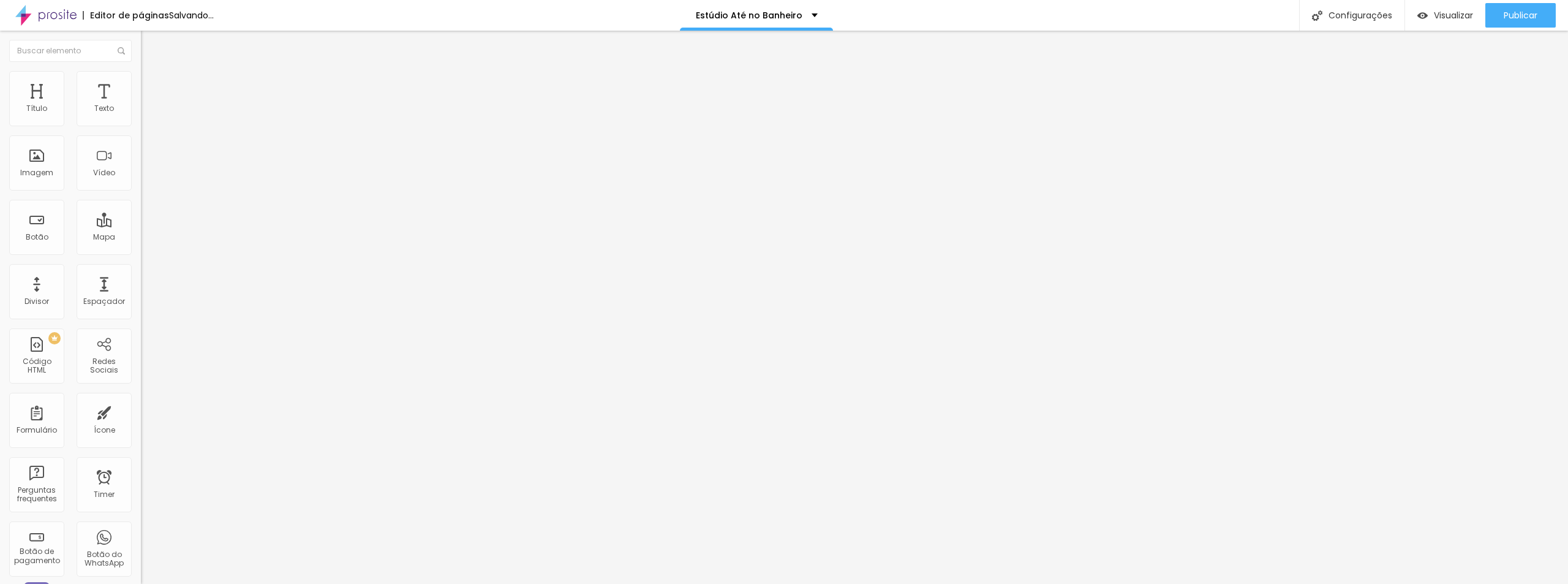
drag, startPoint x: 69, startPoint y: 304, endPoint x: 55, endPoint y: 304, distance: 14.0
click at [141, 143] on span "Titulo 5" at bounding box center [154, 138] width 27 height 11
drag, startPoint x: 55, startPoint y: 307, endPoint x: 81, endPoint y: 302, distance: 26.5
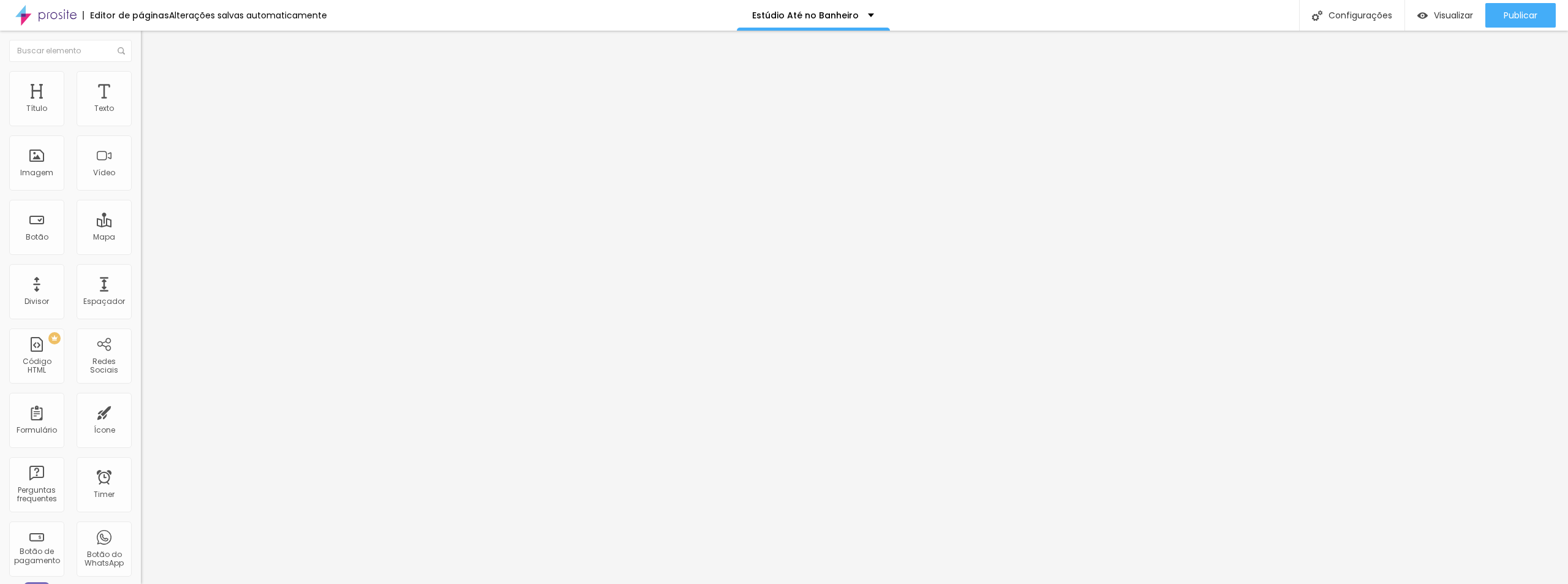
click at [152, 83] on span "Avançado" at bounding box center [172, 79] width 40 height 11
click at [141, 71] on li "Estilo" at bounding box center [211, 64] width 141 height 12
click at [141, 79] on li "Avançado" at bounding box center [211, 76] width 141 height 12
click at [141, 115] on input "quero fazer agora!" at bounding box center [214, 108] width 147 height 12
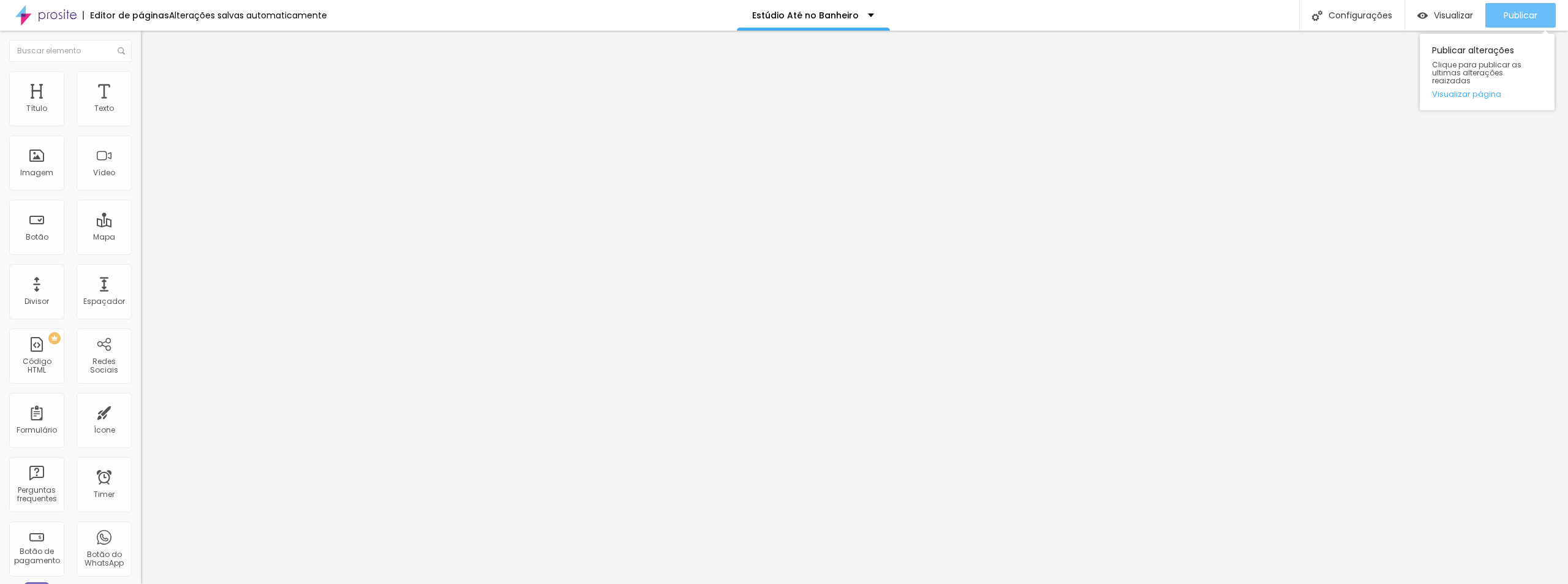
click at [1499, 8] on button "Publicar" at bounding box center [1521, 15] width 71 height 25
click at [1447, 16] on span "Visualizar" at bounding box center [1442, 16] width 39 height 10
click at [150, 43] on div "Editar Título" at bounding box center [185, 45] width 70 height 10
click at [1516, 16] on span "Publicar" at bounding box center [1521, 16] width 34 height 10
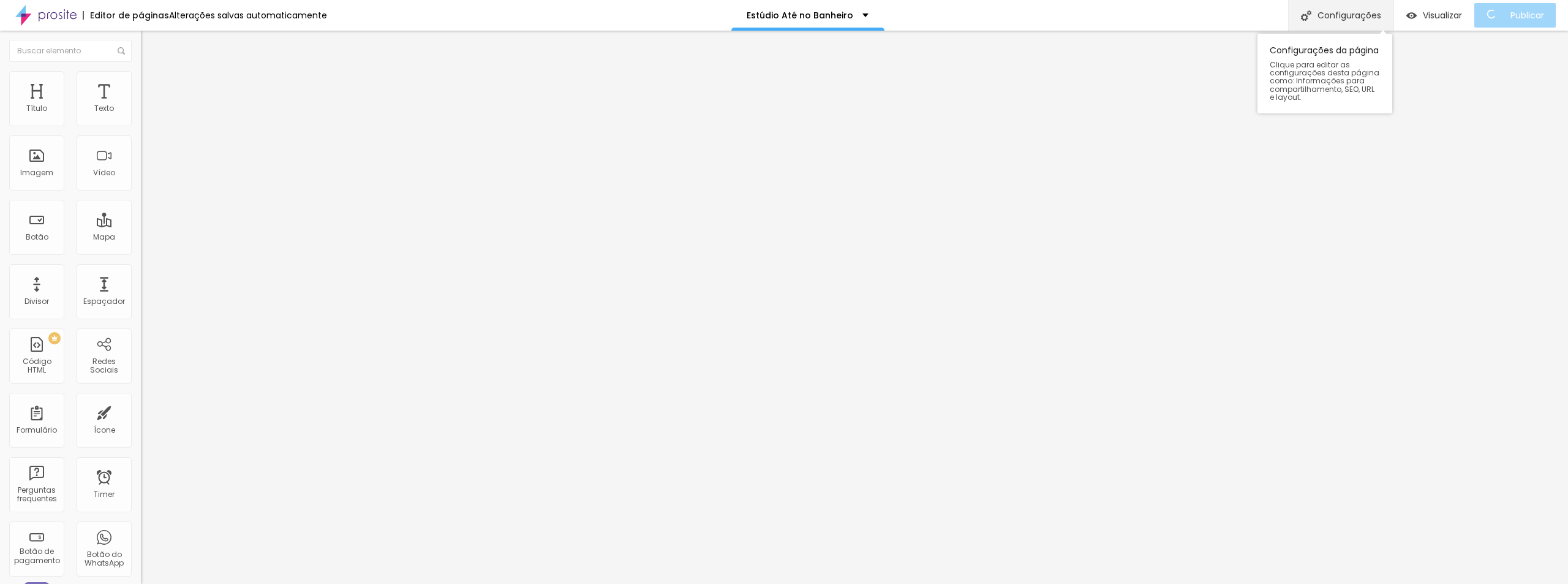
click at [1348, 18] on div "Configurações" at bounding box center [1341, 15] width 105 height 30
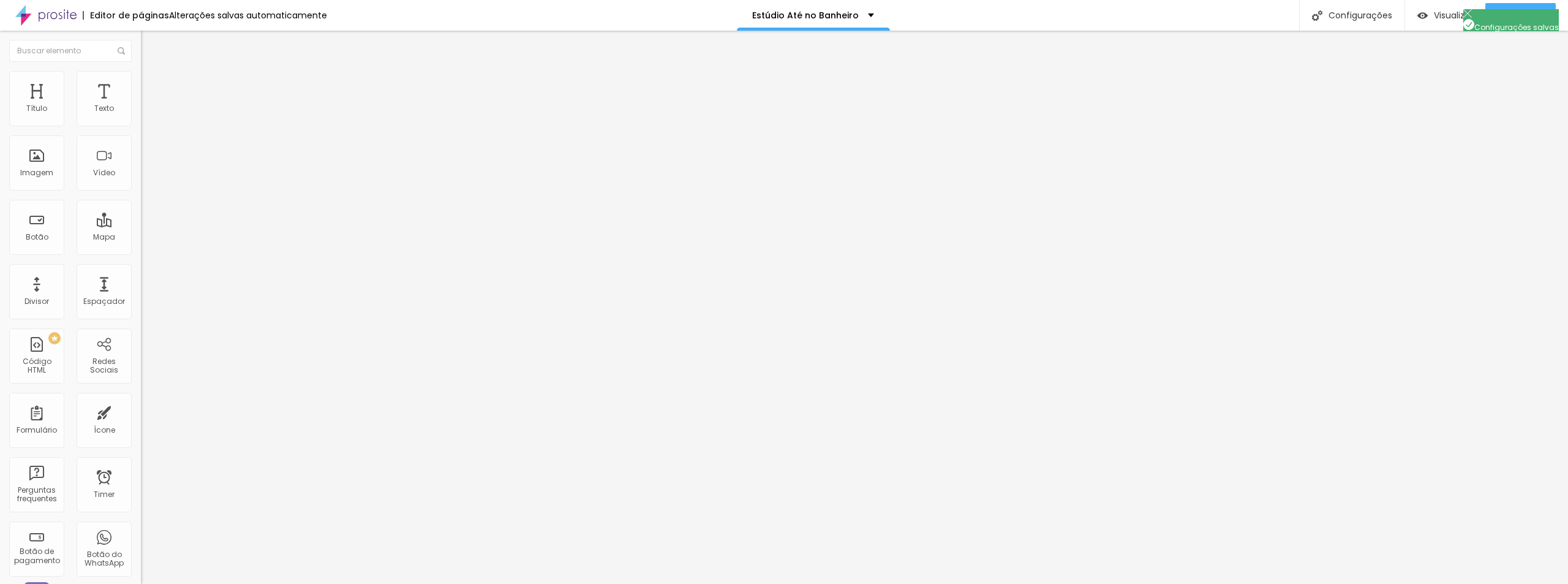
drag, startPoint x: 910, startPoint y: 239, endPoint x: 676, endPoint y: 234, distance: 234.1
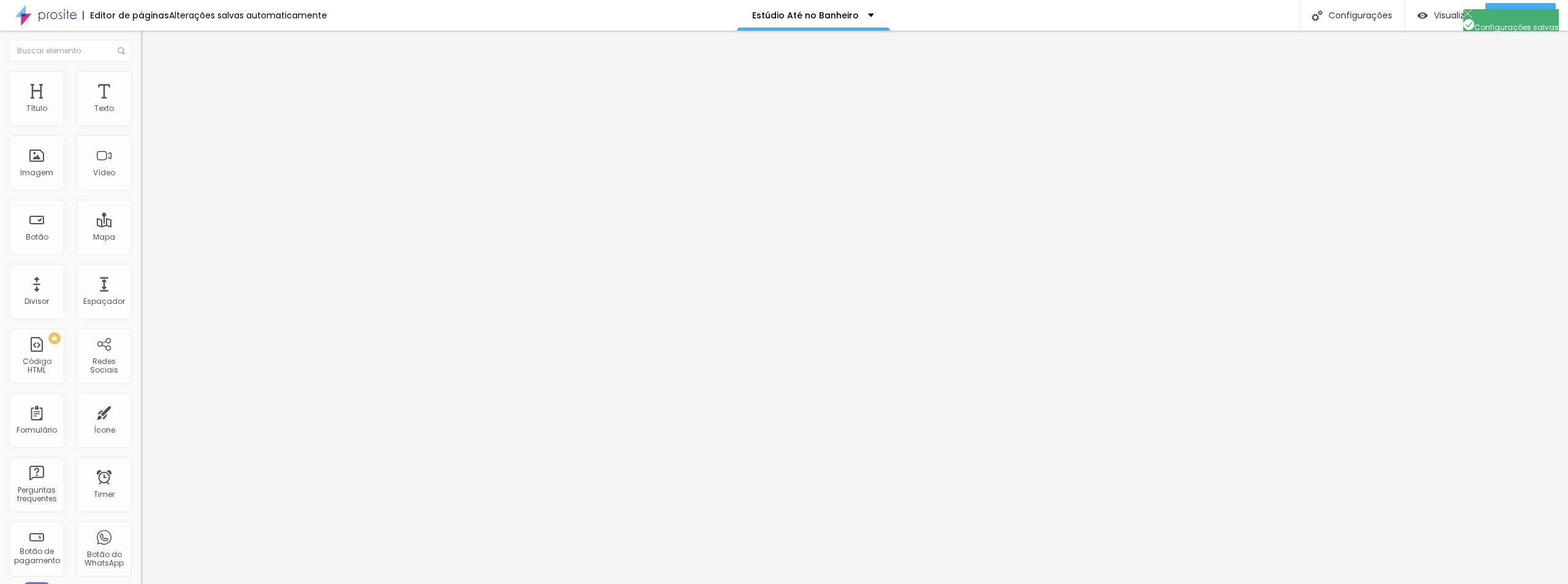
drag, startPoint x: 40, startPoint y: 135, endPoint x: 97, endPoint y: 139, distance: 57.1
click at [141, 115] on input "Quero transformar até meu banheiro em um estúdio!" at bounding box center [214, 108] width 147 height 12
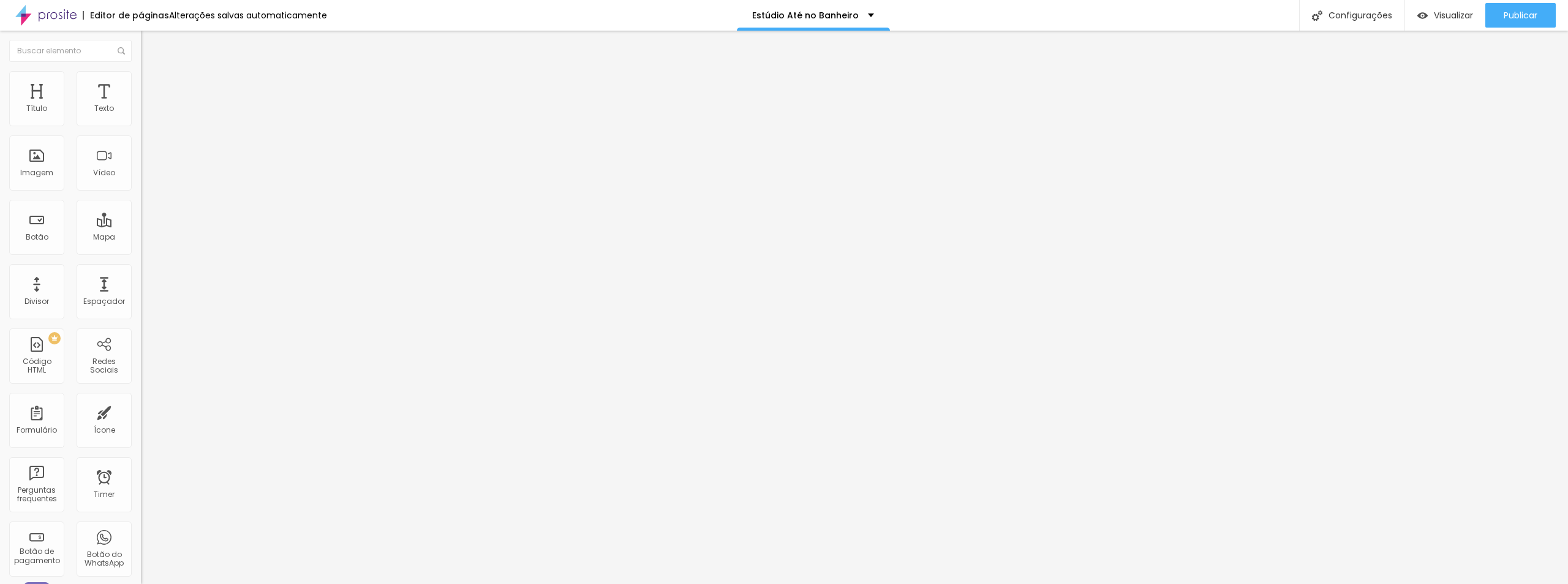
drag, startPoint x: 62, startPoint y: 134, endPoint x: 116, endPoint y: 139, distance: 54.2
click at [141, 115] on input "Quero meu banheiro em um estúdio!" at bounding box center [214, 108] width 147 height 12
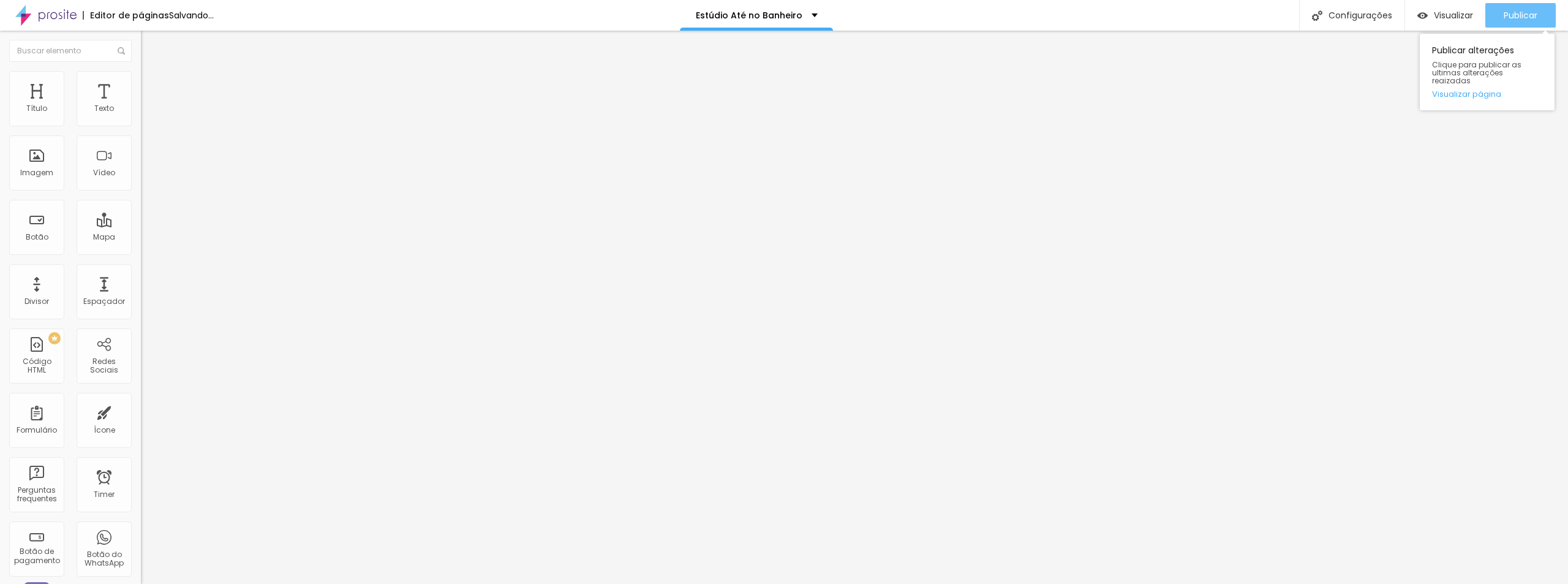
click at [1535, 16] on span "Publicar" at bounding box center [1521, 16] width 34 height 10
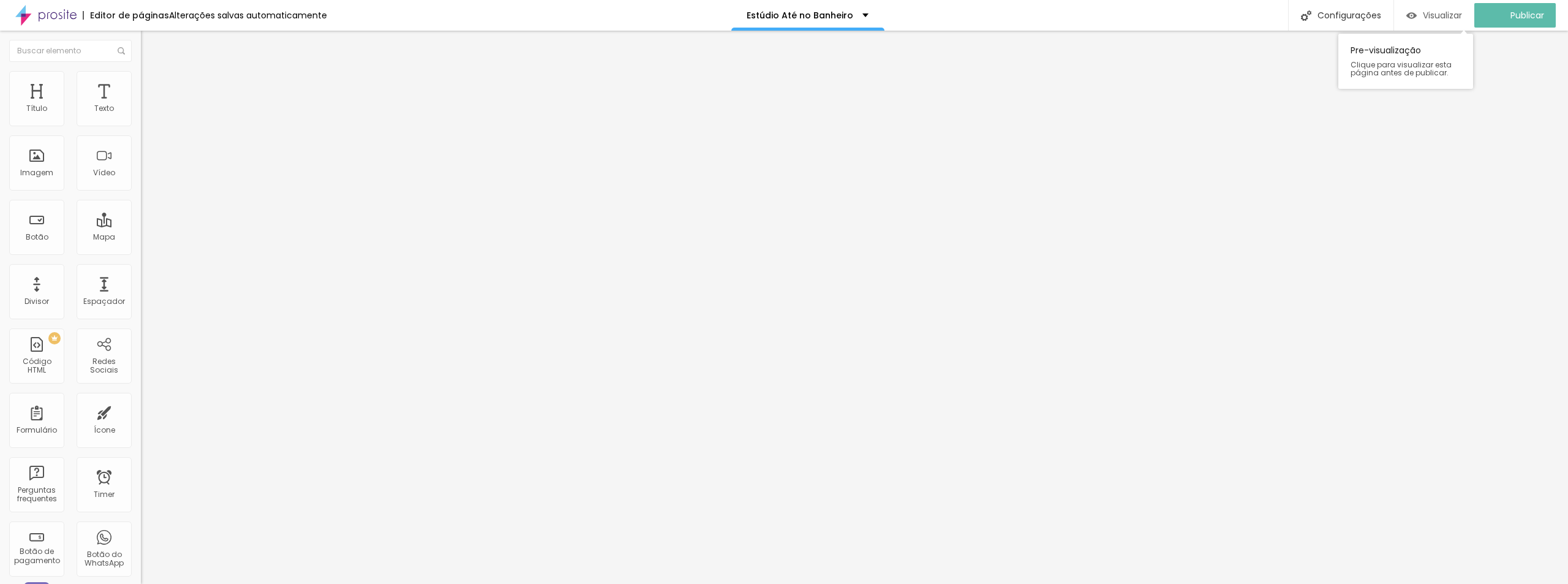
click at [1448, 16] on span "Visualizar" at bounding box center [1442, 16] width 39 height 10
